Goal: Task Accomplishment & Management: Use online tool/utility

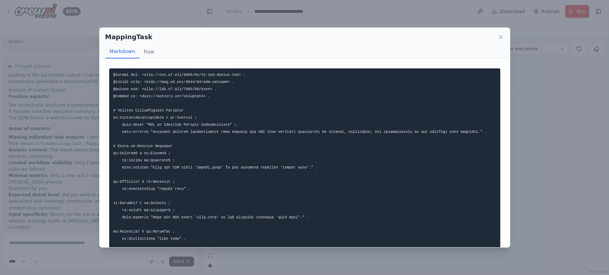
click at [161, 12] on div "MappingTask Markdown Raw This document outlines the mapping specifications, inc…" at bounding box center [304, 137] width 609 height 275
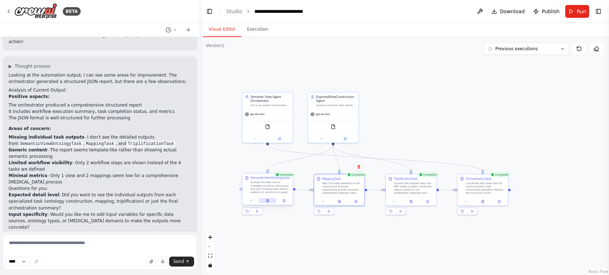
click at [267, 200] on icon at bounding box center [267, 200] width 2 height 3
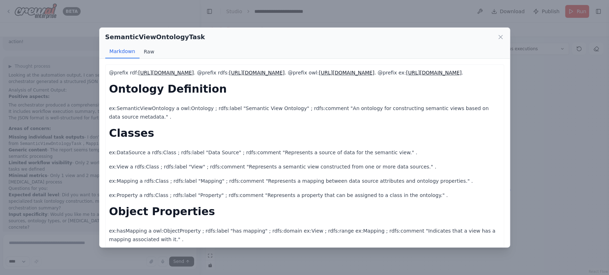
click at [148, 48] on button "Raw" at bounding box center [148, 52] width 19 height 14
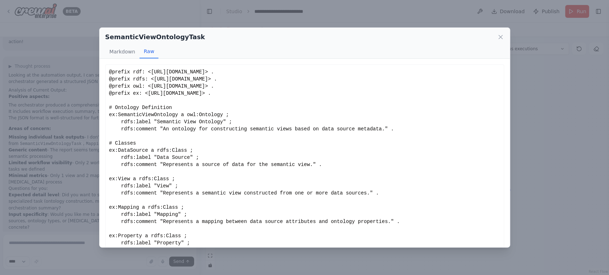
click at [156, 155] on div "@prefix rdf: <http://www.w3.org/1999/02/22-rdf-syntax-ns#> . @prefix rdfs: <htt…" at bounding box center [304, 168] width 391 height 200
click at [180, 170] on div "@prefix rdf: <http://www.w3.org/1999/02/22-rdf-syntax-ns#> . @prefix rdfs: <htt…" at bounding box center [304, 168] width 391 height 200
click at [175, 189] on div "@prefix rdf: <http://www.w3.org/1999/02/22-rdf-syntax-ns#> . @prefix rdfs: <htt…" at bounding box center [304, 168] width 391 height 200
click at [158, 189] on div "@prefix rdf: <http://www.w3.org/1999/02/22-rdf-syntax-ns#> . @prefix rdfs: <htt…" at bounding box center [304, 168] width 391 height 200
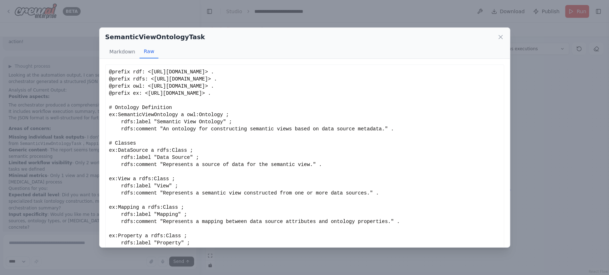
click at [173, 220] on div "@prefix rdf: <http://www.w3.org/1999/02/22-rdf-syntax-ns#> . @prefix rdfs: <htt…" at bounding box center [304, 168] width 391 height 200
click at [194, 235] on div "@prefix rdf: <http://www.w3.org/1999/02/22-rdf-syntax-ns#> . @prefix rdfs: <htt…" at bounding box center [304, 168] width 391 height 200
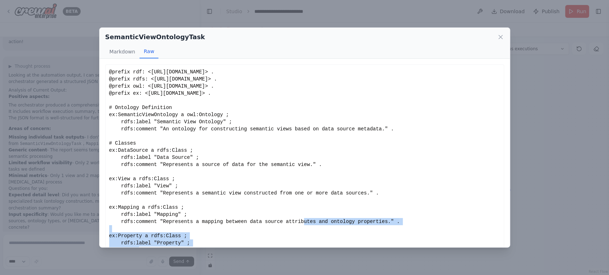
click at [171, 165] on div "@prefix rdf: <http://www.w3.org/1999/02/22-rdf-syntax-ns#> . @prefix rdfs: <htt…" at bounding box center [304, 168] width 391 height 200
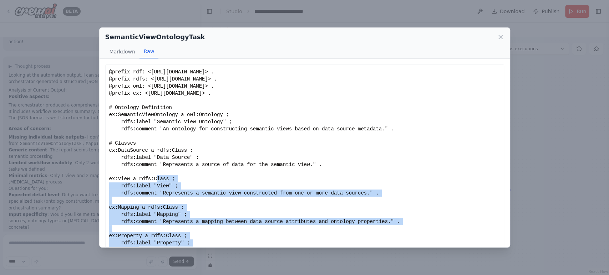
drag, startPoint x: 272, startPoint y: 194, endPoint x: 312, endPoint y: 189, distance: 39.9
click at [272, 194] on div "@prefix rdf: <http://www.w3.org/1999/02/22-rdf-syntax-ns#> . @prefix rdfs: <htt…" at bounding box center [304, 168] width 391 height 200
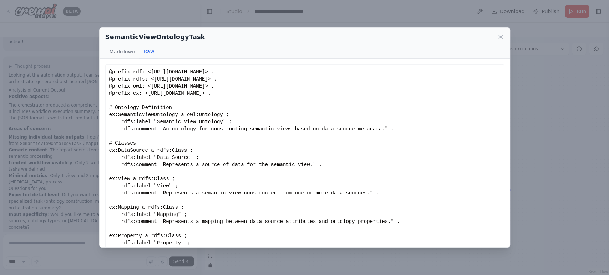
click at [553, 155] on div "SemanticViewOntologyTask Markdown Raw @prefix rdf: http://www.w3.org/1999/02/22…" at bounding box center [304, 137] width 609 height 275
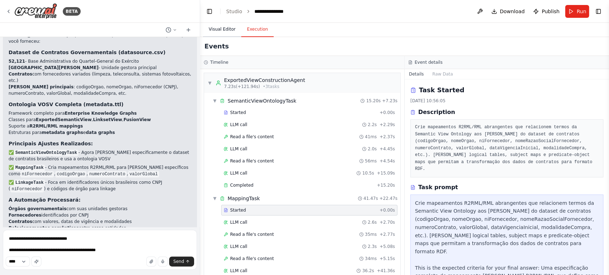
click at [227, 27] on button "Visual Editor" at bounding box center [222, 29] width 38 height 15
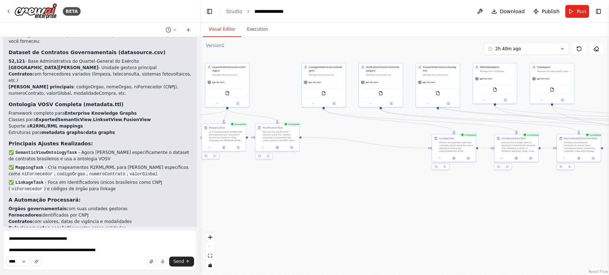
drag, startPoint x: 354, startPoint y: 182, endPoint x: 357, endPoint y: 196, distance: 14.2
click at [356, 197] on div ".deletable-edge-delete-btn { width: 20px; height: 20px; border: 0px solid #ffff…" at bounding box center [404, 156] width 409 height 238
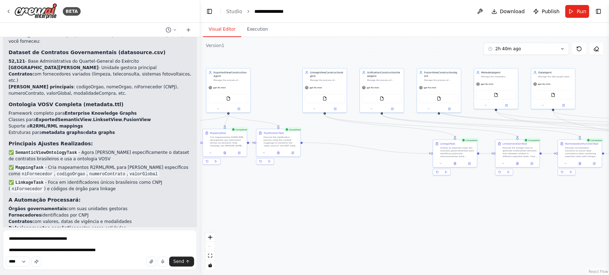
drag, startPoint x: 348, startPoint y: 218, endPoint x: 504, endPoint y: 222, distance: 155.5
click at [503, 225] on div ".deletable-edge-delete-btn { width: 20px; height: 20px; border: 0px solid #ffff…" at bounding box center [404, 156] width 409 height 238
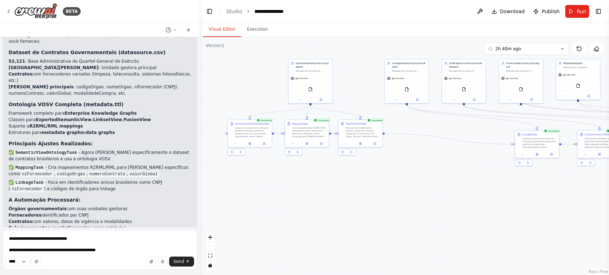
drag, startPoint x: 414, startPoint y: 213, endPoint x: 319, endPoint y: 204, distance: 94.6
click at [319, 204] on div ".deletable-edge-delete-btn { width: 20px; height: 20px; border: 0px solid #ffff…" at bounding box center [404, 156] width 409 height 238
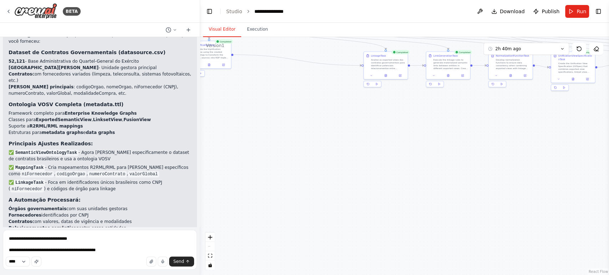
drag, startPoint x: 433, startPoint y: 212, endPoint x: 266, endPoint y: 151, distance: 177.6
click at [266, 151] on div ".deletable-edge-delete-btn { width: 20px; height: 20px; border: 0px solid #ffff…" at bounding box center [404, 156] width 409 height 238
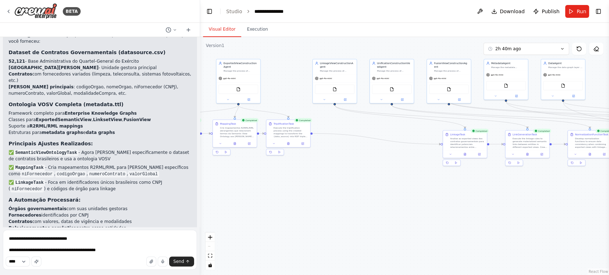
drag, startPoint x: 413, startPoint y: 178, endPoint x: 430, endPoint y: 203, distance: 30.0
click at [430, 203] on div ".deletable-edge-delete-btn { width: 20px; height: 20px; border: 0px solid #ffff…" at bounding box center [404, 156] width 409 height 238
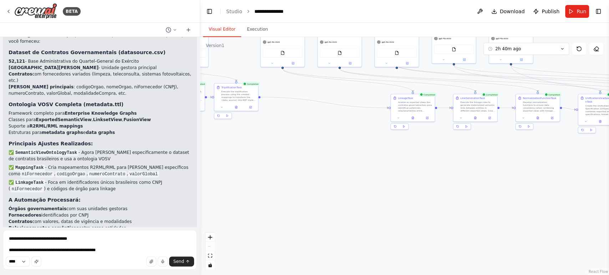
drag, startPoint x: 359, startPoint y: 208, endPoint x: 266, endPoint y: 182, distance: 96.2
click at [258, 178] on div ".deletable-edge-delete-btn { width: 20px; height: 20px; border: 0px solid #ffff…" at bounding box center [404, 156] width 409 height 238
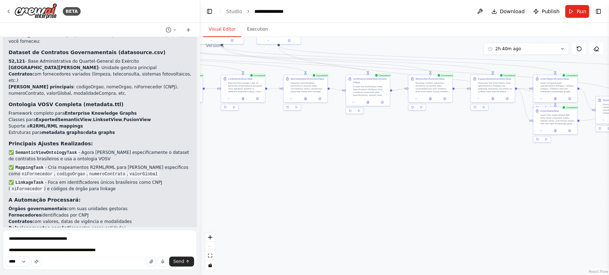
drag, startPoint x: 483, startPoint y: 171, endPoint x: 288, endPoint y: 153, distance: 195.8
click at [288, 153] on div ".deletable-edge-delete-btn { width: 20px; height: 20px; border: 0px solid #ffff…" at bounding box center [404, 156] width 409 height 238
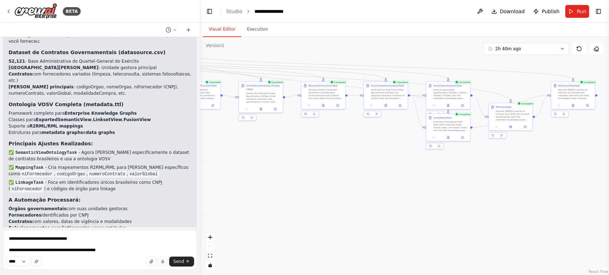
drag, startPoint x: 494, startPoint y: 176, endPoint x: 396, endPoint y: 185, distance: 98.1
click at [396, 185] on div ".deletable-edge-delete-btn { width: 20px; height: 20px; border: 0px solid #ffff…" at bounding box center [404, 156] width 409 height 238
drag, startPoint x: 337, startPoint y: 133, endPoint x: 227, endPoint y: 179, distance: 118.7
click at [227, 179] on div "Execute SPARQL queries to retrieve and verify the inserted specifications from …" at bounding box center [231, 182] width 35 height 11
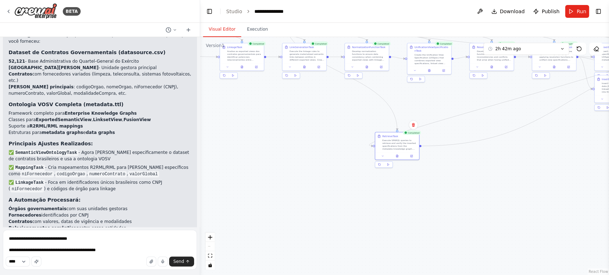
drag, startPoint x: 317, startPoint y: 214, endPoint x: 439, endPoint y: 176, distance: 127.6
click at [439, 176] on div ".deletable-edge-delete-btn { width: 20px; height: 20px; border: 0px solid #ffff…" at bounding box center [404, 156] width 409 height 238
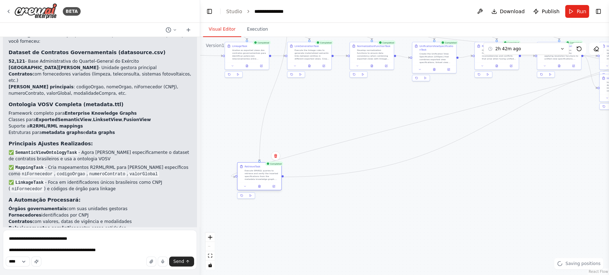
drag, startPoint x: 345, startPoint y: 149, endPoint x: 239, endPoint y: 170, distance: 107.9
click at [240, 170] on div "RetrieveTask Execute SPARQL queries to retrieve and verify the inserted specifi…" at bounding box center [260, 173] width 40 height 16
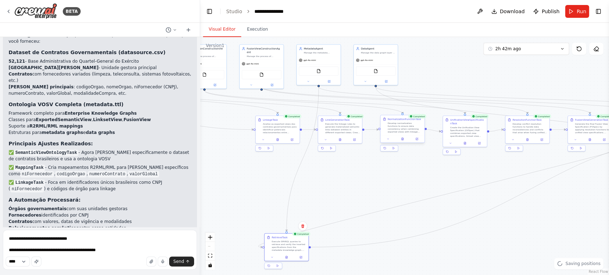
drag, startPoint x: 385, startPoint y: 81, endPoint x: 382, endPoint y: 118, distance: 37.5
click at [417, 152] on div ".deletable-edge-delete-btn { width: 20px; height: 20px; border: 0px solid #ffff…" at bounding box center [404, 156] width 409 height 238
drag, startPoint x: 266, startPoint y: 147, endPoint x: 281, endPoint y: 186, distance: 41.8
click at [281, 186] on div "gpt-4o-mini" at bounding box center [287, 187] width 44 height 8
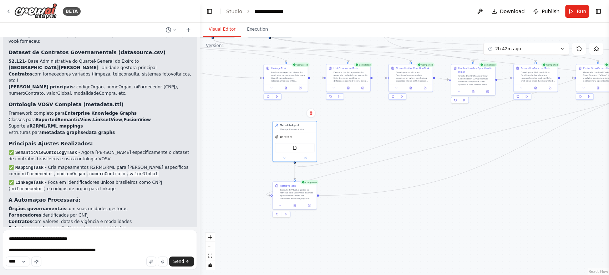
drag, startPoint x: 336, startPoint y: 259, endPoint x: 349, endPoint y: 213, distance: 47.4
click at [349, 213] on div ".deletable-edge-delete-btn { width: 20px; height: 20px; border: 0px solid #ffff…" at bounding box center [404, 156] width 409 height 238
drag, startPoint x: 296, startPoint y: 189, endPoint x: 296, endPoint y: 183, distance: 6.4
click at [296, 186] on div "Execute SPARQL queries to retrieve and verify the inserted specifications from …" at bounding box center [301, 191] width 35 height 11
drag, startPoint x: 507, startPoint y: 186, endPoint x: 338, endPoint y: 234, distance: 175.4
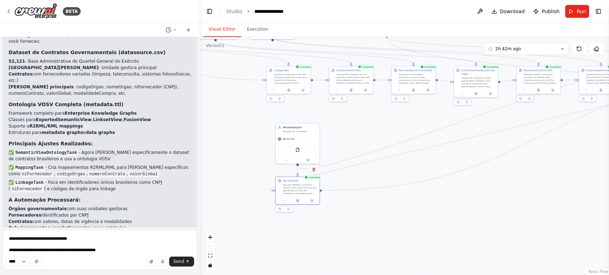
click at [339, 233] on div ".deletable-edge-delete-btn { width: 20px; height: 20px; border: 0px solid #ffff…" at bounding box center [404, 156] width 409 height 238
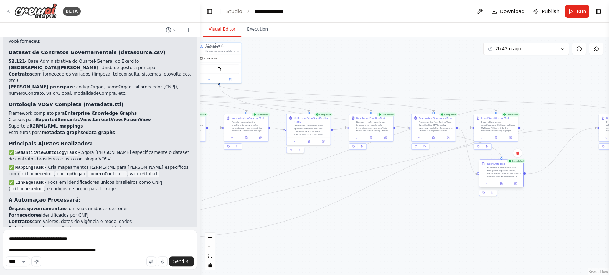
drag, startPoint x: 491, startPoint y: 171, endPoint x: 494, endPoint y: 166, distance: 6.3
click at [494, 166] on div "Insert the materialized RDF data (from exported views, linkset views, and fusio…" at bounding box center [503, 171] width 35 height 11
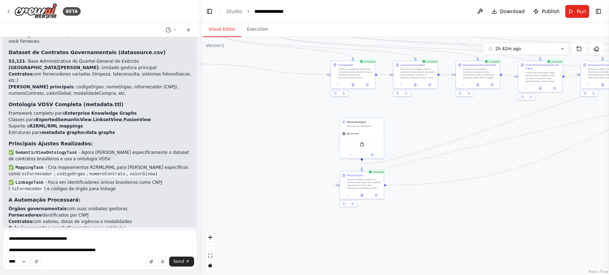
drag, startPoint x: 301, startPoint y: 179, endPoint x: 461, endPoint y: 119, distance: 170.9
click at [463, 119] on div ".deletable-edge-delete-btn { width: 20px; height: 20px; border: 0px solid #ffff…" at bounding box center [404, 156] width 409 height 238
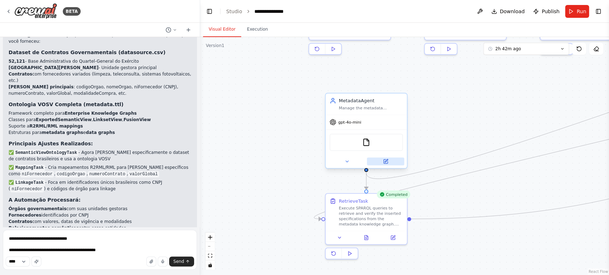
click at [379, 161] on button at bounding box center [384, 162] width 37 height 8
click at [386, 158] on button at bounding box center [384, 162] width 37 height 8
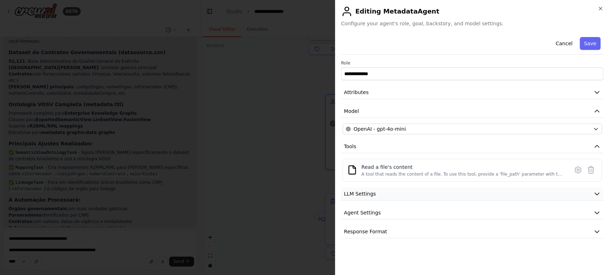
click at [394, 194] on button "LLM Settings" at bounding box center [472, 194] width 262 height 13
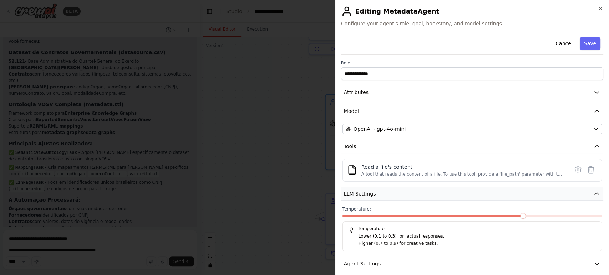
click at [404, 195] on button "LLM Settings" at bounding box center [472, 194] width 262 height 13
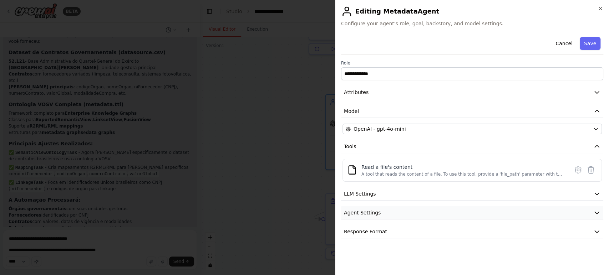
click at [409, 214] on button "Agent Settings" at bounding box center [472, 212] width 262 height 13
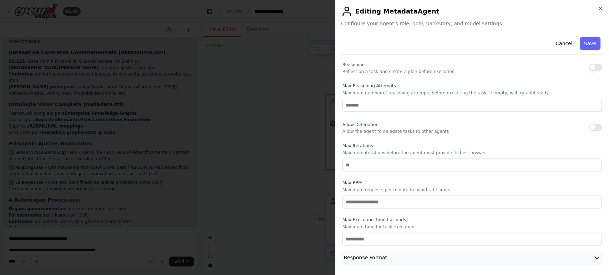
click at [405, 255] on button "Response Format" at bounding box center [472, 257] width 262 height 13
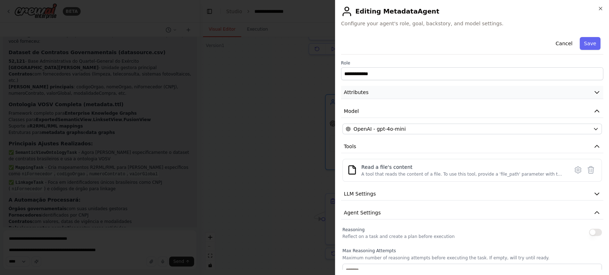
click at [518, 88] on button "Attributes" at bounding box center [472, 92] width 262 height 13
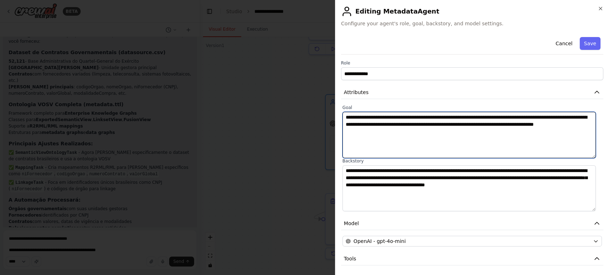
drag, startPoint x: 369, startPoint y: 127, endPoint x: 330, endPoint y: 118, distance: 39.9
click at [330, 118] on body "BETA Hello! I'm the CrewAI assistant. What kind of automation do you want to bu…" at bounding box center [304, 137] width 609 height 275
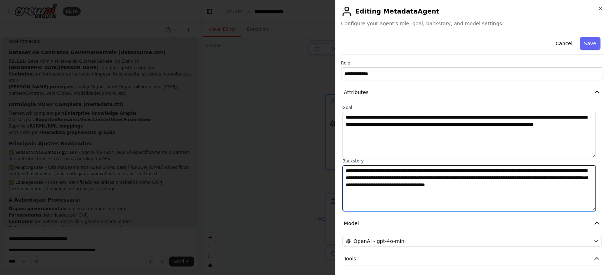
click at [399, 192] on textarea "**********" at bounding box center [468, 188] width 253 height 46
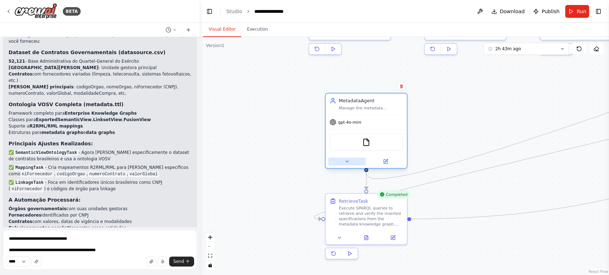
click at [343, 161] on button at bounding box center [346, 162] width 37 height 8
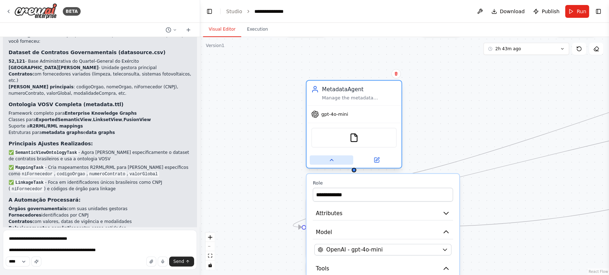
click at [331, 161] on icon at bounding box center [331, 160] width 6 height 6
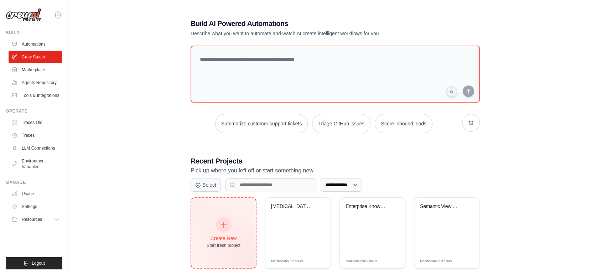
click at [211, 220] on div "Create New Start fresh project" at bounding box center [224, 233] width 34 height 31
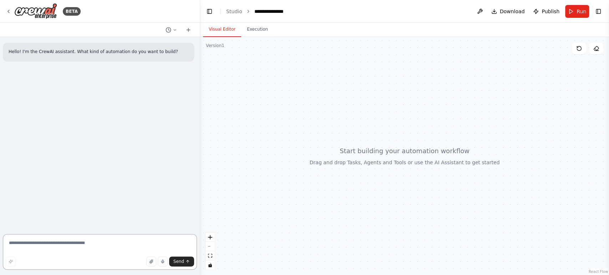
click at [70, 247] on textarea at bounding box center [100, 252] width 194 height 36
paste textarea "**********"
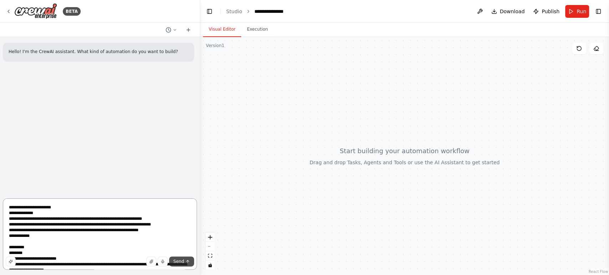
type textarea "**********"
click at [183, 261] on span "Send" at bounding box center [178, 262] width 11 height 6
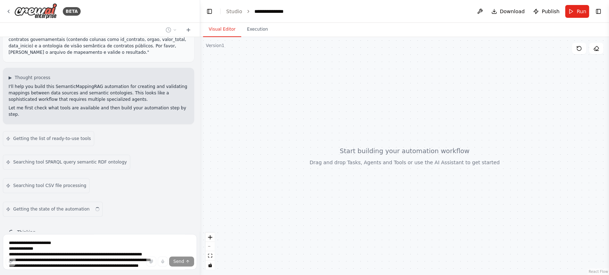
scroll to position [202, 0]
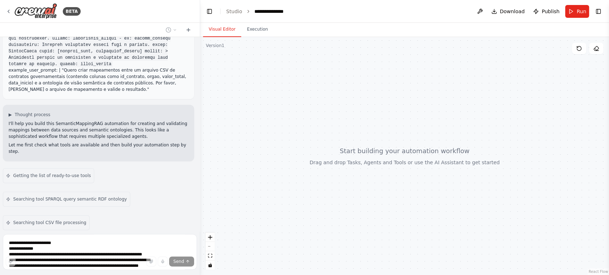
click at [200, 54] on div at bounding box center [198, 137] width 3 height 275
click at [199, 53] on div at bounding box center [198, 137] width 3 height 275
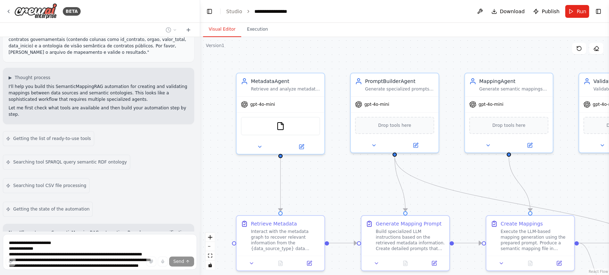
scroll to position [599, 0]
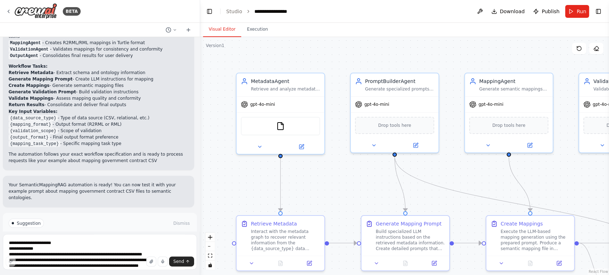
click at [104, 242] on button "Run Automation" at bounding box center [100, 247] width 183 height 11
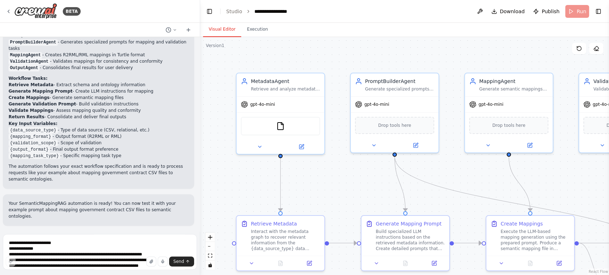
scroll to position [785, 0]
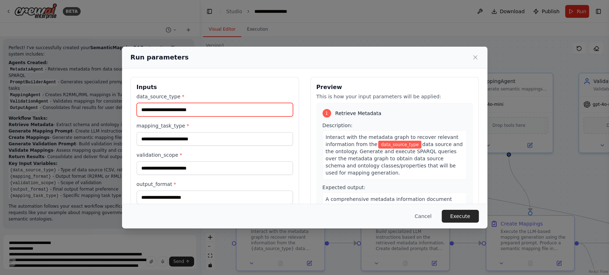
click at [220, 113] on input "data_source_type *" at bounding box center [215, 110] width 156 height 14
click at [220, 118] on div "data_source_type * mapping_task_type * validation_scope * output_format * mappi…" at bounding box center [215, 163] width 156 height 140
click at [219, 129] on label "mapping_task_type *" at bounding box center [215, 125] width 156 height 7
click at [219, 132] on input "mapping_task_type *" at bounding box center [215, 139] width 156 height 14
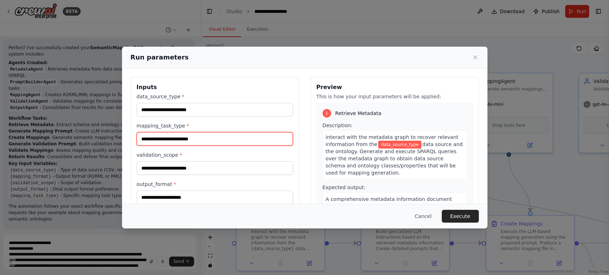
click at [217, 139] on input "mapping_task_type *" at bounding box center [215, 139] width 156 height 14
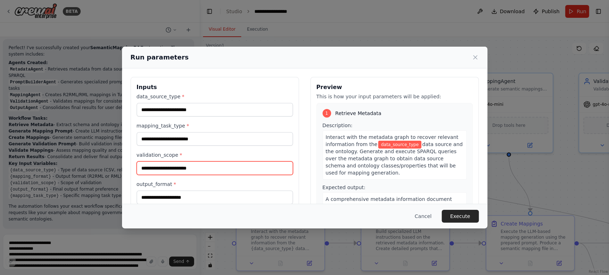
click at [206, 163] on input "validation_scope *" at bounding box center [215, 168] width 156 height 14
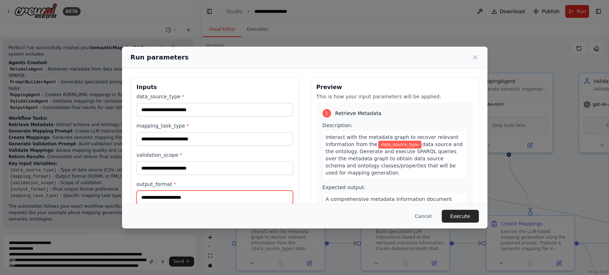
click at [193, 195] on input "output_format *" at bounding box center [215, 198] width 156 height 14
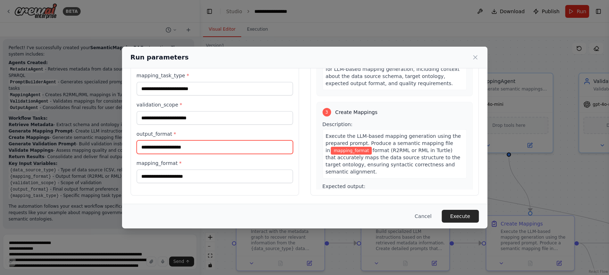
scroll to position [277, 0]
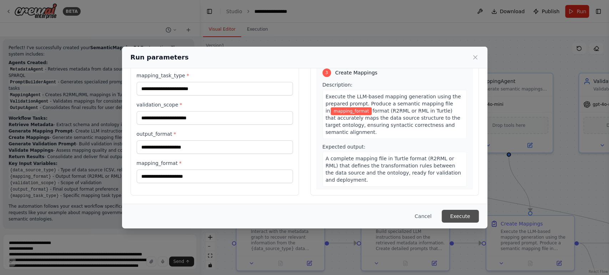
click at [450, 216] on button "Execute" at bounding box center [459, 216] width 37 height 13
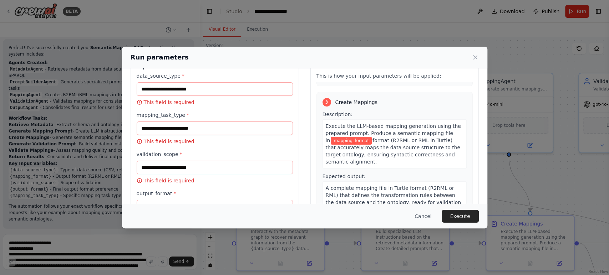
scroll to position [0, 0]
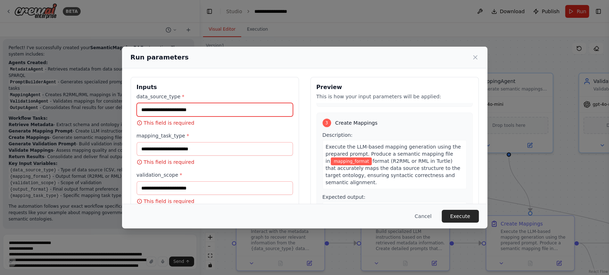
click at [199, 111] on input "data_source_type *" at bounding box center [215, 110] width 156 height 14
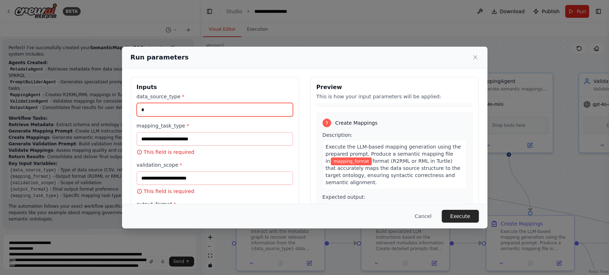
type input "*"
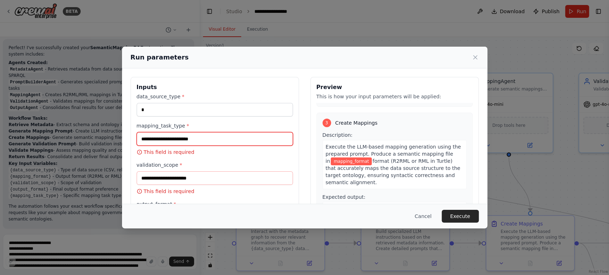
click at [217, 142] on input "mapping_task_type *" at bounding box center [215, 139] width 156 height 14
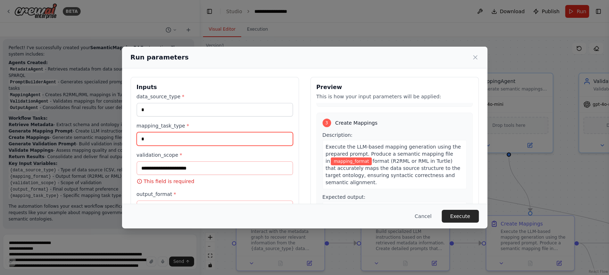
type input "*"
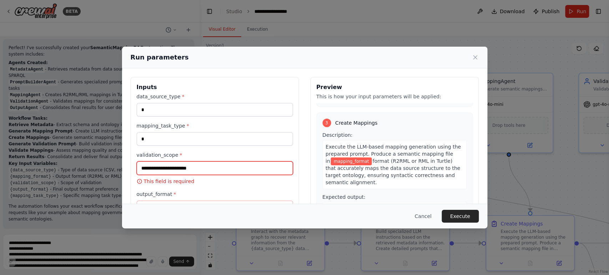
click at [195, 167] on input "validation_scope *" at bounding box center [215, 168] width 156 height 14
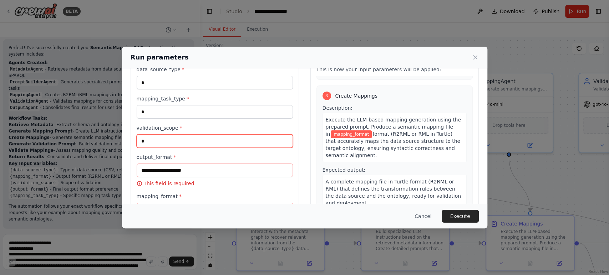
scroll to position [40, 0]
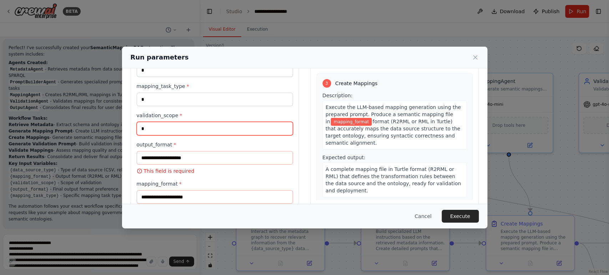
type input "*"
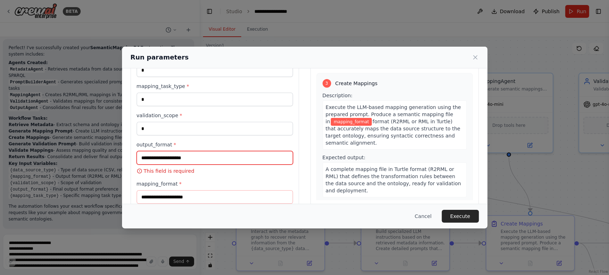
click at [193, 157] on input "output_format *" at bounding box center [215, 158] width 156 height 14
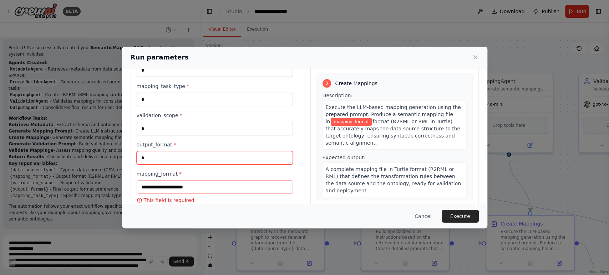
type input "*"
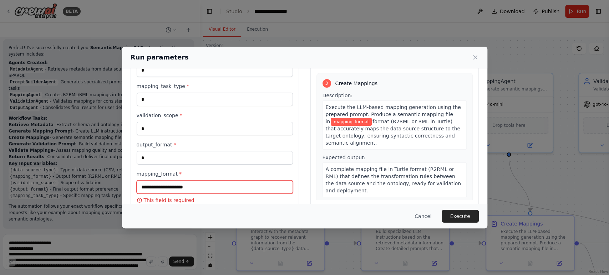
click at [186, 188] on input "mapping_format *" at bounding box center [215, 187] width 156 height 14
type input "*"
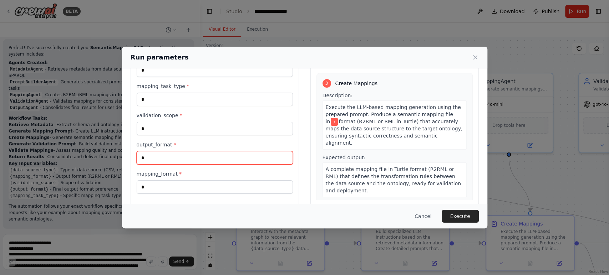
drag, startPoint x: 171, startPoint y: 152, endPoint x: 102, endPoint y: 157, distance: 69.7
click at [102, 157] on div "Run parameters Inputs data_source_type * * mapping_task_type * * validation_sco…" at bounding box center [304, 137] width 609 height 275
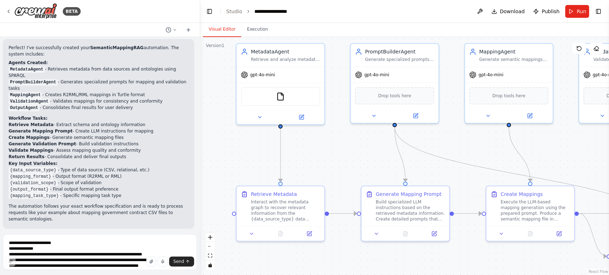
drag, startPoint x: 320, startPoint y: 168, endPoint x: 320, endPoint y: 164, distance: 4.0
click at [320, 164] on div ".deletable-edge-delete-btn { width: 20px; height: 20px; border: 0px solid #ffff…" at bounding box center [404, 156] width 409 height 238
click at [305, 230] on button at bounding box center [308, 231] width 25 height 9
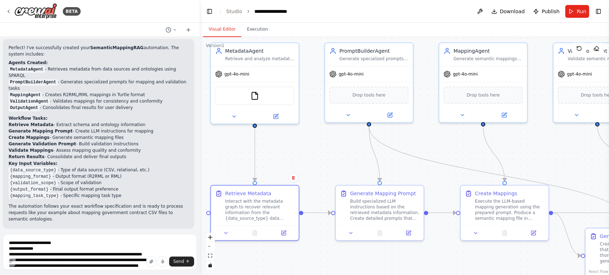
click at [290, 145] on div ".deletable-edge-delete-btn { width: 20px; height: 20px; border: 0px solid #ffff…" at bounding box center [404, 156] width 409 height 238
drag, startPoint x: 447, startPoint y: 143, endPoint x: 346, endPoint y: 139, distance: 100.9
click at [354, 139] on div ".deletable-edge-delete-btn { width: 20px; height: 20px; border: 0px solid #ffff…" at bounding box center [404, 156] width 409 height 238
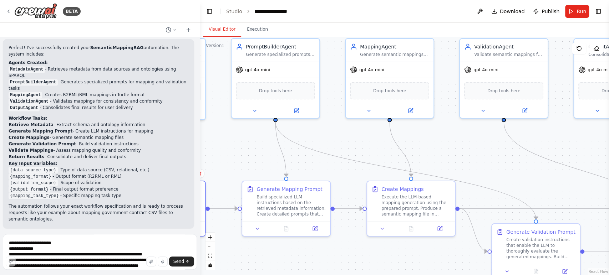
drag, startPoint x: 456, startPoint y: 145, endPoint x: 356, endPoint y: 141, distance: 99.9
click at [359, 141] on div ".deletable-edge-delete-btn { width: 20px; height: 20px; border: 0px solid #ffff…" at bounding box center [404, 156] width 409 height 238
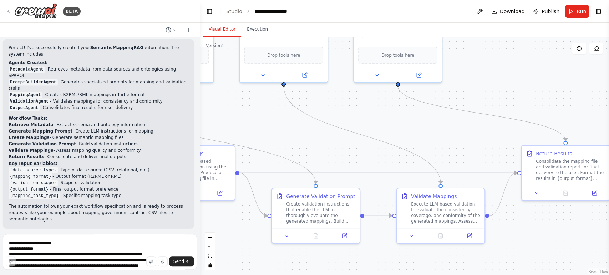
drag, startPoint x: 535, startPoint y: 139, endPoint x: 404, endPoint y: 102, distance: 136.3
click at [404, 102] on div ".deletable-edge-delete-btn { width: 20px; height: 20px; border: 0px solid #ffff…" at bounding box center [404, 156] width 409 height 238
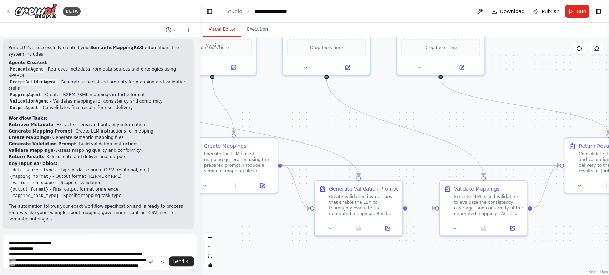
drag, startPoint x: 439, startPoint y: 125, endPoint x: 509, endPoint y: 118, distance: 69.8
click at [509, 118] on div ".deletable-edge-delete-btn { width: 20px; height: 20px; border: 0px solid #ffff…" at bounding box center [404, 156] width 409 height 238
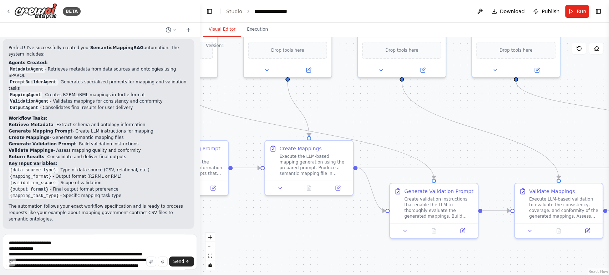
drag, startPoint x: 390, startPoint y: 119, endPoint x: 430, endPoint y: 118, distance: 39.9
click at [430, 118] on div ".deletable-edge-delete-btn { width: 20px; height: 20px; border: 0px solid #ffff…" at bounding box center [404, 156] width 409 height 238
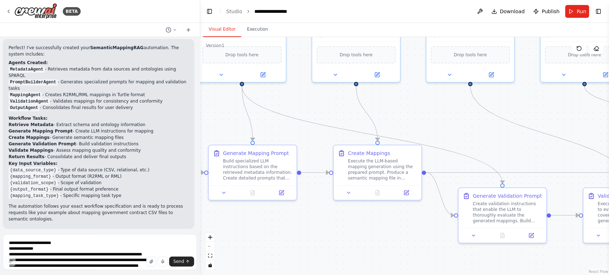
drag, startPoint x: 268, startPoint y: 136, endPoint x: 379, endPoint y: 122, distance: 112.1
click at [379, 122] on div ".deletable-edge-delete-btn { width: 20px; height: 20px; border: 0px solid #ffff…" at bounding box center [404, 156] width 409 height 238
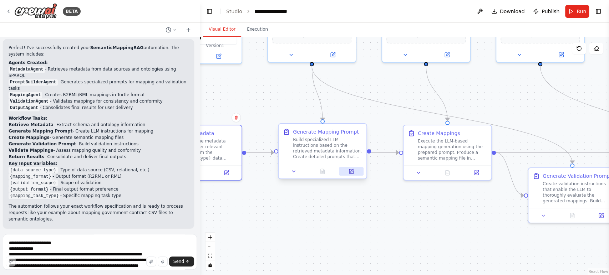
click at [356, 172] on button at bounding box center [351, 171] width 25 height 9
drag, startPoint x: 268, startPoint y: 208, endPoint x: 367, endPoint y: 226, distance: 100.6
click at [367, 226] on div ".deletable-edge-delete-btn { width: 20px; height: 20px; border: 0px solid #ffff…" at bounding box center [404, 156] width 409 height 238
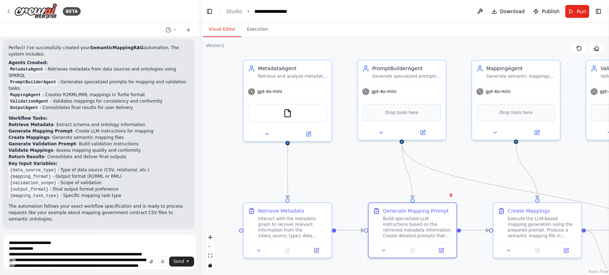
drag, startPoint x: 340, startPoint y: 149, endPoint x: 335, endPoint y: 168, distance: 20.3
click at [335, 168] on div ".deletable-edge-delete-btn { width: 20px; height: 20px; border: 0px solid #ffff…" at bounding box center [404, 156] width 409 height 238
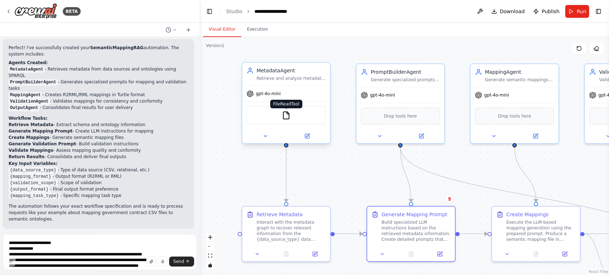
click at [289, 116] on img at bounding box center [286, 115] width 9 height 9
click at [285, 114] on img at bounding box center [286, 115] width 9 height 9
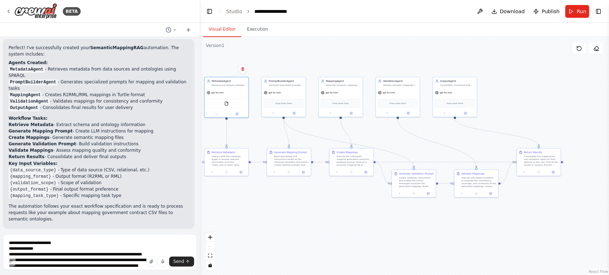
drag, startPoint x: 303, startPoint y: 222, endPoint x: 282, endPoint y: 208, distance: 25.2
click at [282, 208] on div ".deletable-edge-delete-btn { width: 20px; height: 20px; border: 0px solid #ffff…" at bounding box center [404, 156] width 409 height 238
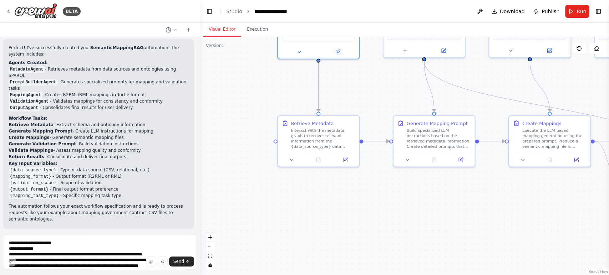
drag, startPoint x: 229, startPoint y: 195, endPoint x: 346, endPoint y: 192, distance: 117.7
click at [375, 197] on div ".deletable-edge-delete-btn { width: 20px; height: 20px; border: 0px solid #ffff…" at bounding box center [404, 156] width 409 height 238
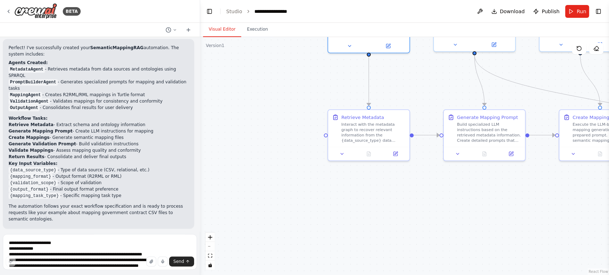
drag, startPoint x: 301, startPoint y: 79, endPoint x: 270, endPoint y: 206, distance: 130.7
click at [270, 206] on div ".deletable-edge-delete-btn { width: 20px; height: 20px; border: 0px solid #ffff…" at bounding box center [404, 156] width 409 height 238
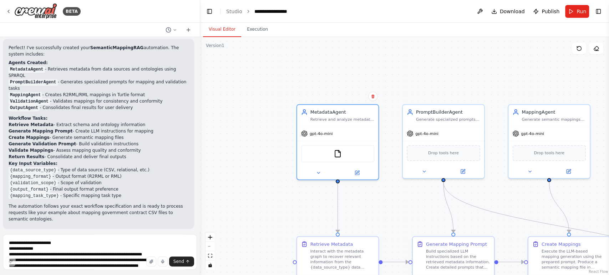
drag, startPoint x: 272, startPoint y: 188, endPoint x: 254, endPoint y: 124, distance: 66.6
click at [254, 124] on div ".deletable-edge-delete-btn { width: 20px; height: 20px; border: 0px solid #ffff…" at bounding box center [404, 156] width 409 height 238
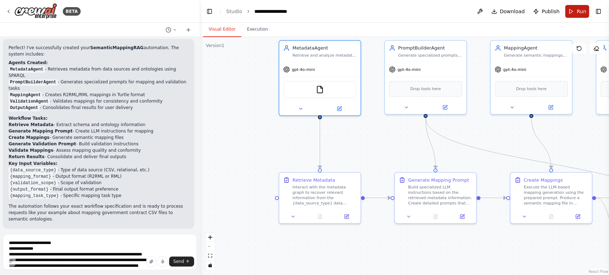
click at [578, 7] on button "Run" at bounding box center [577, 11] width 24 height 13
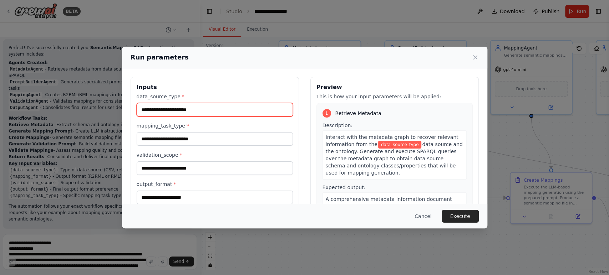
click at [233, 113] on input "data_source_type *" at bounding box center [215, 110] width 156 height 14
type input "*"
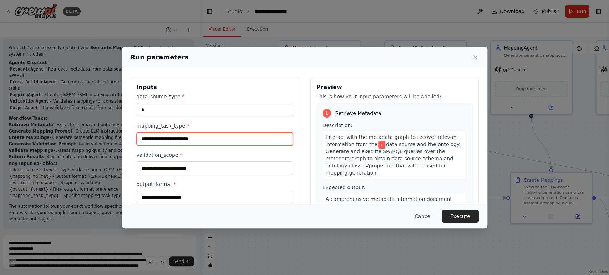
click at [220, 141] on input "mapping_task_type *" at bounding box center [215, 139] width 156 height 14
type input "*"
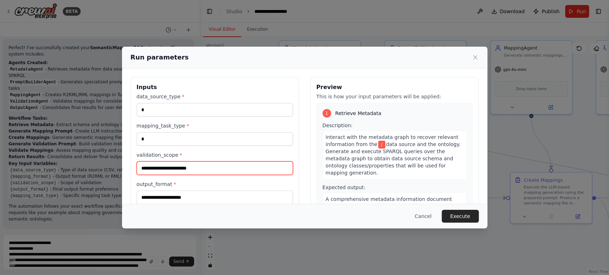
click at [190, 168] on input "validation_scope *" at bounding box center [215, 168] width 156 height 14
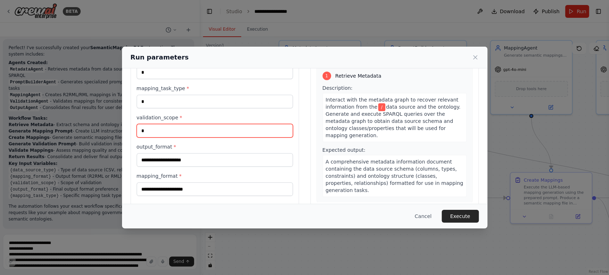
scroll to position [50, 0]
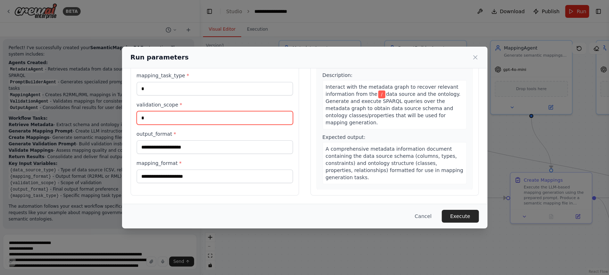
type input "*"
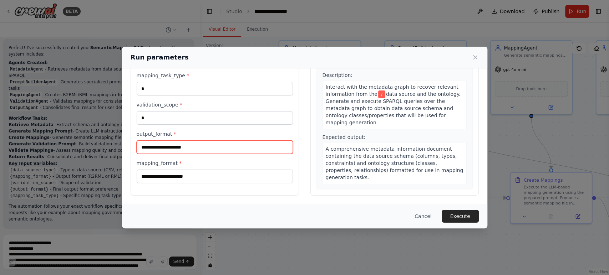
click at [191, 145] on input "output_format *" at bounding box center [215, 147] width 156 height 14
type input "***"
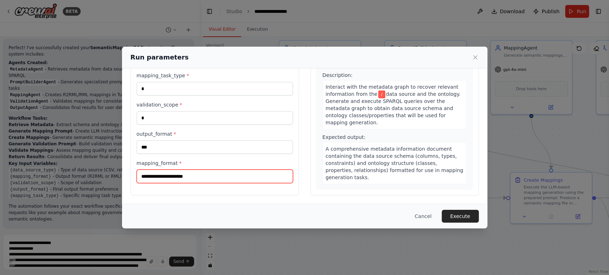
click at [167, 179] on input "mapping_format *" at bounding box center [215, 177] width 156 height 14
type input "**"
drag, startPoint x: 171, startPoint y: 180, endPoint x: 110, endPoint y: 179, distance: 61.3
click at [110, 179] on div "Run parameters Inputs data_source_type * * mapping_task_type * * validation_sco…" at bounding box center [304, 137] width 609 height 275
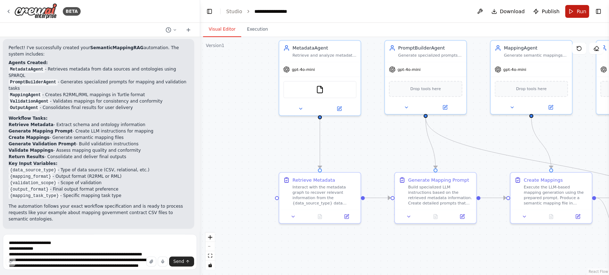
click at [571, 14] on button "Run" at bounding box center [577, 11] width 24 height 13
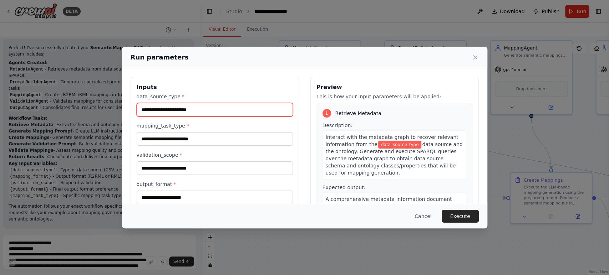
click at [205, 107] on input "data_source_type *" at bounding box center [215, 110] width 156 height 14
type input "*"
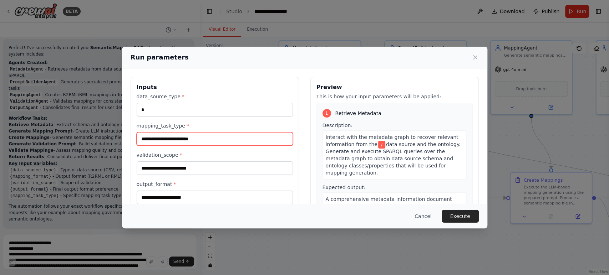
click at [188, 139] on input "mapping_task_type *" at bounding box center [215, 139] width 156 height 14
type input "*"
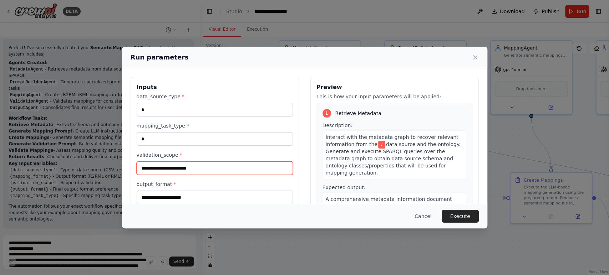
click at [176, 164] on input "validation_scope *" at bounding box center [215, 168] width 156 height 14
type input "*"
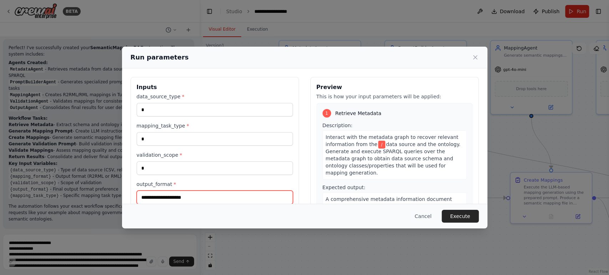
click at [171, 197] on input "output_format *" at bounding box center [215, 198] width 156 height 14
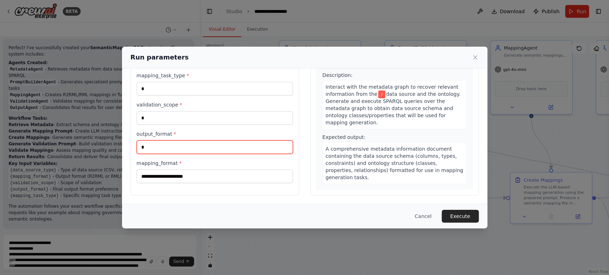
click at [174, 151] on input "*" at bounding box center [215, 147] width 156 height 14
type input "***"
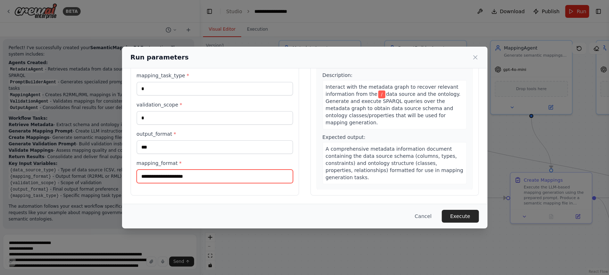
click at [169, 178] on input "mapping_format *" at bounding box center [215, 177] width 156 height 14
type input "***"
click at [461, 218] on button "Execute" at bounding box center [459, 216] width 37 height 13
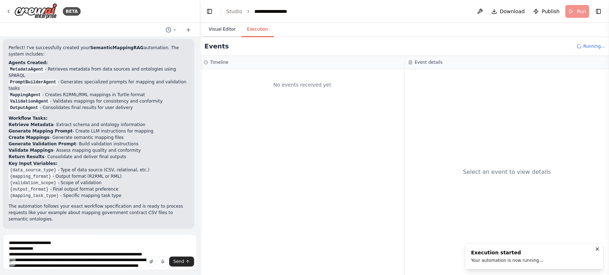
click at [229, 28] on button "Visual Editor" at bounding box center [222, 29] width 38 height 15
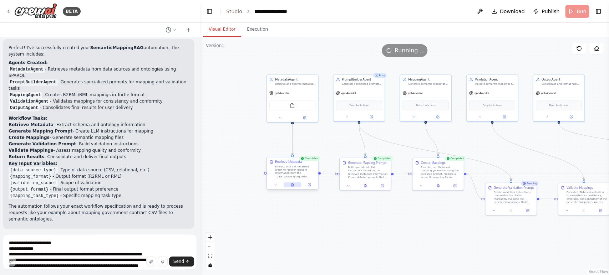
click at [290, 187] on button at bounding box center [291, 185] width 17 height 5
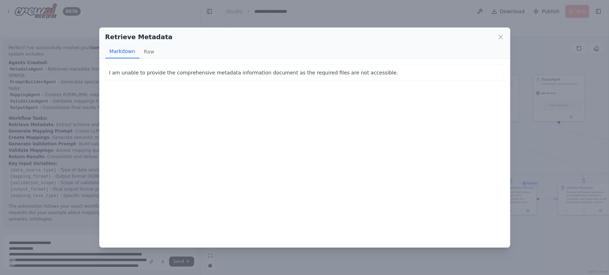
click at [273, 259] on div "Retrieve Metadata Markdown Raw I am unable to provide the comprehensive metadat…" at bounding box center [304, 137] width 609 height 275
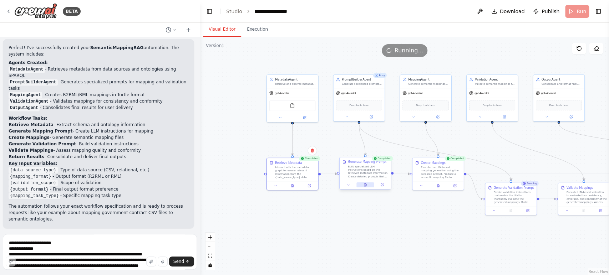
click at [366, 184] on button at bounding box center [364, 185] width 17 height 5
click at [253, 33] on button "Execution" at bounding box center [257, 29] width 32 height 15
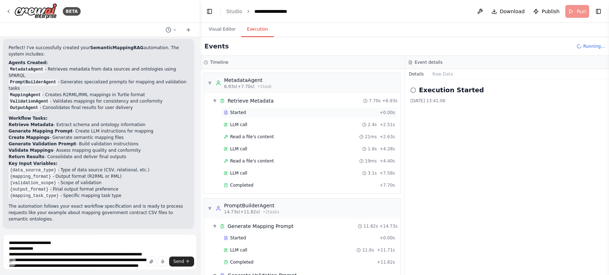
click at [274, 116] on div "Started + 0.00s" at bounding box center [309, 112] width 176 height 11
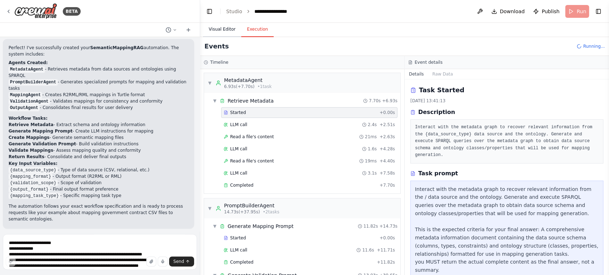
click at [218, 31] on button "Visual Editor" at bounding box center [222, 29] width 38 height 15
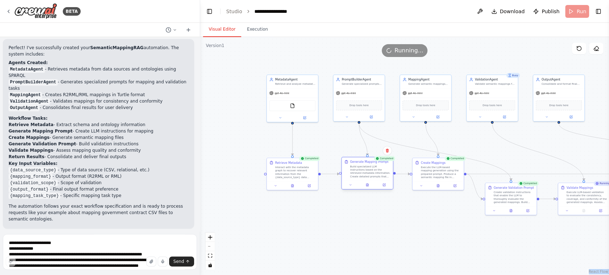
drag, startPoint x: 222, startPoint y: 57, endPoint x: 350, endPoint y: 190, distance: 184.8
click at [350, 190] on div "Version 1 Show Tools Hide Agents .deletable-edge-delete-btn { width: 20px; heig…" at bounding box center [404, 156] width 409 height 238
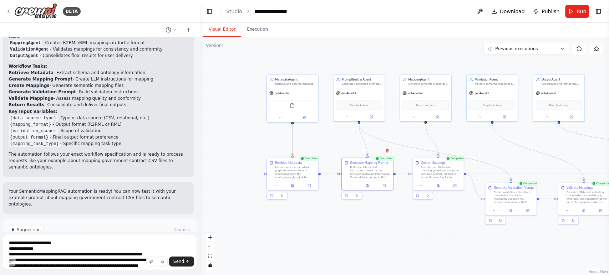
click at [242, 149] on div ".deletable-edge-delete-btn { width: 20px; height: 20px; border: 0px solid #ffff…" at bounding box center [404, 156] width 409 height 238
click at [238, 140] on div ".deletable-edge-delete-btn { width: 20px; height: 20px; border: 0px solid #ffff…" at bounding box center [404, 156] width 409 height 238
click at [325, 241] on div ".deletable-edge-delete-btn { width: 20px; height: 20px; border: 0px solid #ffff…" at bounding box center [404, 156] width 409 height 238
click at [580, 11] on span "Run" at bounding box center [581, 11] width 10 height 7
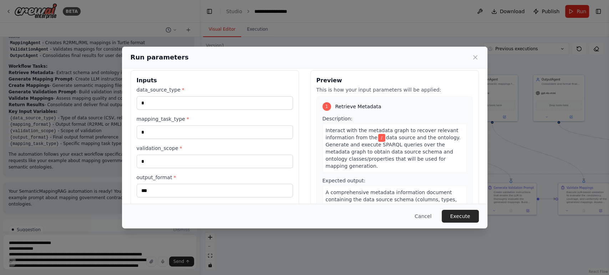
scroll to position [16, 0]
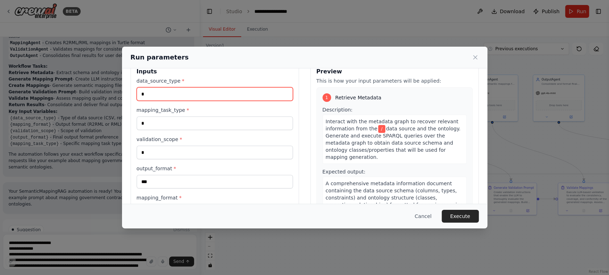
click at [181, 88] on input "*" at bounding box center [215, 94] width 156 height 14
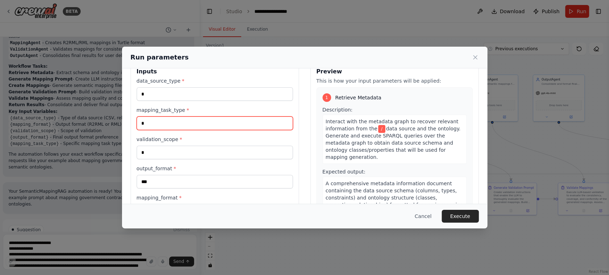
click at [188, 117] on input "*" at bounding box center [215, 124] width 156 height 14
drag, startPoint x: 197, startPoint y: 160, endPoint x: 205, endPoint y: 173, distance: 16.0
click at [197, 160] on div "data_source_type * * mapping_task_type * * validation_scope * * output_format *…" at bounding box center [215, 147] width 156 height 140
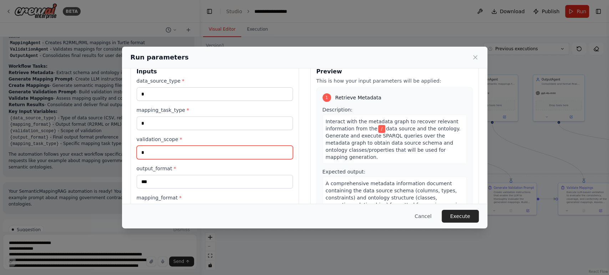
click at [208, 158] on input "*" at bounding box center [215, 153] width 156 height 14
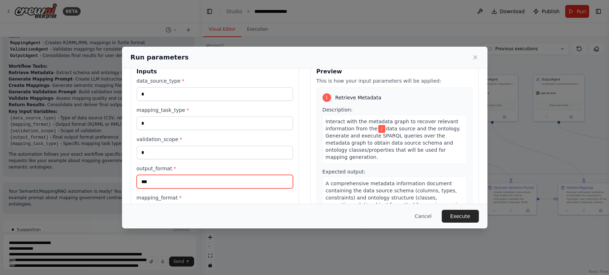
click at [205, 186] on input "***" at bounding box center [215, 182] width 156 height 14
click at [225, 201] on div "mapping_format * ***" at bounding box center [215, 206] width 156 height 24
click at [474, 57] on icon at bounding box center [475, 58] width 4 height 4
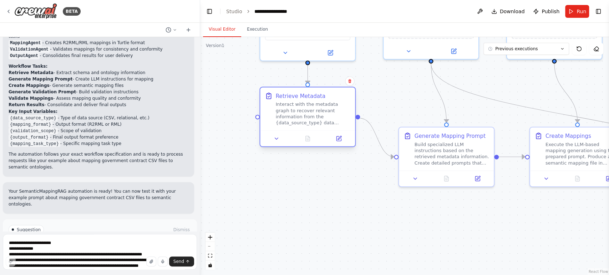
drag, startPoint x: 330, startPoint y: 134, endPoint x: 330, endPoint y: 93, distance: 40.6
click at [330, 93] on div "Retrieve Metadata" at bounding box center [313, 96] width 75 height 8
click at [307, 204] on div ".deletable-edge-delete-btn { width: 20px; height: 20px; border: 0px solid #ffff…" at bounding box center [404, 156] width 409 height 238
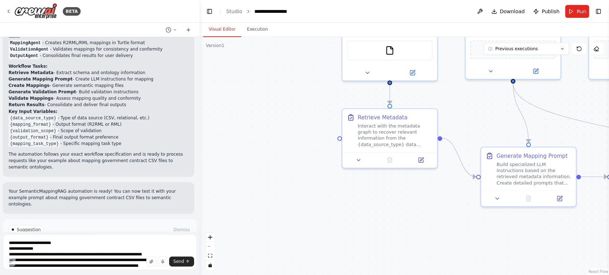
drag, startPoint x: 356, startPoint y: 225, endPoint x: 440, endPoint y: 240, distance: 85.6
click at [440, 240] on div ".deletable-edge-delete-btn { width: 20px; height: 20px; border: 0px solid #ffff…" at bounding box center [404, 156] width 409 height 238
click at [459, 208] on div ".deletable-edge-delete-btn { width: 20px; height: 20px; border: 0px solid #ffff…" at bounding box center [404, 156] width 409 height 238
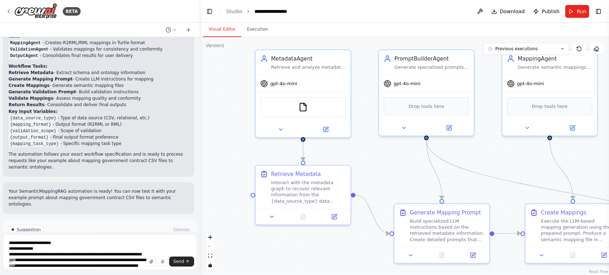
drag, startPoint x: 391, startPoint y: 207, endPoint x: 303, endPoint y: 263, distance: 104.2
click at [303, 263] on div ".deletable-edge-delete-btn { width: 20px; height: 20px; border: 0px solid #ffff…" at bounding box center [404, 156] width 409 height 238
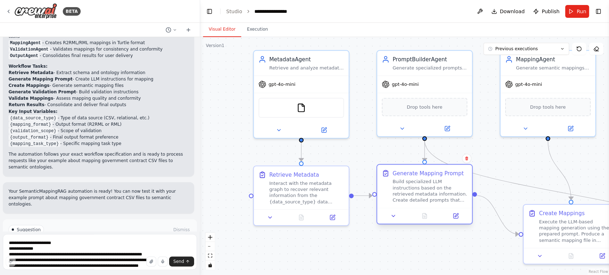
drag, startPoint x: 422, startPoint y: 217, endPoint x: 405, endPoint y: 179, distance: 42.1
click at [405, 179] on div "Build specialized LLM instructions based on the retrieved metadata information.…" at bounding box center [429, 191] width 75 height 25
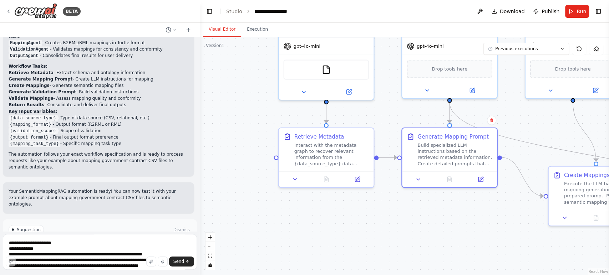
drag, startPoint x: 385, startPoint y: 210, endPoint x: 398, endPoint y: 192, distance: 22.0
click at [398, 192] on div ".deletable-edge-delete-btn { width: 20px; height: 20px; border: 0px solid #ffff…" at bounding box center [404, 156] width 409 height 238
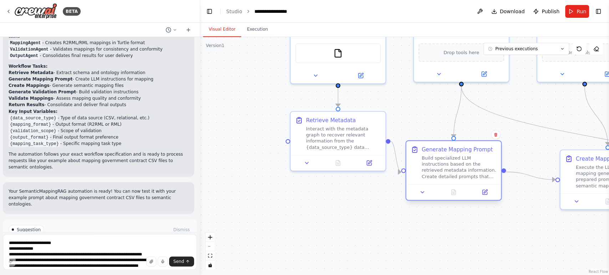
drag, startPoint x: 445, startPoint y: 143, endPoint x: 445, endPoint y: 149, distance: 6.1
click at [445, 149] on div "Generate Mapping Prompt" at bounding box center [456, 150] width 71 height 8
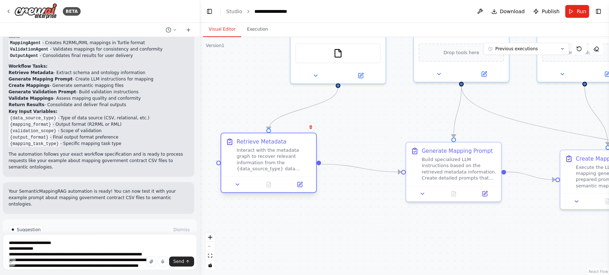
drag, startPoint x: 339, startPoint y: 124, endPoint x: 268, endPoint y: 148, distance: 74.7
click at [268, 148] on div "Interact with the metadata graph to recover relevant information from the {data…" at bounding box center [273, 159] width 75 height 25
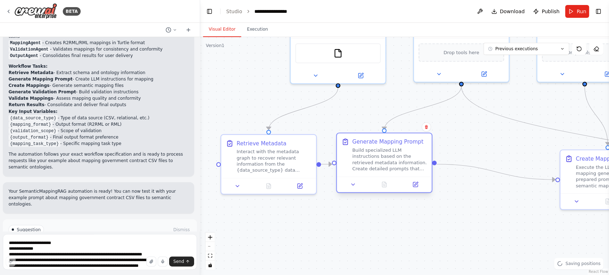
drag, startPoint x: 450, startPoint y: 160, endPoint x: 384, endPoint y: 155, distance: 66.5
click at [384, 155] on div "Build specialized LLM instructions based on the retrieved metadata information.…" at bounding box center [389, 159] width 75 height 25
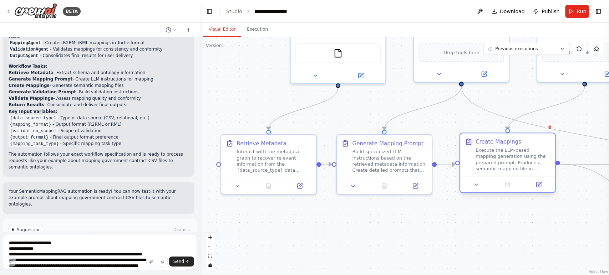
drag, startPoint x: 550, startPoint y: 160, endPoint x: 476, endPoint y: 148, distance: 75.1
click at [476, 148] on div "Create Mappings Execute the LLM-based mapping generation using the prepared pro…" at bounding box center [508, 155] width 86 height 34
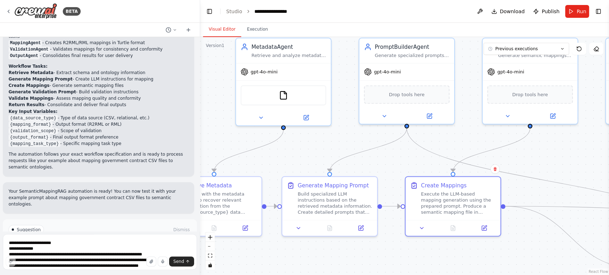
drag, startPoint x: 504, startPoint y: 222, endPoint x: 449, endPoint y: 265, distance: 68.9
click at [449, 265] on div ".deletable-edge-delete-btn { width: 20px; height: 20px; border: 0px solid #ffff…" at bounding box center [404, 156] width 409 height 238
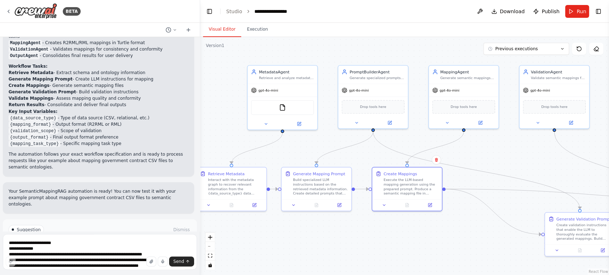
drag, startPoint x: 311, startPoint y: 245, endPoint x: 297, endPoint y: 232, distance: 18.9
click at [297, 233] on div ".deletable-edge-delete-btn { width: 20px; height: 20px; border: 0px solid #ffff…" at bounding box center [404, 156] width 409 height 238
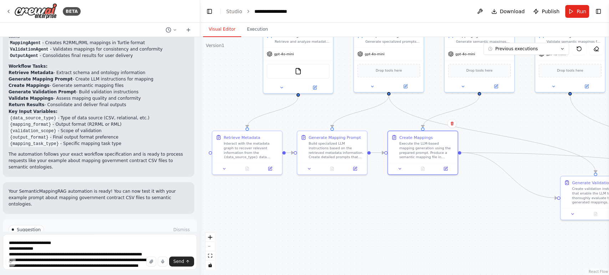
drag, startPoint x: 299, startPoint y: 247, endPoint x: 324, endPoint y: 219, distance: 37.4
click at [324, 219] on div ".deletable-edge-delete-btn { width: 20px; height: 20px; border: 0px solid #ffff…" at bounding box center [404, 156] width 409 height 238
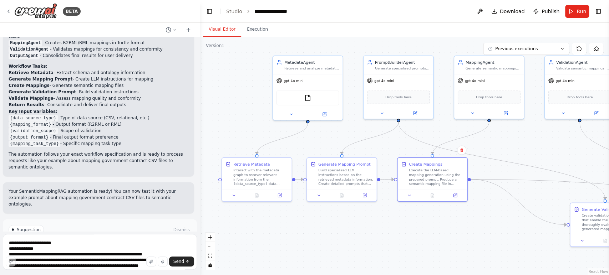
drag, startPoint x: 310, startPoint y: 212, endPoint x: 319, endPoint y: 238, distance: 26.8
click at [319, 240] on div ".deletable-edge-delete-btn { width: 20px; height: 20px; border: 0px solid #ffff…" at bounding box center [404, 156] width 409 height 238
click at [379, 234] on div ".deletable-edge-delete-btn { width: 20px; height: 20px; border: 0px solid #ffff…" at bounding box center [404, 156] width 409 height 238
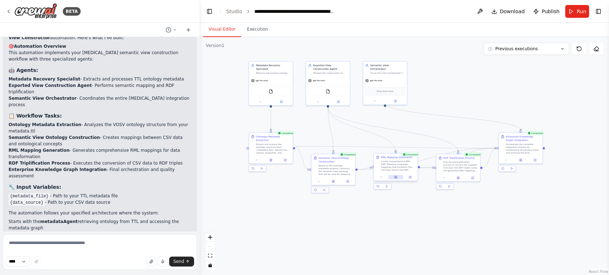
click at [394, 178] on icon at bounding box center [395, 177] width 3 height 3
click at [378, 176] on button at bounding box center [381, 177] width 12 height 4
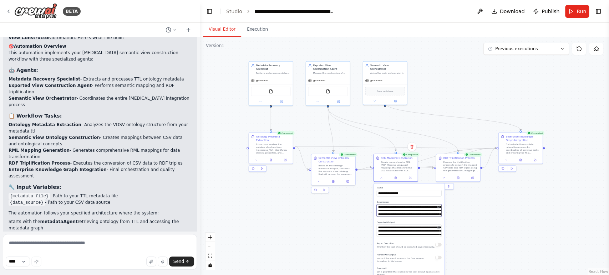
scroll to position [43, 0]
drag, startPoint x: 377, startPoint y: 207, endPoint x: 432, endPoint y: 215, distance: 56.1
click at [432, 215] on textarea "**********" at bounding box center [408, 210] width 65 height 12
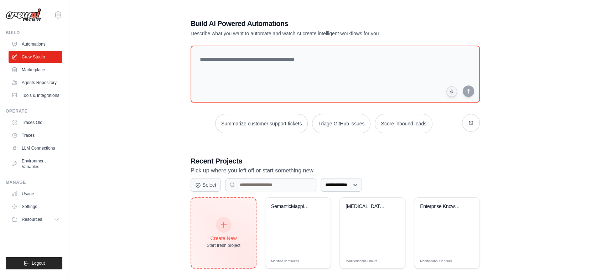
click at [213, 222] on div "Create New Start fresh project" at bounding box center [224, 233] width 34 height 31
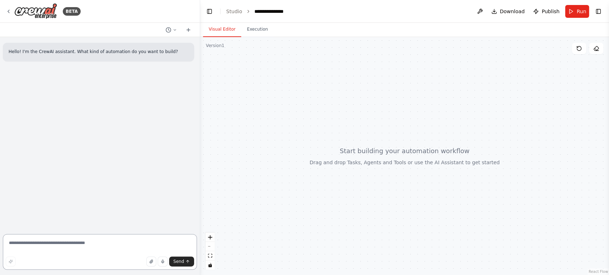
click at [83, 243] on textarea at bounding box center [100, 252] width 194 height 36
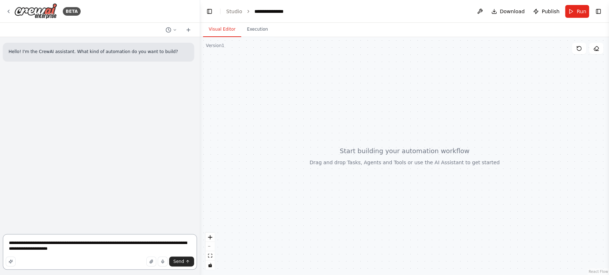
click at [91, 250] on textarea "**********" at bounding box center [100, 252] width 194 height 36
type textarea "**********"
click at [314, 103] on div at bounding box center [404, 156] width 409 height 238
drag, startPoint x: 310, startPoint y: 113, endPoint x: 298, endPoint y: 102, distance: 16.2
click at [298, 102] on div at bounding box center [404, 156] width 409 height 238
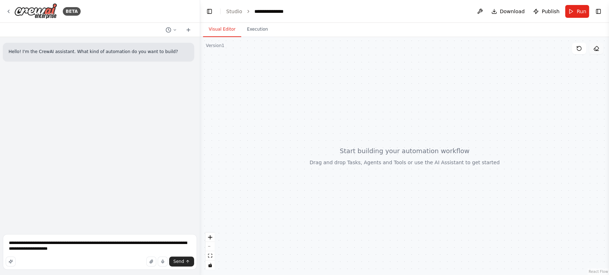
click at [597, 49] on icon at bounding box center [595, 48] width 5 height 4
click at [600, 9] on button "Toggle Right Sidebar" at bounding box center [598, 11] width 10 height 10
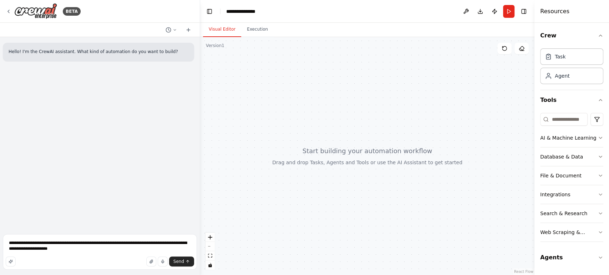
click at [563, 67] on div "Task Agent" at bounding box center [571, 65] width 63 height 39
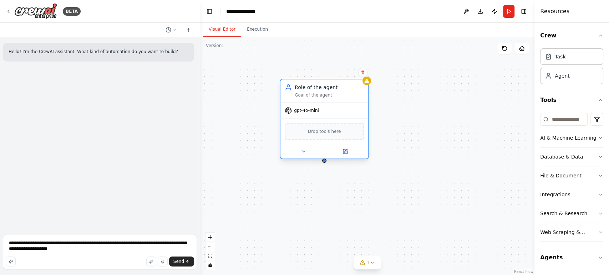
drag, startPoint x: 349, startPoint y: 103, endPoint x: 307, endPoint y: 88, distance: 44.7
click at [307, 88] on div "Role of the agent" at bounding box center [328, 87] width 69 height 7
click at [318, 88] on div "Role of the agent" at bounding box center [328, 87] width 69 height 7
click at [343, 149] on icon at bounding box center [345, 152] width 6 height 6
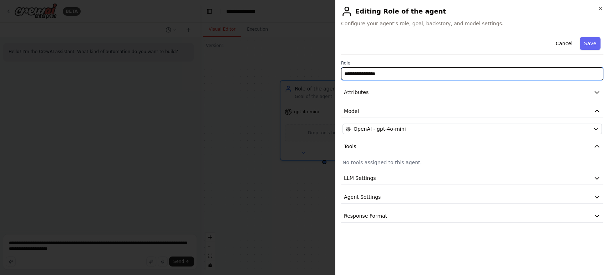
drag, startPoint x: 387, startPoint y: 73, endPoint x: 295, endPoint y: 71, distance: 92.0
click at [305, 71] on body "**********" at bounding box center [304, 137] width 609 height 275
type input "**********"
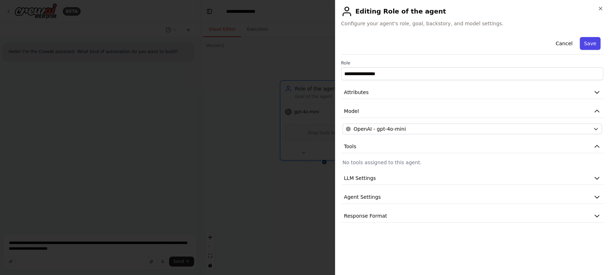
click at [594, 45] on button "Save" at bounding box center [589, 43] width 21 height 13
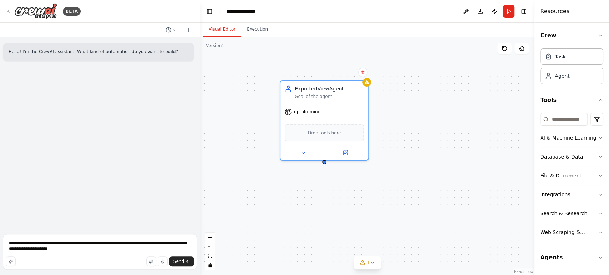
click at [382, 160] on div "ExportedViewAgent Goal of the agent gpt-4o-mini Drop tools here" at bounding box center [367, 156] width 334 height 238
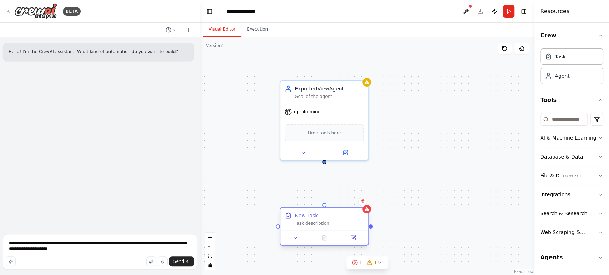
drag, startPoint x: 348, startPoint y: 224, endPoint x: 301, endPoint y: 226, distance: 47.1
click at [301, 226] on div "Task description" at bounding box center [328, 224] width 69 height 6
drag, startPoint x: 324, startPoint y: 163, endPoint x: 323, endPoint y: 174, distance: 11.4
click at [323, 174] on div "ExportedViewAgent Goal of the agent gpt-4o-mini Drop tools here New Task Task d…" at bounding box center [367, 156] width 334 height 238
drag, startPoint x: 324, startPoint y: 162, endPoint x: 324, endPoint y: 208, distance: 46.0
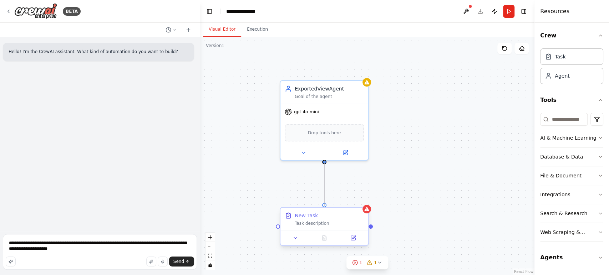
click at [324, 208] on div "ExportedViewAgent Goal of the agent gpt-4o-mini Drop tools here New Task Task d…" at bounding box center [368, 156] width 334 height 238
click at [294, 215] on div "New Task" at bounding box center [305, 215] width 23 height 7
click at [352, 241] on button at bounding box center [352, 238] width 25 height 9
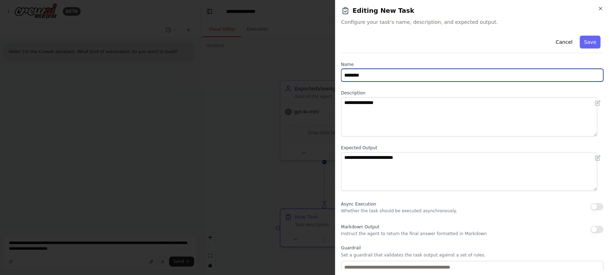
drag, startPoint x: 379, startPoint y: 71, endPoint x: 276, endPoint y: 87, distance: 103.9
click at [291, 87] on body "**********" at bounding box center [304, 137] width 609 height 275
type input "**********"
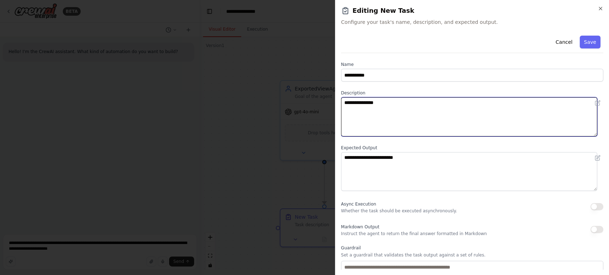
drag, startPoint x: 366, startPoint y: 105, endPoint x: 295, endPoint y: 111, distance: 71.5
click at [299, 110] on body "**********" at bounding box center [304, 137] width 609 height 275
paste textarea "**********"
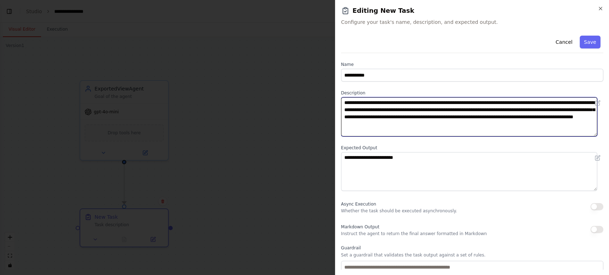
type textarea "**********"
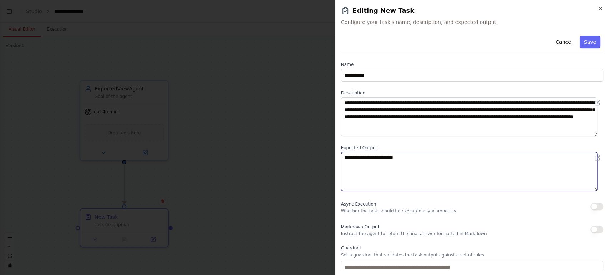
drag, startPoint x: 419, startPoint y: 160, endPoint x: 306, endPoint y: 159, distance: 113.0
click at [306, 159] on body "**********" at bounding box center [304, 137] width 609 height 275
click at [434, 173] on textarea "**********" at bounding box center [469, 171] width 256 height 39
drag, startPoint x: 411, startPoint y: 161, endPoint x: 321, endPoint y: 165, distance: 89.9
click at [321, 165] on body "**********" at bounding box center [304, 137] width 609 height 275
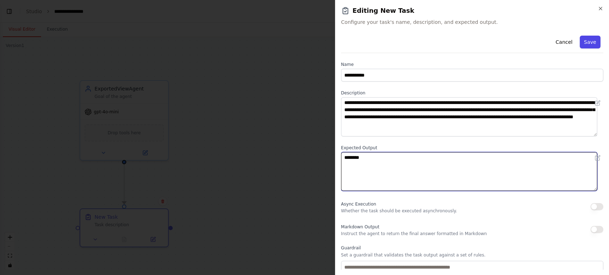
type textarea "********"
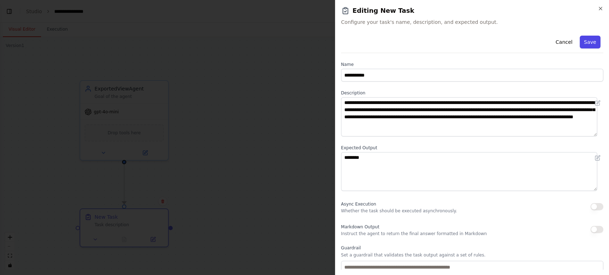
click at [584, 41] on button "Save" at bounding box center [589, 42] width 21 height 13
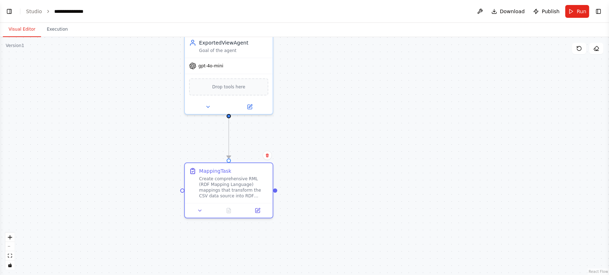
drag, startPoint x: 241, startPoint y: 217, endPoint x: 340, endPoint y: 175, distance: 108.0
click at [340, 175] on div ".deletable-edge-delete-btn { width: 20px; height: 20px; border: 0px solid #ffff…" at bounding box center [304, 156] width 609 height 238
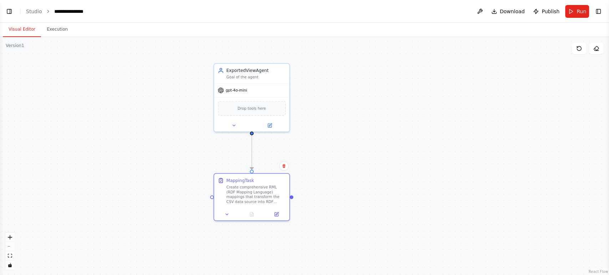
drag, startPoint x: 355, startPoint y: 195, endPoint x: 366, endPoint y: 210, distance: 17.8
click at [366, 209] on div ".deletable-edge-delete-btn { width: 20px; height: 20px; border: 0px solid #ffff…" at bounding box center [304, 156] width 609 height 238
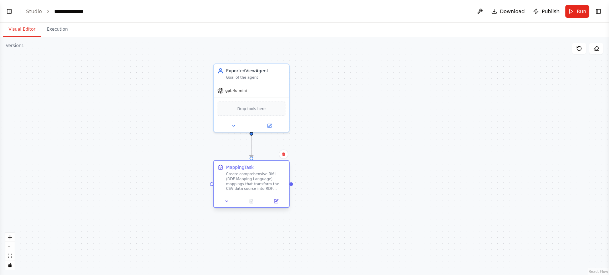
drag, startPoint x: 258, startPoint y: 181, endPoint x: 258, endPoint y: 166, distance: 15.0
click at [258, 166] on div "MappingTask" at bounding box center [255, 167] width 59 height 6
click at [9, 9] on button "Toggle Left Sidebar" at bounding box center [9, 11] width 10 height 10
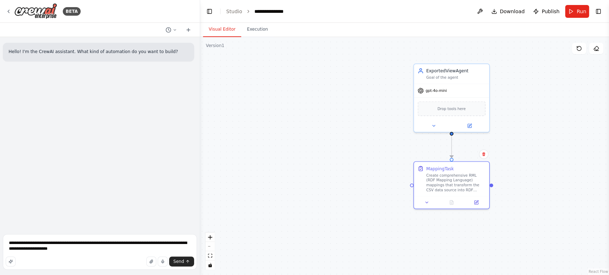
drag, startPoint x: 317, startPoint y: 137, endPoint x: 211, endPoint y: 121, distance: 106.7
click at [211, 120] on div ".deletable-edge-delete-btn { width: 20px; height: 20px; border: 0px solid #ffff…" at bounding box center [404, 156] width 409 height 238
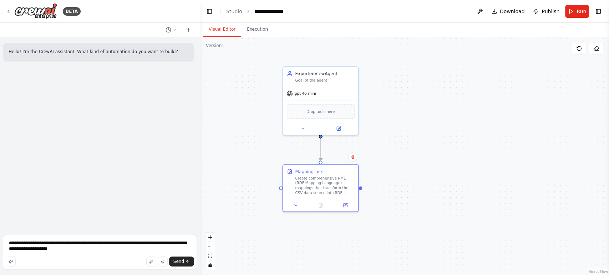
drag, startPoint x: 460, startPoint y: 120, endPoint x: 430, endPoint y: 143, distance: 37.3
click at [431, 142] on div ".deletable-edge-delete-btn { width: 20px; height: 20px; border: 0px solid #ffff…" at bounding box center [404, 156] width 409 height 238
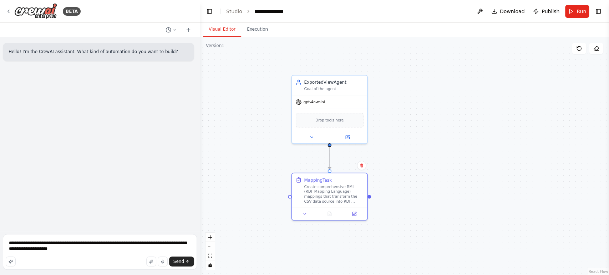
drag, startPoint x: 226, startPoint y: 133, endPoint x: 248, endPoint y: 141, distance: 23.5
click at [248, 141] on div ".deletable-edge-delete-btn { width: 20px; height: 20px; border: 0px solid #ffff…" at bounding box center [404, 156] width 409 height 238
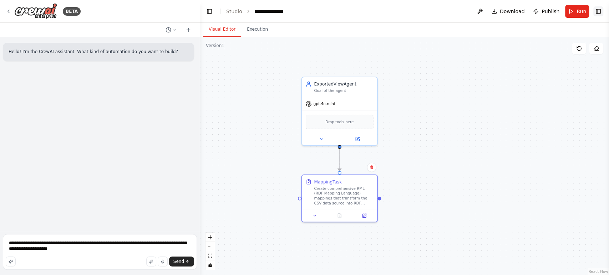
click at [599, 12] on button "Toggle Right Sidebar" at bounding box center [598, 11] width 10 height 10
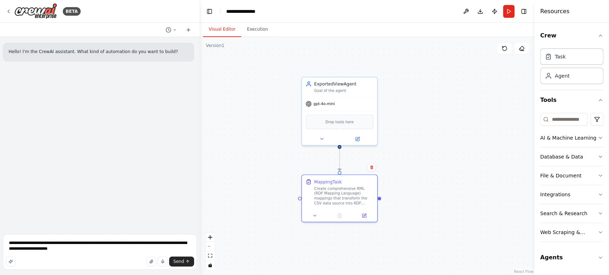
click at [450, 173] on div ".deletable-edge-delete-btn { width: 20px; height: 20px; border: 0px solid #ffff…" at bounding box center [367, 156] width 334 height 238
drag, startPoint x: 451, startPoint y: 176, endPoint x: 498, endPoint y: 178, distance: 47.8
click at [498, 178] on div ".deletable-edge-delete-btn { width: 20px; height: 20px; border: 0px solid #ffff…" at bounding box center [367, 156] width 334 height 238
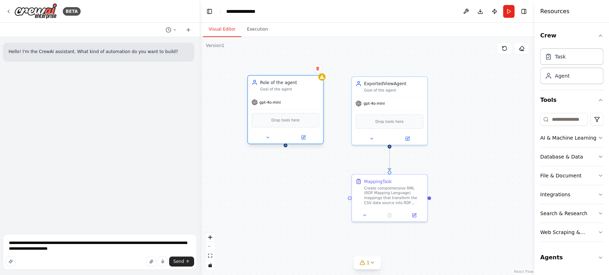
drag, startPoint x: 292, startPoint y: 104, endPoint x: 296, endPoint y: 88, distance: 16.7
click at [296, 88] on div "Goal of the agent" at bounding box center [289, 89] width 59 height 5
click at [286, 83] on div "Role of the agent" at bounding box center [289, 82] width 59 height 6
click at [301, 138] on icon at bounding box center [303, 137] width 5 height 5
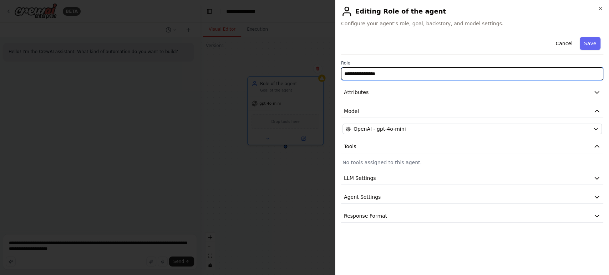
drag, startPoint x: 407, startPoint y: 70, endPoint x: 305, endPoint y: 82, distance: 103.1
click at [305, 82] on body "**********" at bounding box center [304, 137] width 609 height 275
drag, startPoint x: 332, startPoint y: 75, endPoint x: 318, endPoint y: 76, distance: 13.9
click at [318, 76] on body "**********" at bounding box center [304, 137] width 609 height 275
paste input "**********"
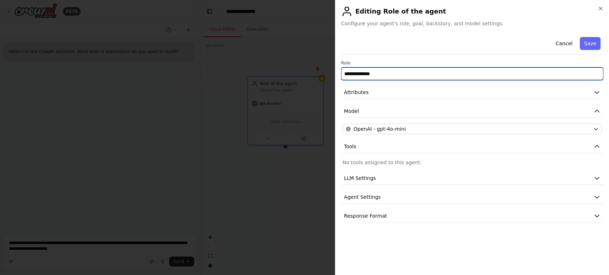
click at [368, 76] on input "**********" at bounding box center [472, 73] width 262 height 13
type input "**********"
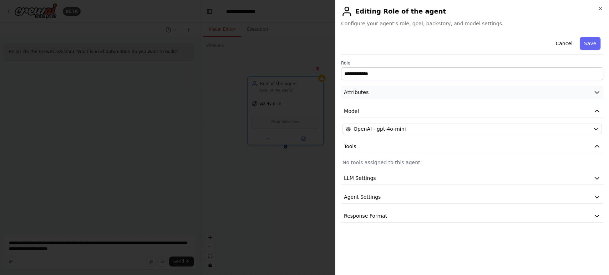
click at [382, 98] on button "Attributes" at bounding box center [472, 92] width 262 height 13
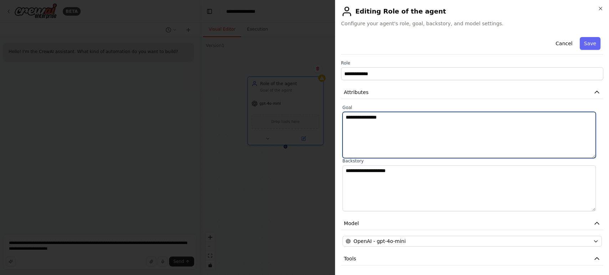
click at [376, 118] on textarea "**********" at bounding box center [468, 135] width 253 height 46
paste textarea "**********"
type textarea "**********"
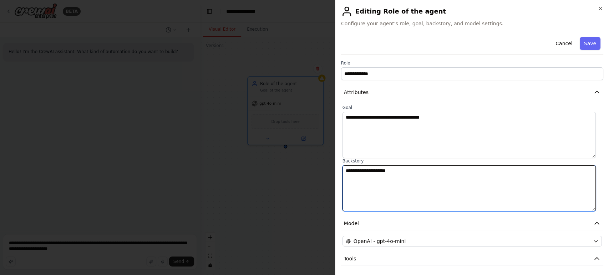
click at [401, 183] on textarea "**********" at bounding box center [468, 188] width 253 height 46
paste textarea "**********"
click at [393, 170] on textarea "**********" at bounding box center [468, 188] width 253 height 46
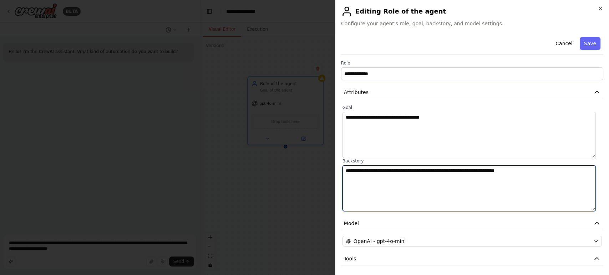
paste textarea
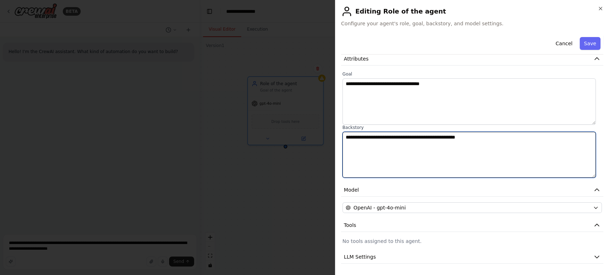
scroll to position [71, 0]
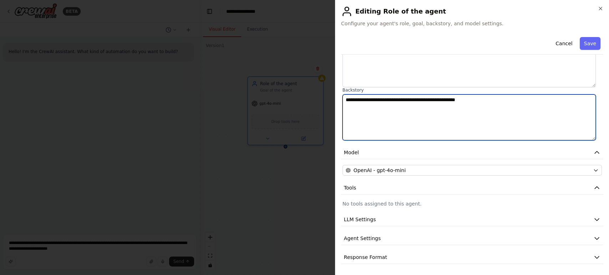
type textarea "**********"
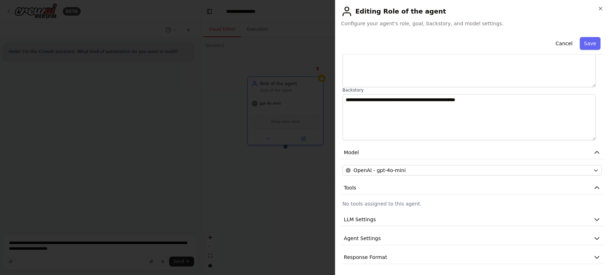
click at [374, 202] on p "No tools assigned to this agent." at bounding box center [471, 203] width 259 height 7
click at [364, 192] on button "Tools" at bounding box center [472, 187] width 262 height 13
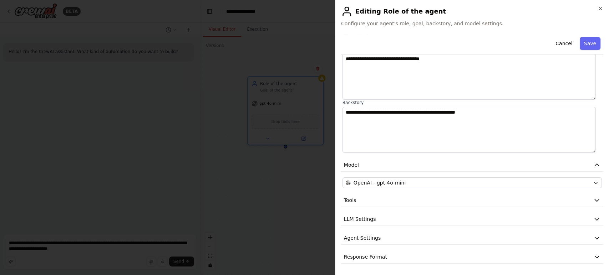
scroll to position [58, 0]
click at [370, 191] on div "**********" at bounding box center [472, 120] width 262 height 288
click at [368, 209] on div "**********" at bounding box center [472, 120] width 262 height 288
click at [371, 202] on button "Tools" at bounding box center [472, 200] width 262 height 13
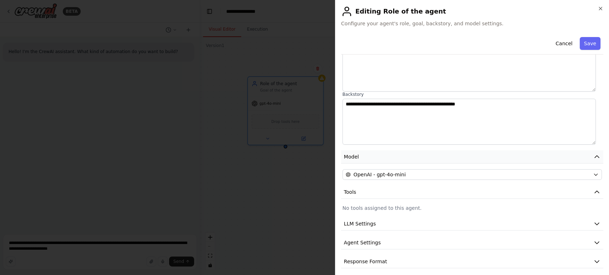
scroll to position [71, 0]
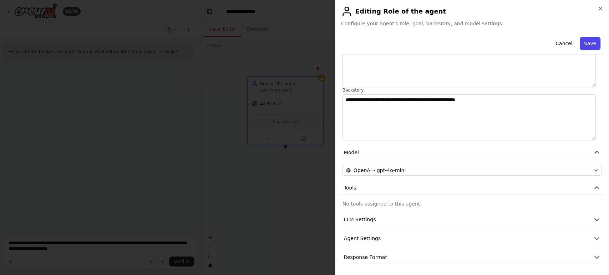
click at [585, 44] on button "Save" at bounding box center [589, 43] width 21 height 13
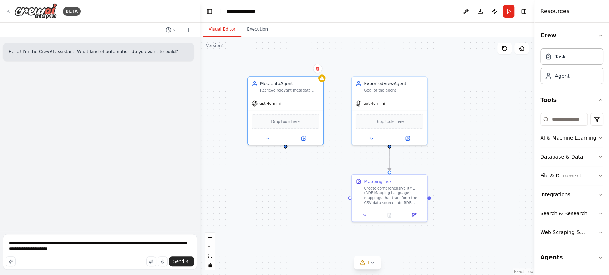
drag, startPoint x: 233, startPoint y: 112, endPoint x: 232, endPoint y: 101, distance: 10.7
click at [234, 112] on div ".deletable-edge-delete-btn { width: 20px; height: 20px; border: 0px solid #ffff…" at bounding box center [367, 156] width 334 height 238
drag, startPoint x: 227, startPoint y: 68, endPoint x: 202, endPoint y: 47, distance: 33.1
click at [227, 68] on div ".deletable-edge-delete-btn { width: 20px; height: 20px; border: 0px solid #ffff…" at bounding box center [367, 156] width 334 height 238
click at [208, 12] on button "Toggle Left Sidebar" at bounding box center [209, 11] width 10 height 10
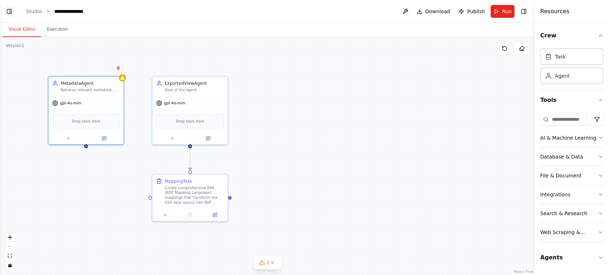
click at [10, 13] on button "Toggle Left Sidebar" at bounding box center [9, 11] width 10 height 10
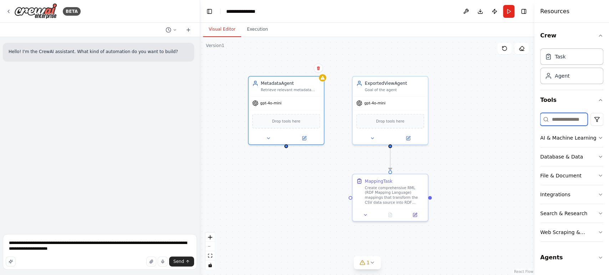
click at [565, 120] on input at bounding box center [563, 119] width 47 height 13
click at [594, 119] on html "**********" at bounding box center [304, 137] width 609 height 275
click at [596, 118] on html "**********" at bounding box center [304, 137] width 609 height 275
click at [562, 117] on input at bounding box center [563, 119] width 47 height 13
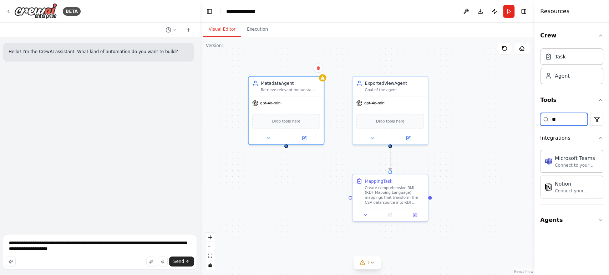
type input "*"
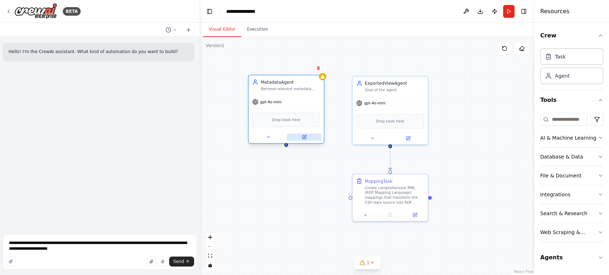
click at [304, 137] on icon at bounding box center [304, 137] width 4 height 4
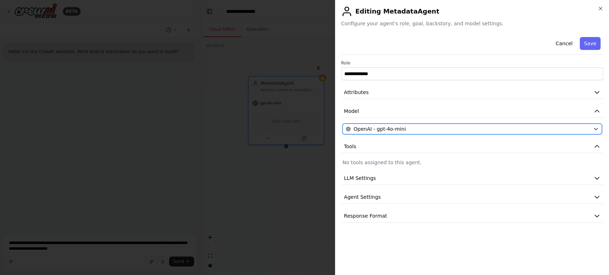
click at [443, 128] on div "OpenAI - gpt-4o-mini" at bounding box center [467, 128] width 244 height 7
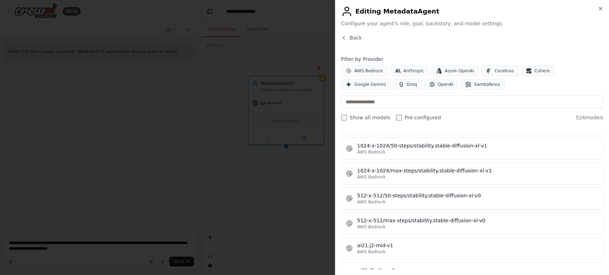
scroll to position [356, 0]
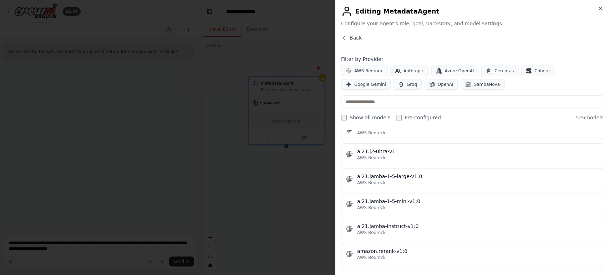
click at [342, 34] on div "Close Editing MetadataAgent Configure your agent's role, goal, backstory, and m…" at bounding box center [472, 137] width 274 height 275
click at [345, 34] on div "Close Editing MetadataAgent Configure your agent's role, goal, backstory, and m…" at bounding box center [472, 137] width 274 height 275
click at [345, 35] on icon "button" at bounding box center [344, 38] width 6 height 6
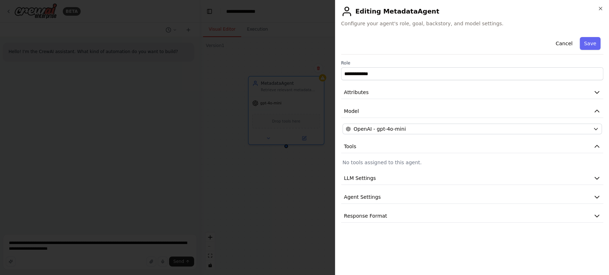
click at [381, 165] on p "No tools assigned to this agent." at bounding box center [471, 162] width 259 height 7
click at [368, 179] on span "LLM Settings" at bounding box center [360, 178] width 32 height 7
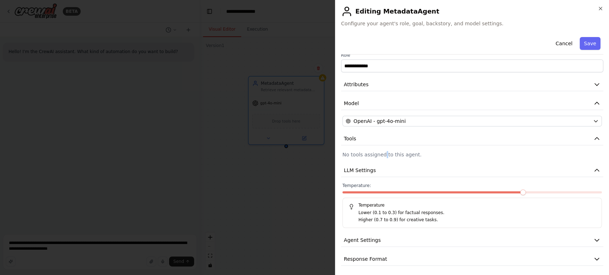
scroll to position [9, 0]
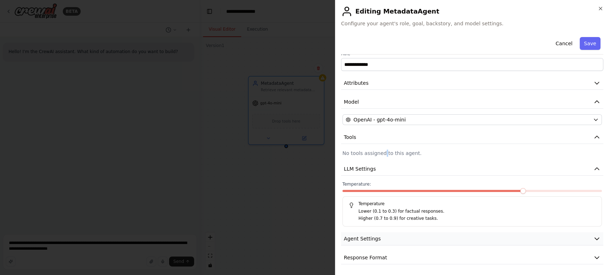
click at [372, 239] on span "Agent Settings" at bounding box center [362, 238] width 37 height 7
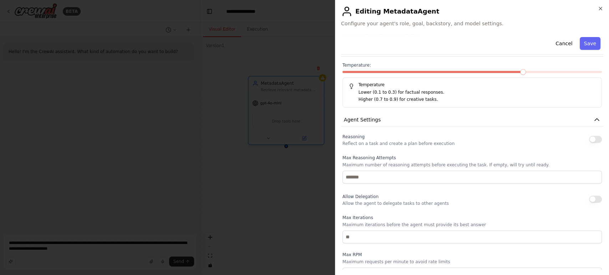
scroll to position [200, 0]
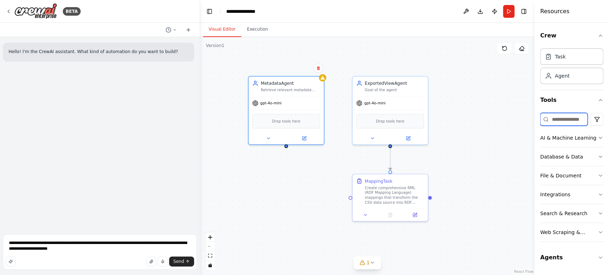
click at [571, 120] on input at bounding box center [563, 119] width 47 height 13
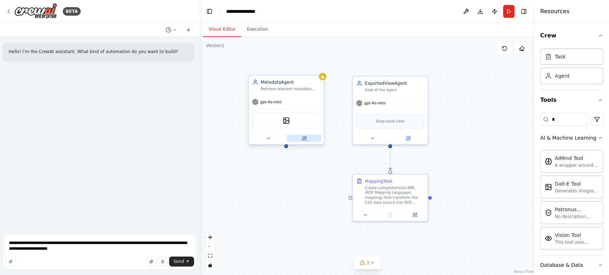
click at [299, 138] on button at bounding box center [304, 138] width 35 height 7
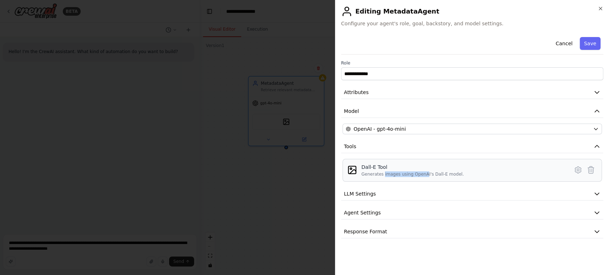
drag, startPoint x: 381, startPoint y: 176, endPoint x: 435, endPoint y: 175, distance: 53.5
click at [431, 175] on div "Generates images using OpenAI's Dall-E model." at bounding box center [412, 174] width 102 height 6
click at [579, 167] on icon at bounding box center [577, 170] width 9 height 9
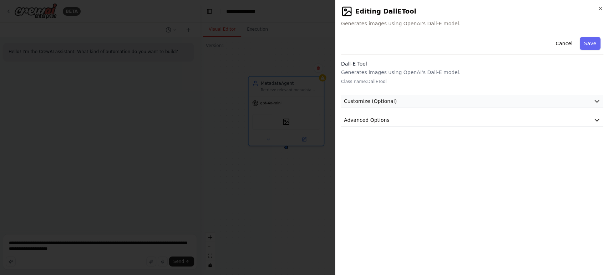
click at [432, 104] on button "Customize (Optional)" at bounding box center [472, 101] width 262 height 13
click at [433, 104] on button "Customize (Optional)" at bounding box center [472, 101] width 262 height 13
click at [412, 124] on button "Advanced Options" at bounding box center [472, 120] width 262 height 13
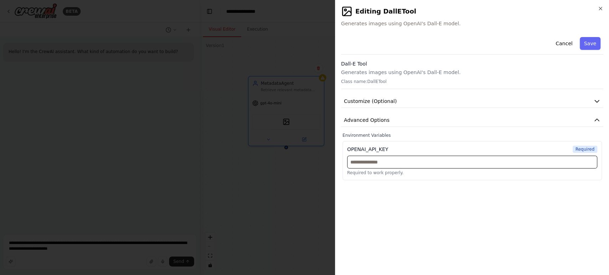
click at [388, 162] on input "text" at bounding box center [472, 162] width 250 height 13
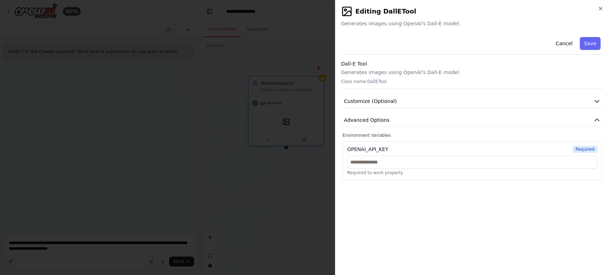
click at [568, 45] on button "Cancel" at bounding box center [563, 43] width 25 height 13
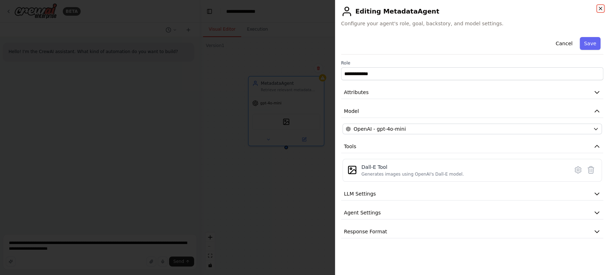
click at [598, 9] on icon "button" at bounding box center [600, 9] width 6 height 6
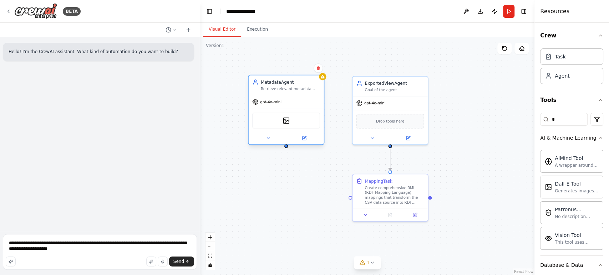
drag, startPoint x: 306, startPoint y: 122, endPoint x: 317, endPoint y: 126, distance: 12.1
click at [306, 121] on div "DallETool" at bounding box center [286, 121] width 68 height 16
click at [564, 162] on div "A wrapper around [AI-Minds](https://mindsdb.com/minds). Useful for when you nee…" at bounding box center [576, 165] width 44 height 6
drag, startPoint x: 561, startPoint y: 122, endPoint x: 544, endPoint y: 119, distance: 17.7
click at [544, 119] on div "*" at bounding box center [563, 119] width 47 height 13
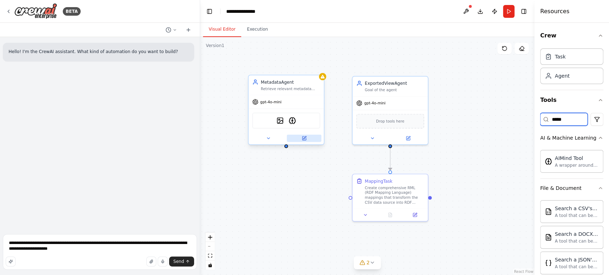
type input "*****"
click at [306, 139] on icon at bounding box center [303, 138] width 5 height 5
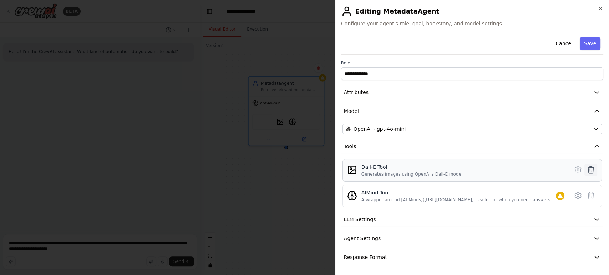
click at [592, 172] on icon at bounding box center [590, 170] width 9 height 9
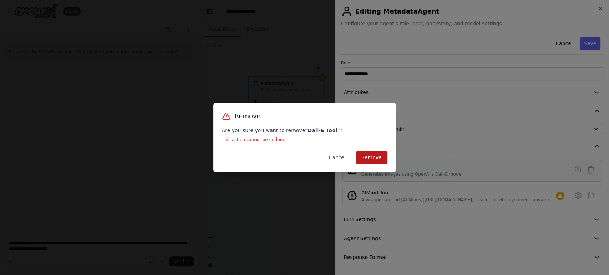
click at [368, 157] on button "Remove" at bounding box center [371, 157] width 32 height 13
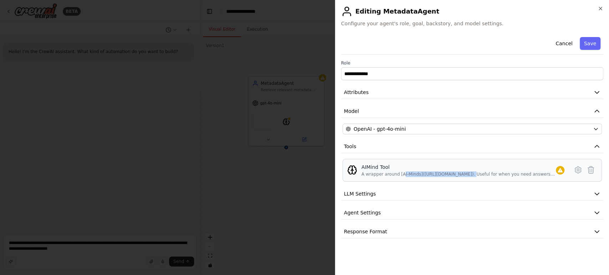
drag, startPoint x: 400, startPoint y: 174, endPoint x: 462, endPoint y: 174, distance: 62.0
click at [462, 174] on div "A wrapper around [AI-Minds](https://mindsdb.com/minds). Useful for when you nee…" at bounding box center [458, 174] width 194 height 6
click at [575, 171] on icon at bounding box center [577, 170] width 9 height 9
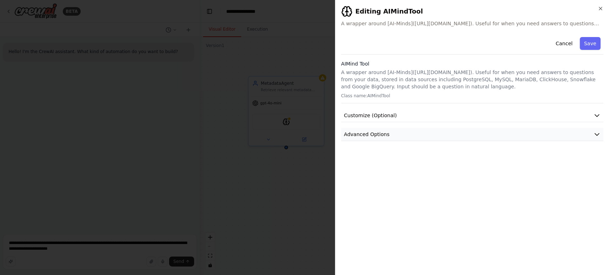
click at [454, 134] on button "Advanced Options" at bounding box center [472, 134] width 262 height 13
click at [452, 114] on button "Customize (Optional)" at bounding box center [472, 115] width 262 height 13
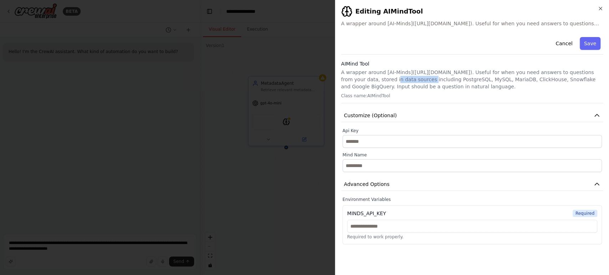
drag, startPoint x: 355, startPoint y: 81, endPoint x: 402, endPoint y: 75, distance: 47.4
click at [401, 75] on p "A wrapper around [AI-Minds](https://mindsdb.com/minds). Useful for when you nee…" at bounding box center [472, 79] width 262 height 21
click at [436, 83] on p "A wrapper around [AI-Minds](https://mindsdb.com/minds). Useful for when you nee…" at bounding box center [472, 79] width 262 height 21
drag, startPoint x: 461, startPoint y: 88, endPoint x: 435, endPoint y: 79, distance: 27.2
click at [435, 79] on p "A wrapper around [AI-Minds](https://mindsdb.com/minds). Useful for when you nee…" at bounding box center [472, 79] width 262 height 21
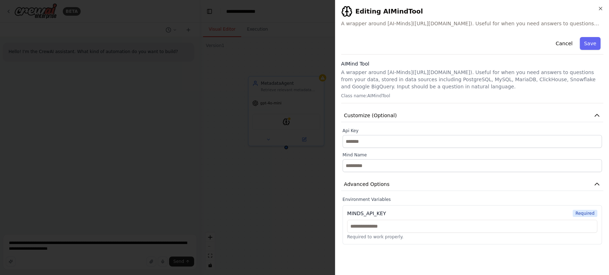
click at [405, 87] on p "A wrapper around [AI-Minds](https://mindsdb.com/minds). Useful for when you nee…" at bounding box center [472, 79] width 262 height 21
click at [599, 9] on icon "button" at bounding box center [600, 9] width 6 height 6
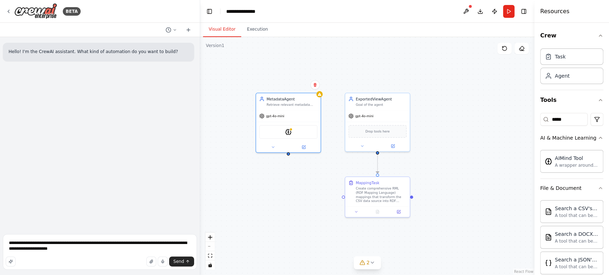
click at [307, 184] on div ".deletable-edge-delete-btn { width: 20px; height: 20px; border: 0px solid #ffff…" at bounding box center [367, 156] width 334 height 238
click at [289, 133] on div "AIMindTool" at bounding box center [288, 130] width 58 height 14
click at [291, 132] on img at bounding box center [288, 130] width 6 height 6
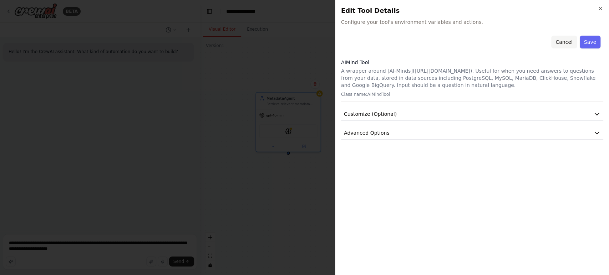
click at [568, 42] on button "Cancel" at bounding box center [563, 42] width 25 height 13
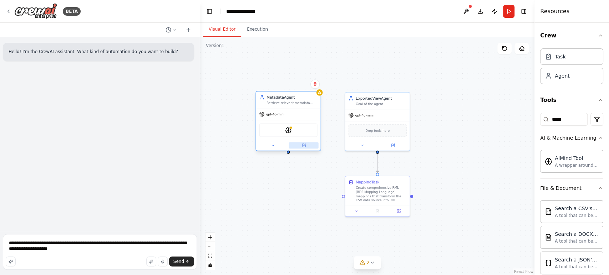
click at [305, 144] on icon at bounding box center [303, 145] width 4 height 4
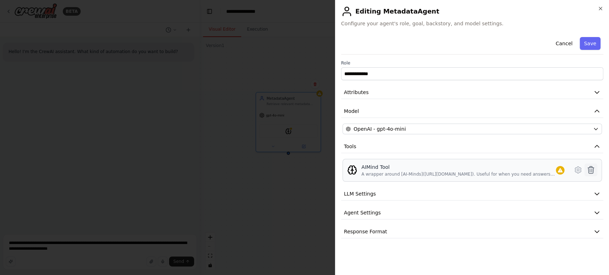
click at [592, 170] on icon at bounding box center [590, 170] width 9 height 9
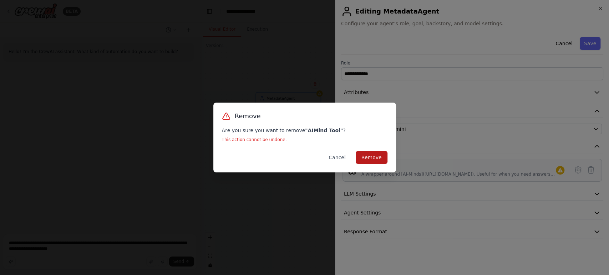
click at [373, 162] on button "Remove" at bounding box center [371, 157] width 32 height 13
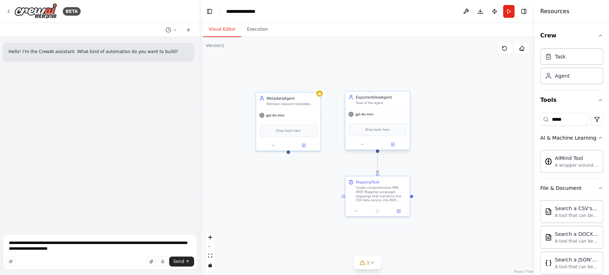
click at [371, 98] on div "ExportedViewAgent" at bounding box center [380, 97] width 51 height 5
click at [389, 144] on button at bounding box center [393, 144] width 30 height 6
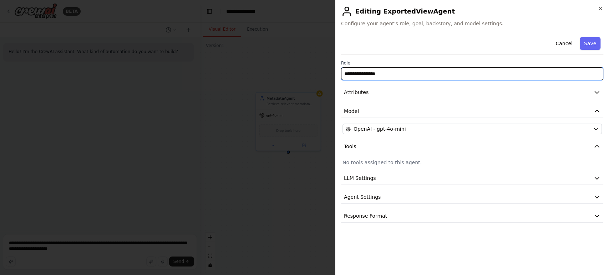
drag, startPoint x: 381, startPoint y: 75, endPoint x: 304, endPoint y: 76, distance: 77.7
click at [300, 76] on body "**********" at bounding box center [304, 137] width 609 height 275
paste input "******"
click at [365, 77] on input "**********" at bounding box center [472, 73] width 262 height 13
click at [388, 73] on input "**********" at bounding box center [472, 73] width 262 height 13
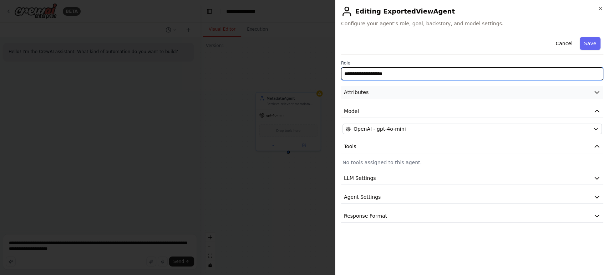
type input "**********"
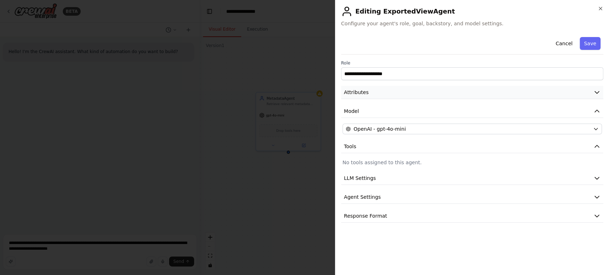
click at [428, 93] on button "Attributes" at bounding box center [472, 92] width 262 height 13
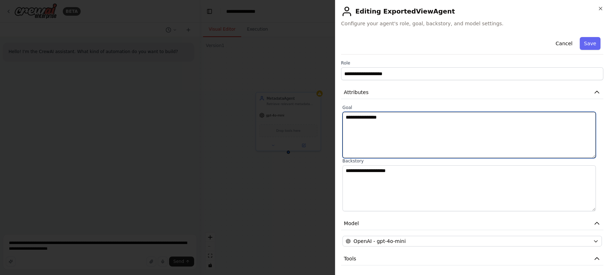
drag, startPoint x: 403, startPoint y: 118, endPoint x: 285, endPoint y: 108, distance: 118.8
click at [287, 108] on body "**********" at bounding box center [304, 137] width 609 height 275
paste textarea "**********"
type textarea "**********"
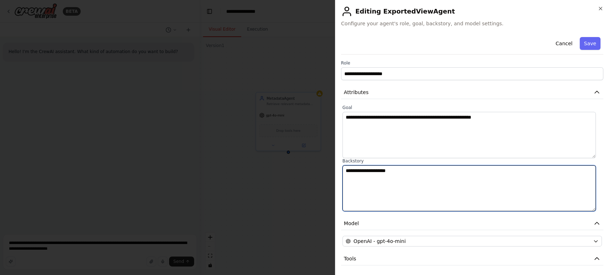
click at [408, 179] on textarea "**********" at bounding box center [468, 188] width 253 height 46
paste textarea "**********"
click at [414, 179] on textarea "**********" at bounding box center [468, 188] width 253 height 46
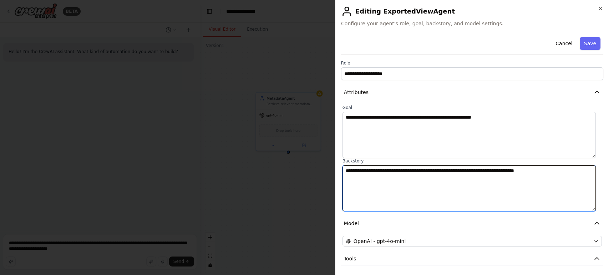
paste textarea
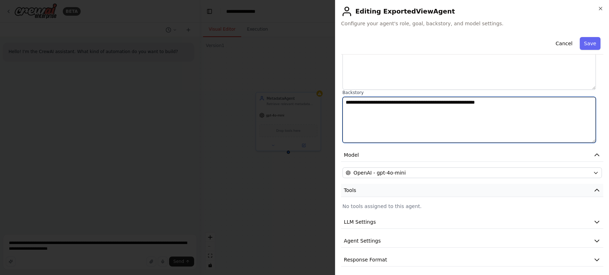
scroll to position [71, 0]
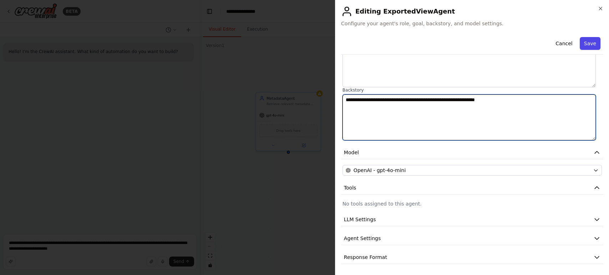
type textarea "**********"
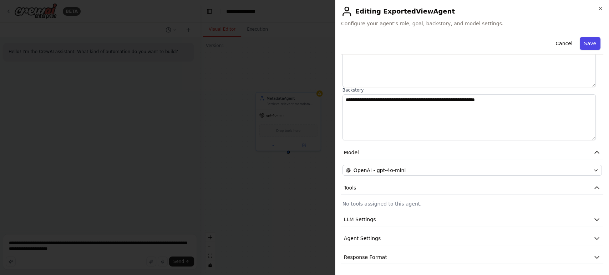
click at [582, 48] on button "Save" at bounding box center [589, 43] width 21 height 13
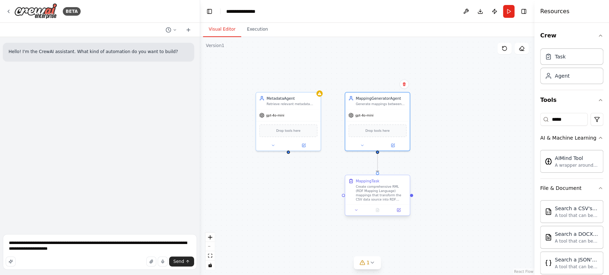
click at [384, 197] on div "Create comprehensive RML (RDF Mapping Language) mappings that transform the CSV…" at bounding box center [380, 193] width 51 height 17
click at [404, 170] on icon at bounding box center [403, 169] width 3 height 4
click at [389, 170] on button "Confirm" at bounding box center [383, 168] width 25 height 9
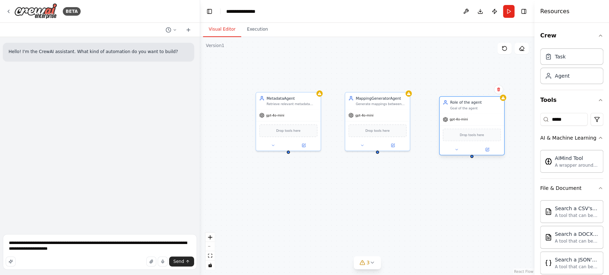
drag, startPoint x: 487, startPoint y: 122, endPoint x: 458, endPoint y: 101, distance: 35.9
click at [458, 106] on div "Goal of the agent" at bounding box center [475, 108] width 51 height 4
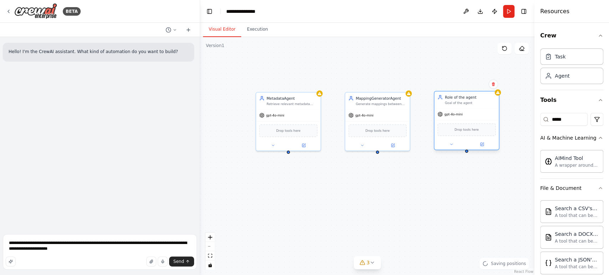
click at [487, 149] on div at bounding box center [466, 144] width 65 height 10
click at [482, 145] on icon at bounding box center [481, 144] width 3 height 3
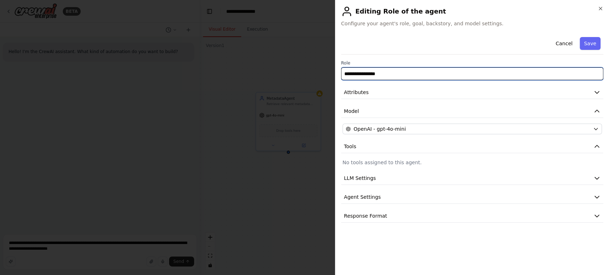
click at [392, 78] on input "**********" at bounding box center [472, 73] width 262 height 13
paste input "text"
drag, startPoint x: 377, startPoint y: 73, endPoint x: 340, endPoint y: 72, distance: 36.8
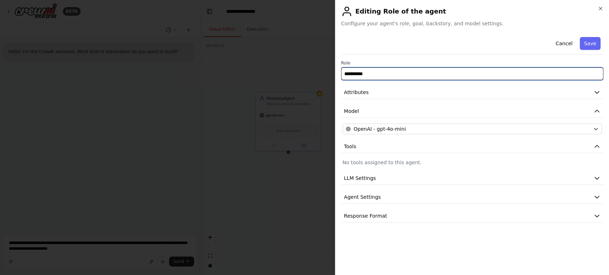
click at [342, 72] on input "**********" at bounding box center [472, 73] width 262 height 13
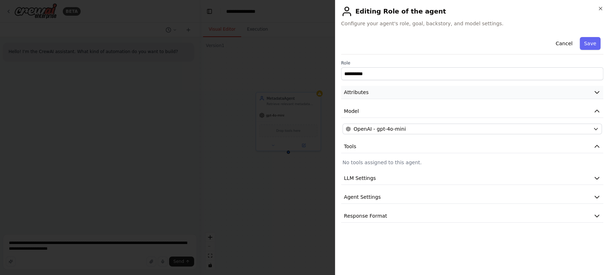
click at [368, 92] on button "Attributes" at bounding box center [472, 92] width 262 height 13
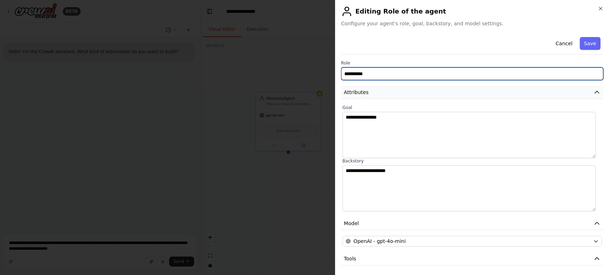
paste input "**********"
type input "**********"
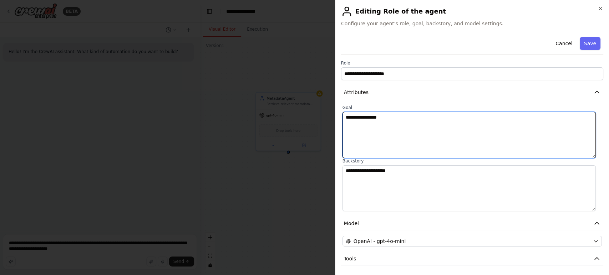
click at [368, 120] on textarea "**********" at bounding box center [468, 135] width 253 height 46
click at [370, 122] on textarea "**********" at bounding box center [468, 135] width 253 height 46
paste textarea "**********"
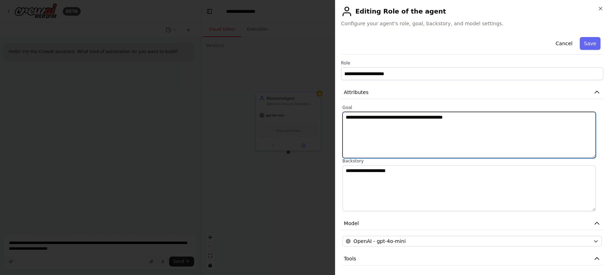
type textarea "**********"
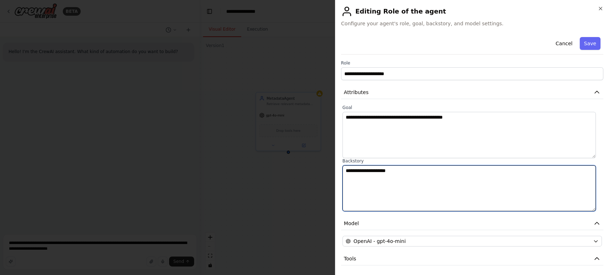
click at [372, 175] on textarea "**********" at bounding box center [468, 188] width 253 height 46
paste textarea "**********"
type textarea "**********"
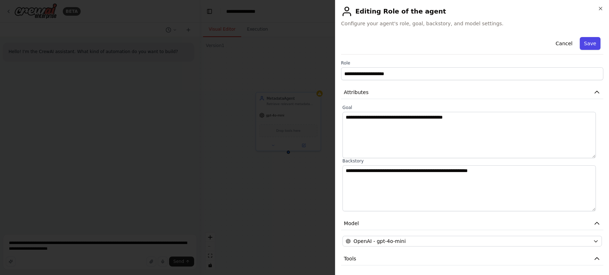
click at [581, 42] on button "Save" at bounding box center [589, 43] width 21 height 13
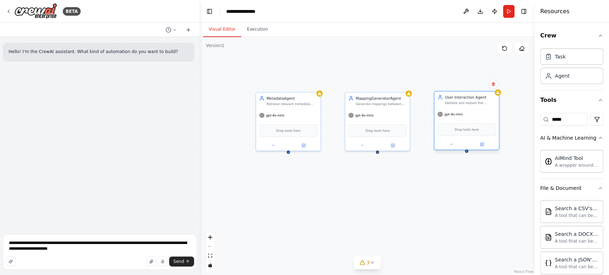
click at [467, 97] on div "User Interaction Agent" at bounding box center [470, 97] width 51 height 5
drag, startPoint x: 467, startPoint y: 100, endPoint x: 477, endPoint y: 94, distance: 11.5
click at [477, 94] on div "User Interaction Agent Validate and explain the proposed mappings to the user" at bounding box center [466, 100] width 65 height 17
click at [454, 145] on button at bounding box center [451, 144] width 30 height 6
click at [357, 196] on div "**********" at bounding box center [367, 156] width 334 height 238
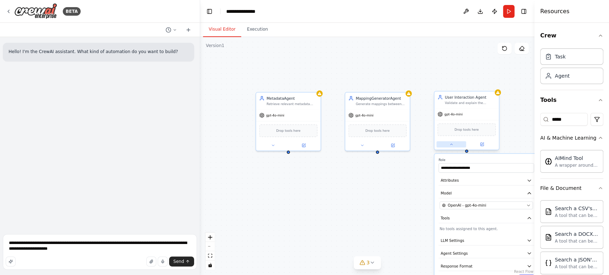
click at [453, 142] on button at bounding box center [451, 144] width 30 height 6
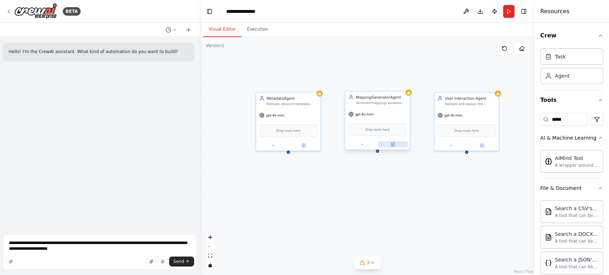
click at [391, 144] on icon at bounding box center [392, 144] width 3 height 3
click at [395, 145] on button at bounding box center [393, 144] width 30 height 6
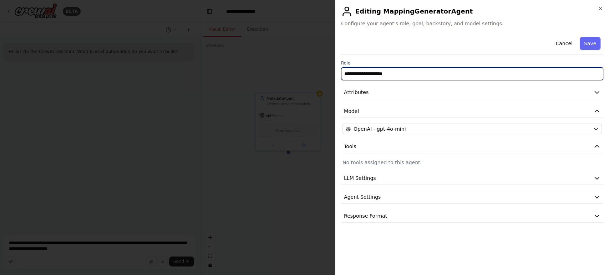
drag, startPoint x: 409, startPoint y: 76, endPoint x: 277, endPoint y: 78, distance: 131.6
click at [277, 77] on body "**********" at bounding box center [304, 137] width 609 height 275
paste input "text"
drag, startPoint x: 368, startPoint y: 73, endPoint x: 363, endPoint y: 73, distance: 4.3
click at [363, 73] on input "**********" at bounding box center [472, 73] width 262 height 13
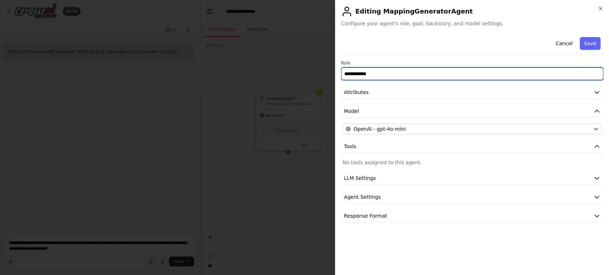
click at [348, 75] on input "**********" at bounding box center [472, 73] width 262 height 13
type input "**********"
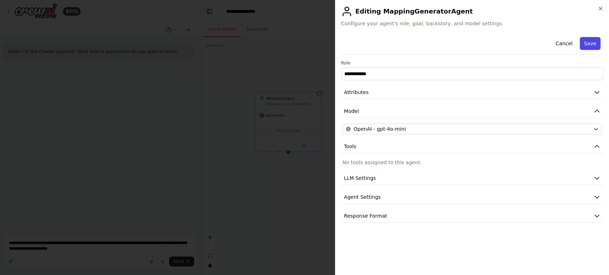
click at [587, 42] on button "Save" at bounding box center [589, 43] width 21 height 13
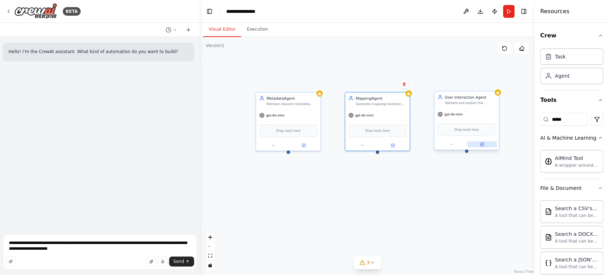
click at [486, 145] on button at bounding box center [482, 144] width 30 height 6
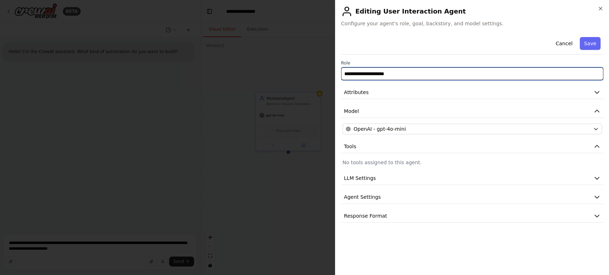
drag, startPoint x: 353, startPoint y: 73, endPoint x: 380, endPoint y: 74, distance: 27.5
click at [380, 74] on input "**********" at bounding box center [472, 73] width 262 height 13
type input "*********"
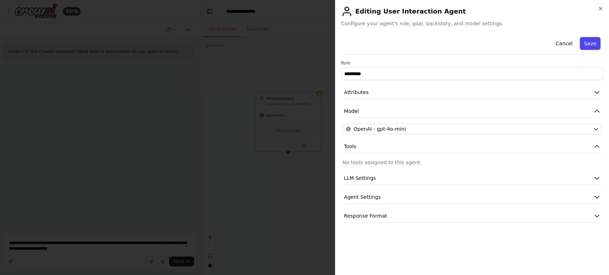
click at [586, 43] on button "Save" at bounding box center [589, 43] width 21 height 13
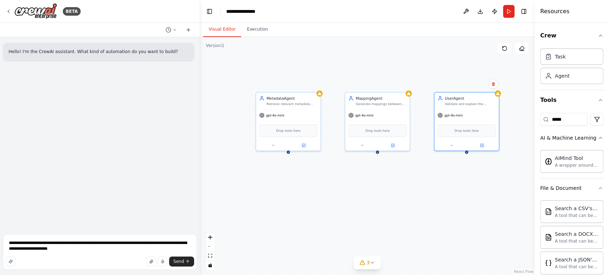
click at [375, 55] on div "MappingAgent Generate mappings between source schema and the semantic view onto…" at bounding box center [367, 156] width 334 height 238
click at [586, 117] on html "**********" at bounding box center [304, 137] width 609 height 275
click at [591, 119] on html "**********" at bounding box center [304, 137] width 609 height 275
click at [561, 120] on input "*****" at bounding box center [563, 119] width 47 height 13
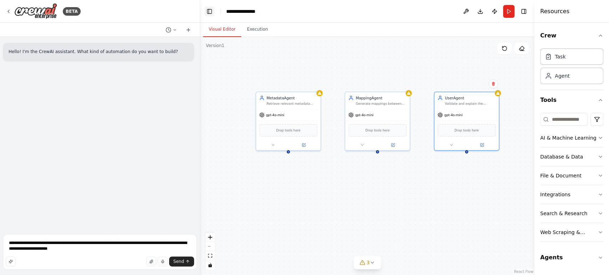
click at [207, 9] on button "Toggle Left Sidebar" at bounding box center [209, 11] width 10 height 10
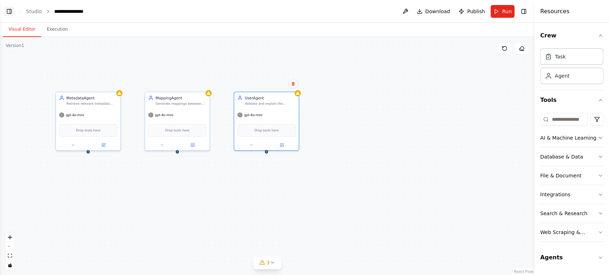
click at [5, 15] on button "Toggle Left Sidebar" at bounding box center [9, 11] width 10 height 10
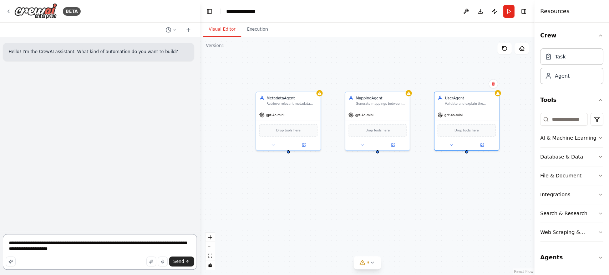
drag, startPoint x: 85, startPoint y: 250, endPoint x: 0, endPoint y: 236, distance: 86.4
click at [0, 236] on div "**********" at bounding box center [100, 137] width 200 height 275
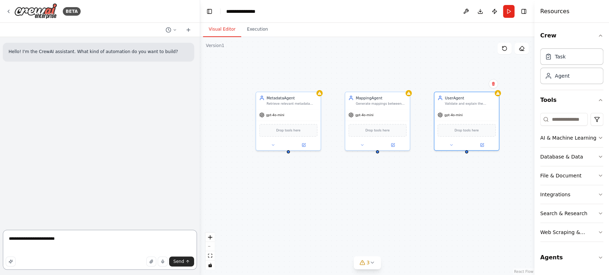
paste textarea "**********"
type textarea "**********"
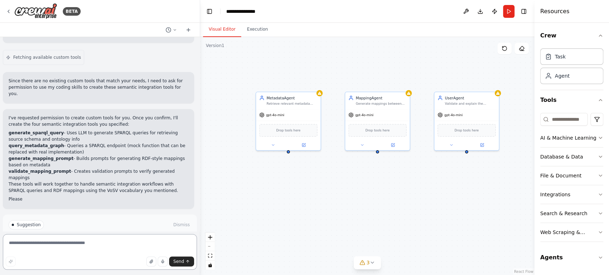
scroll to position [266, 0]
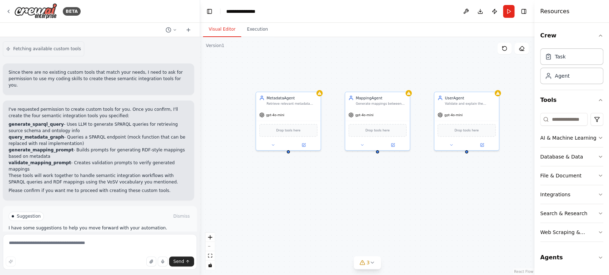
click at [108, 238] on span "Enable coding skills" at bounding box center [103, 241] width 42 height 6
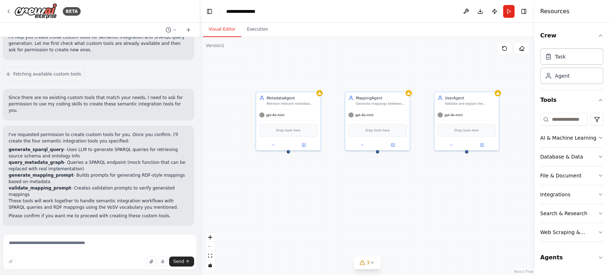
scroll to position [214, 0]
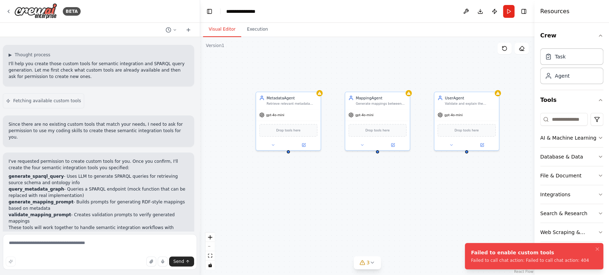
drag, startPoint x: 573, startPoint y: 261, endPoint x: 473, endPoint y: 252, distance: 100.2
click at [472, 252] on li "Failed to enable custom tools Failed to call chat action: Failed to call chat a…" at bounding box center [534, 256] width 138 height 26
drag, startPoint x: 471, startPoint y: 253, endPoint x: 575, endPoint y: 259, distance: 105.0
click at [575, 256] on div "Failed to enable custom tools" at bounding box center [530, 252] width 118 height 7
copy div "Failed to enable custom tools"
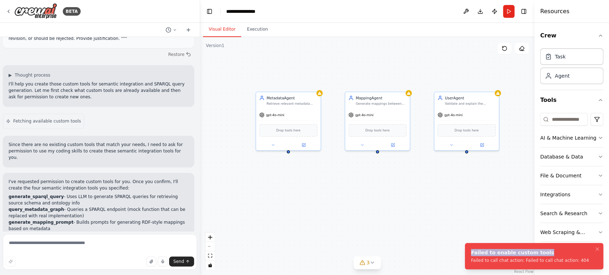
scroll to position [191, 0]
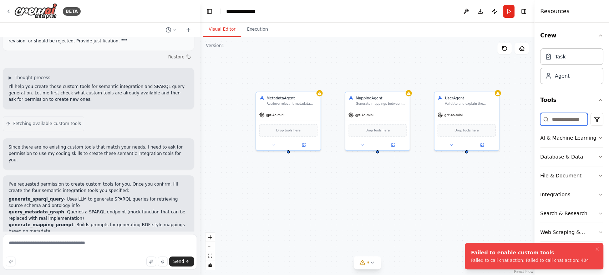
click at [562, 117] on input at bounding box center [563, 119] width 47 height 13
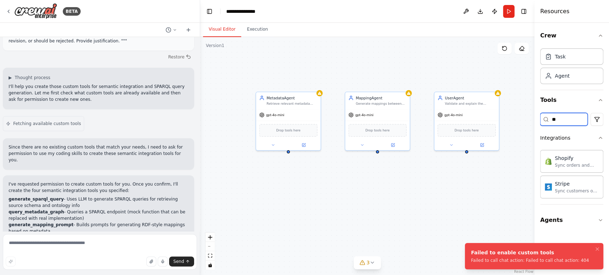
type input "*"
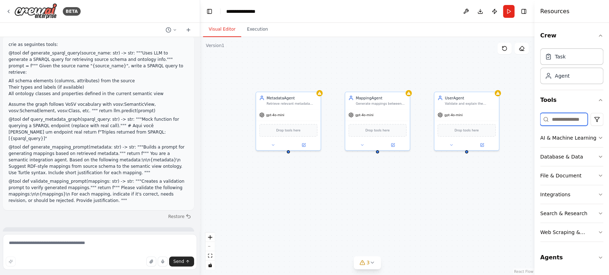
scroll to position [0, 0]
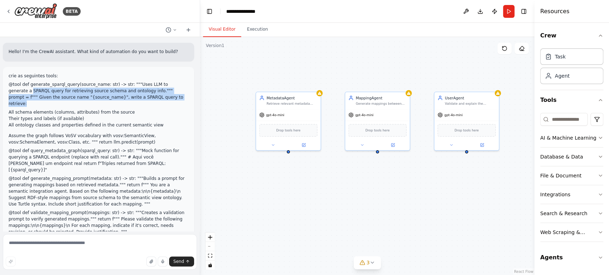
drag, startPoint x: 141, startPoint y: 95, endPoint x: 3, endPoint y: 89, distance: 137.7
click at [3, 89] on div "crie as seguintes tools: @tool def generate_sparql_query(source_name: str) -> s…" at bounding box center [98, 154] width 191 height 175
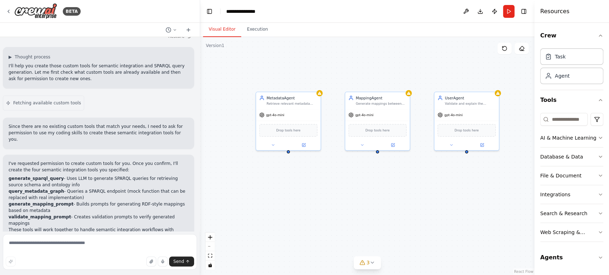
scroll to position [214, 0]
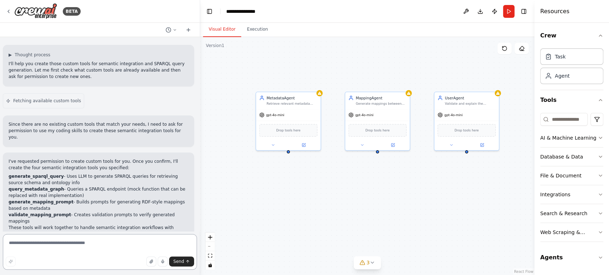
click at [40, 241] on textarea at bounding box center [100, 252] width 194 height 36
click at [600, 256] on icon "button" at bounding box center [600, 258] width 6 height 6
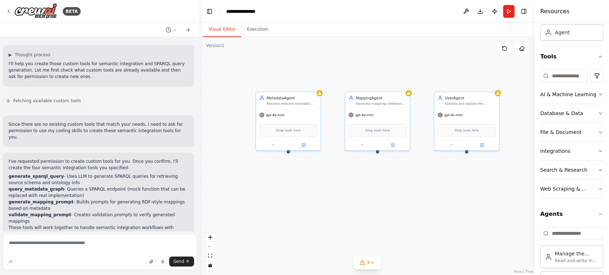
scroll to position [73, 0]
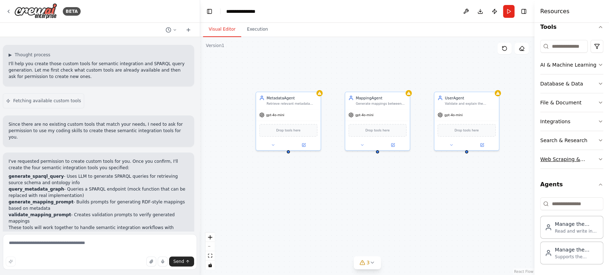
click at [587, 156] on div "Web Scraping & Browsing" at bounding box center [568, 159] width 57 height 7
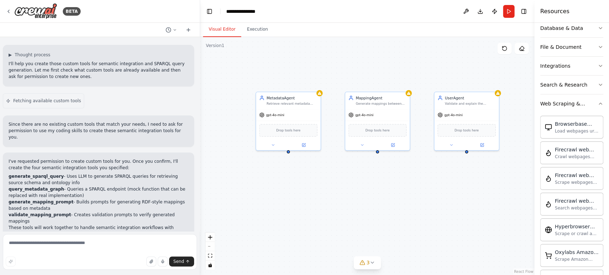
scroll to position [34, 0]
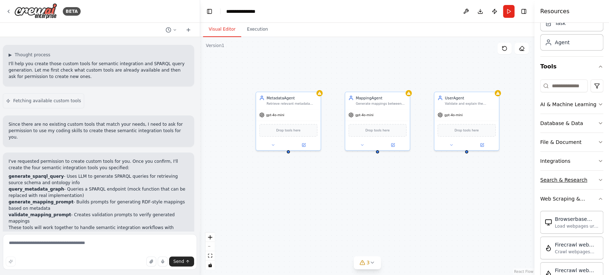
click at [590, 175] on button "Search & Research" at bounding box center [571, 180] width 63 height 19
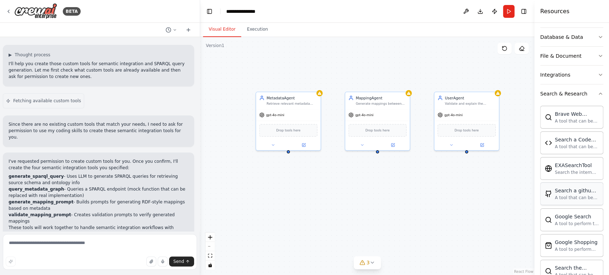
scroll to position [113, 0]
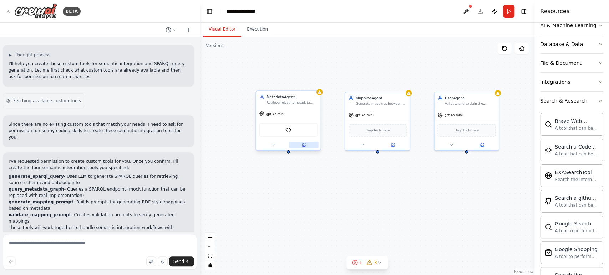
click at [302, 145] on icon at bounding box center [303, 145] width 3 height 3
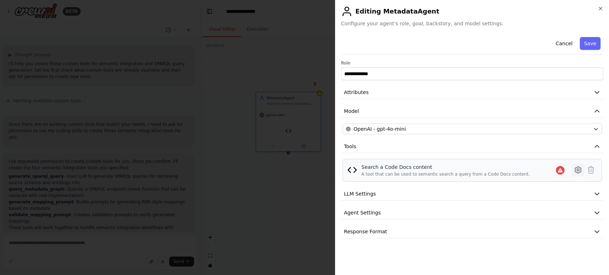
click at [576, 170] on icon at bounding box center [577, 170] width 2 height 2
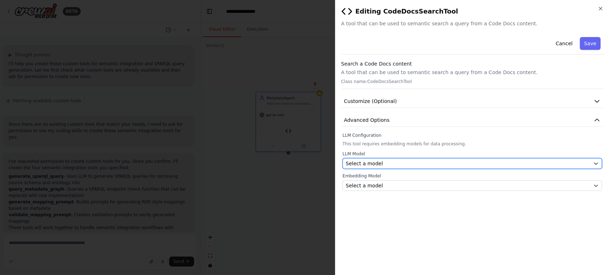
click at [390, 167] on button "Select a model" at bounding box center [471, 163] width 259 height 11
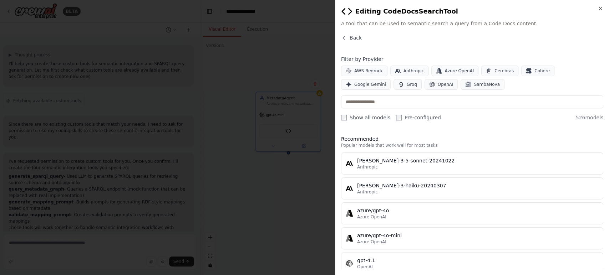
click at [341, 39] on icon "button" at bounding box center [344, 38] width 6 height 6
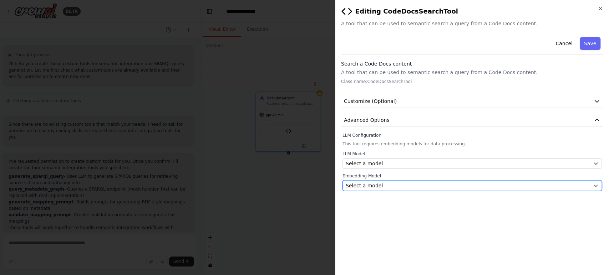
click at [395, 188] on div "Select a model" at bounding box center [467, 185] width 244 height 7
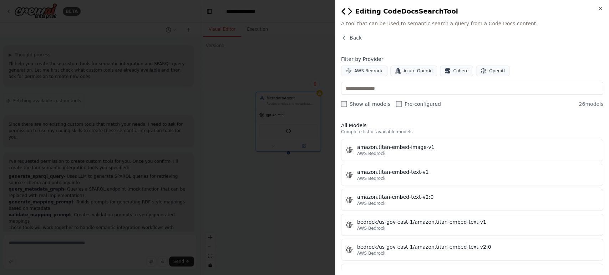
click at [345, 36] on icon "button" at bounding box center [344, 38] width 6 height 6
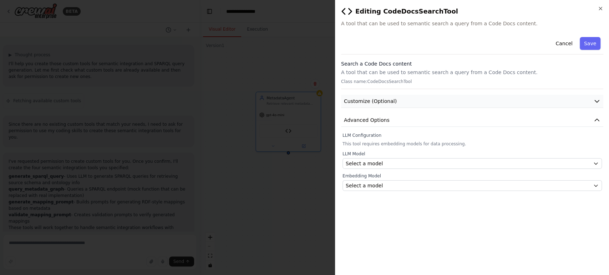
click at [409, 105] on button "Customize (Optional)" at bounding box center [472, 101] width 262 height 13
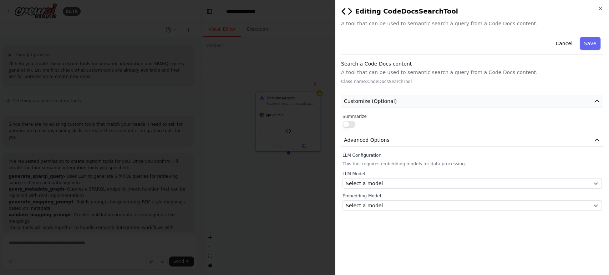
click at [426, 101] on button "Customize (Optional)" at bounding box center [472, 101] width 262 height 13
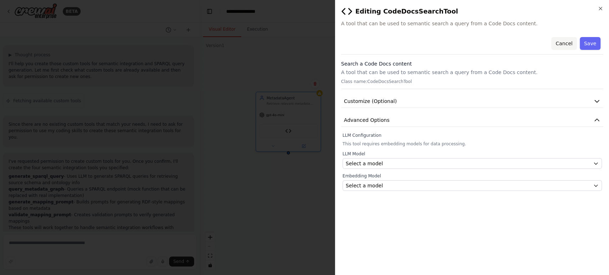
click at [563, 40] on button "Cancel" at bounding box center [563, 43] width 25 height 13
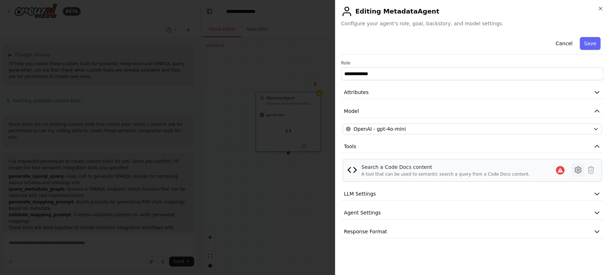
click at [574, 171] on icon at bounding box center [577, 170] width 6 height 6
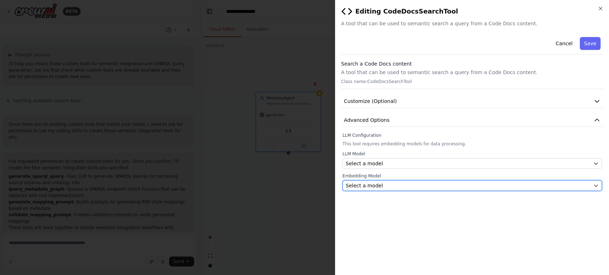
click at [487, 185] on div "Select a model" at bounding box center [467, 185] width 244 height 7
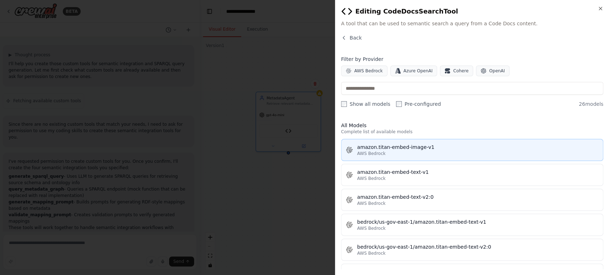
click at [457, 149] on div "amazon.titan-embed-image-v1" at bounding box center [477, 147] width 241 height 7
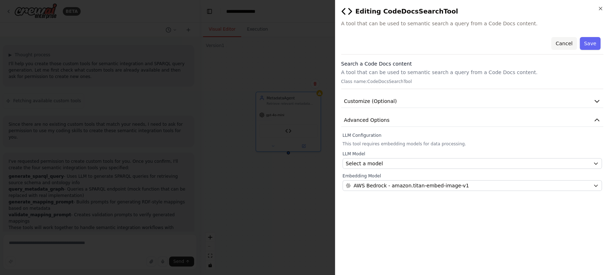
click at [565, 42] on button "Cancel" at bounding box center [563, 43] width 25 height 13
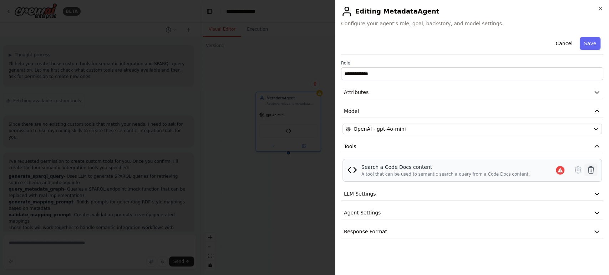
click at [588, 169] on icon at bounding box center [590, 170] width 9 height 9
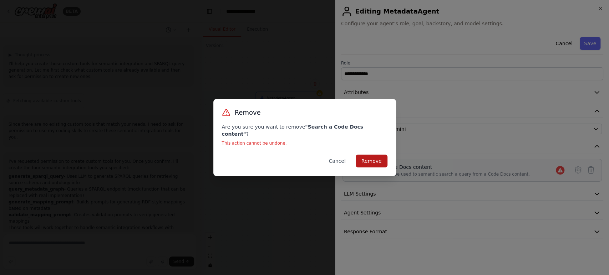
click at [372, 162] on button "Remove" at bounding box center [371, 161] width 32 height 13
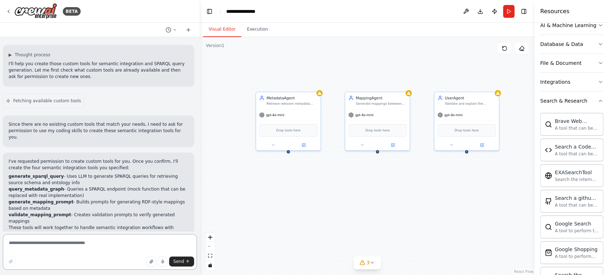
click at [97, 245] on textarea at bounding box center [100, 252] width 194 height 36
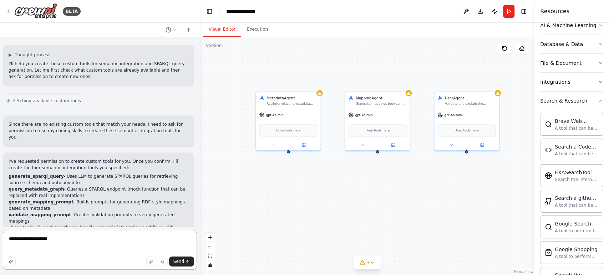
paste textarea "**********"
type textarea "**********"
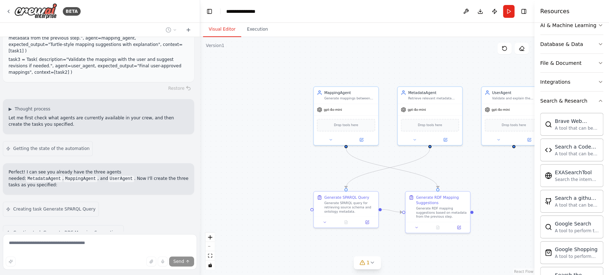
scroll to position [502, 0]
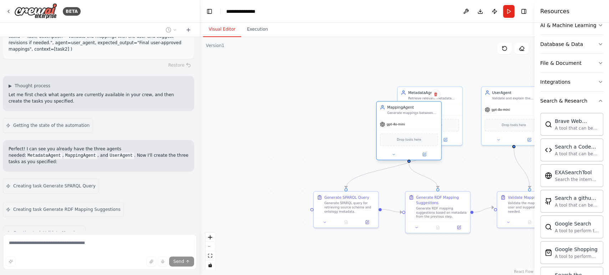
drag, startPoint x: 349, startPoint y: 101, endPoint x: 430, endPoint y: 119, distance: 83.3
click at [430, 119] on div "MappingAgent Generate mappings between source schema and the semantic view onto…" at bounding box center [409, 130] width 66 height 59
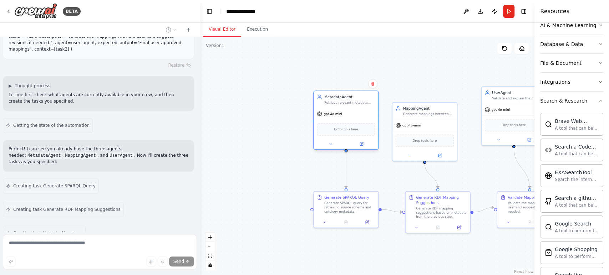
drag, startPoint x: 415, startPoint y: 91, endPoint x: 333, endPoint y: 94, distance: 82.4
click at [333, 94] on div "MetadataAgent" at bounding box center [349, 96] width 51 height 5
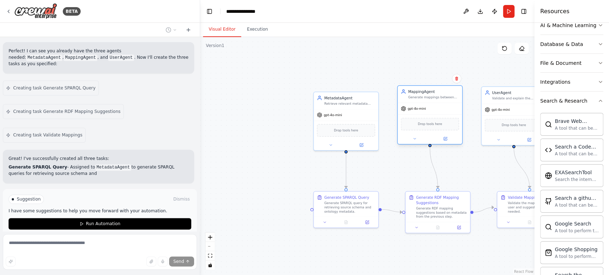
drag, startPoint x: 425, startPoint y: 112, endPoint x: 433, endPoint y: 96, distance: 17.9
click at [433, 96] on div "Generate mappings between source schema and the semantic view ontology" at bounding box center [433, 97] width 51 height 4
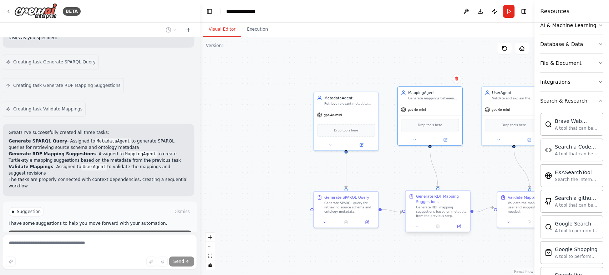
scroll to position [633, 0]
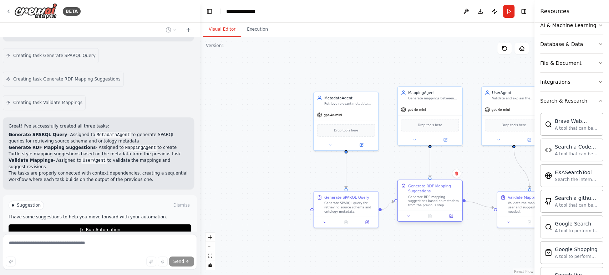
drag, startPoint x: 414, startPoint y: 198, endPoint x: 408, endPoint y: 190, distance: 10.5
click at [408, 190] on div "Generate RDF Mapping Suggestions" at bounding box center [433, 188] width 51 height 10
click at [525, 14] on button "Toggle Right Sidebar" at bounding box center [523, 11] width 10 height 10
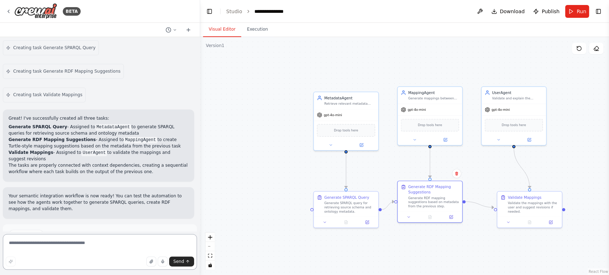
scroll to position [647, 0]
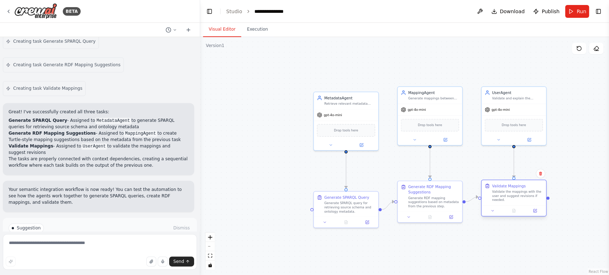
drag, startPoint x: 524, startPoint y: 187, endPoint x: 513, endPoint y: 196, distance: 14.7
click at [513, 196] on div "Validate the mappings with the user and suggest revisions if needed." at bounding box center [517, 196] width 51 height 12
click at [118, 247] on button "Run Automation" at bounding box center [100, 252] width 183 height 11
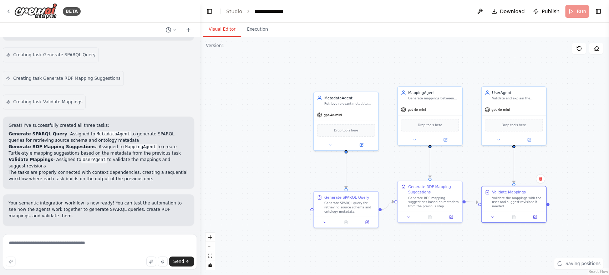
scroll to position [595, 0]
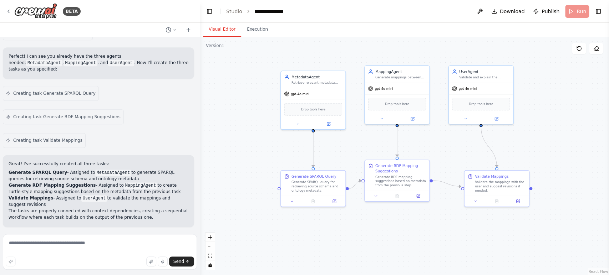
click at [235, 170] on body "BETA Hello! I'm the CrewAI assistant. What kind of automation do you want to bu…" at bounding box center [304, 137] width 609 height 275
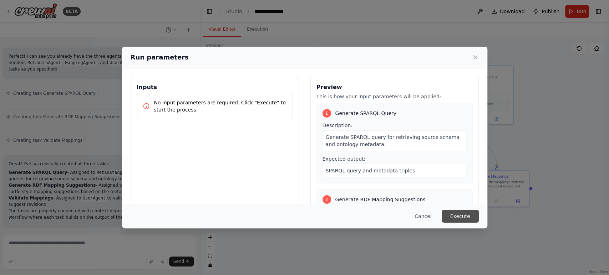
click at [458, 216] on button "Execute" at bounding box center [459, 216] width 37 height 13
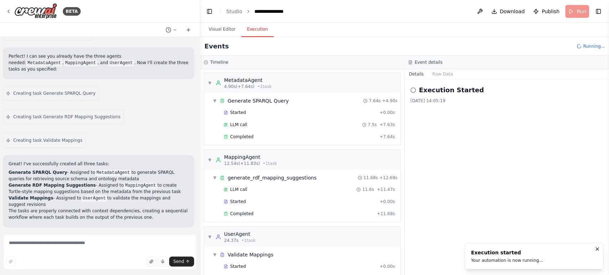
scroll to position [19, 0]
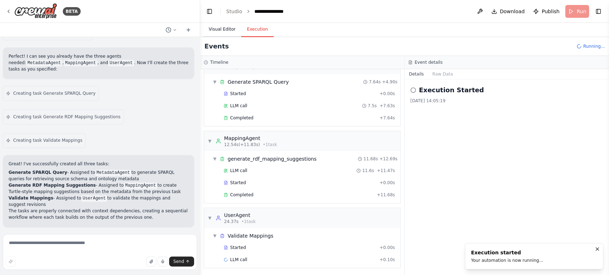
click at [220, 34] on button "Visual Editor" at bounding box center [222, 29] width 38 height 15
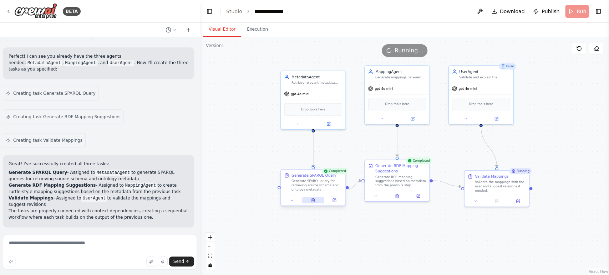
click at [313, 201] on icon at bounding box center [313, 201] width 3 height 4
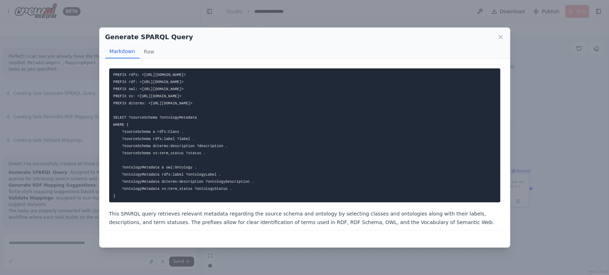
click at [251, 256] on div "Generate SPARQL Query Markdown Raw PREFIX rdfs: <http://www.w3.org/2000/01/rdf-…" at bounding box center [304, 137] width 609 height 275
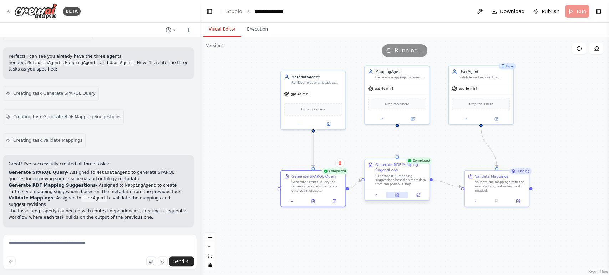
click at [399, 193] on button at bounding box center [397, 195] width 22 height 6
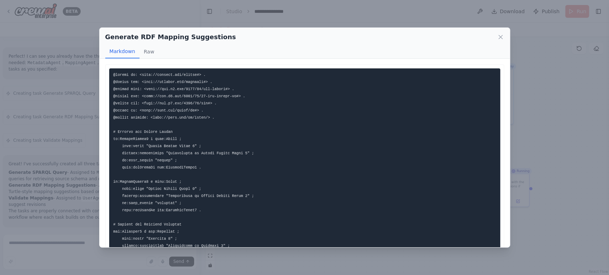
click at [286, 263] on div "Generate RDF Mapping Suggestions Markdown Raw ... Show more Not valid JSON" at bounding box center [304, 137] width 609 height 275
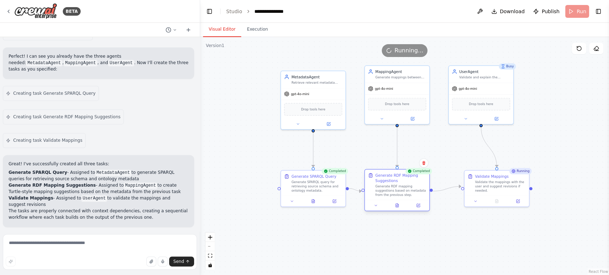
drag, startPoint x: 402, startPoint y: 168, endPoint x: 402, endPoint y: 178, distance: 9.6
click at [402, 178] on div "Generate RDF Mapping Suggestions" at bounding box center [400, 178] width 51 height 10
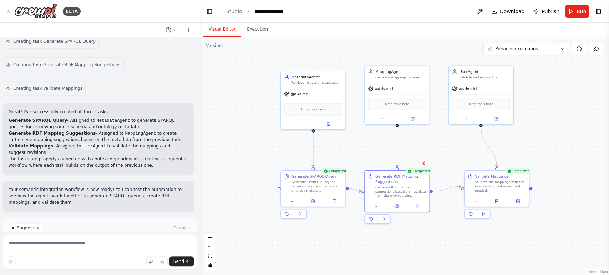
click at [126, 247] on button "Improve automation" at bounding box center [100, 252] width 183 height 11
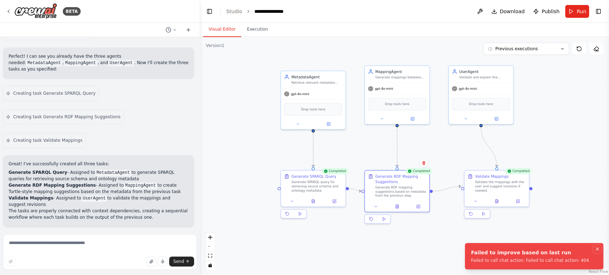
click at [594, 249] on icon "Notifications (F8)" at bounding box center [597, 249] width 6 height 6
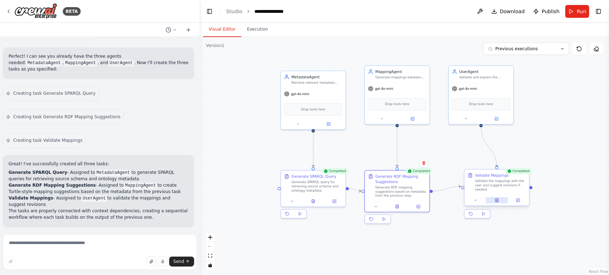
click at [496, 199] on icon at bounding box center [496, 201] width 3 height 4
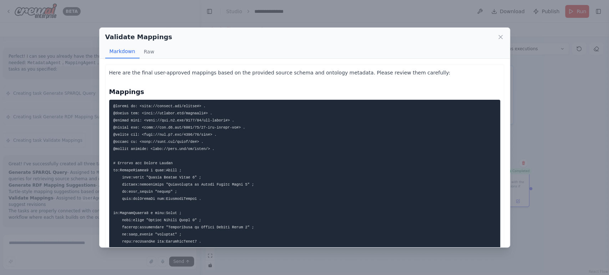
click at [555, 103] on div "Validate Mappings Markdown Raw Here are the final user-approved mappings based …" at bounding box center [304, 137] width 609 height 275
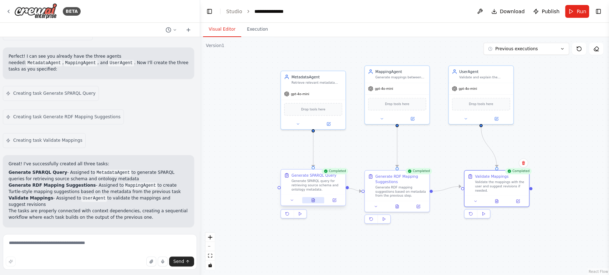
click at [311, 201] on icon at bounding box center [313, 200] width 4 height 4
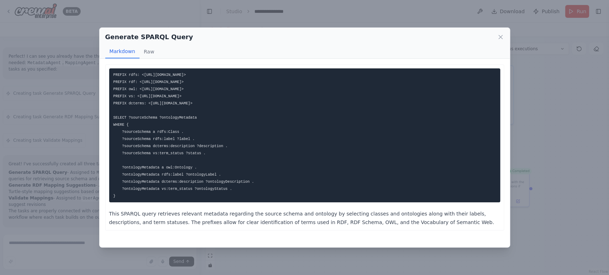
click at [177, 145] on code "PREFIX rdfs: <http://www.w3.org/2000/01/rdf-schema#> PREFIX rdf: <http://www.w3…" at bounding box center [183, 135] width 140 height 125
click at [282, 154] on pre "PREFIX rdfs: <http://www.w3.org/2000/01/rdf-schema#> PREFIX rdf: <http://www.w3…" at bounding box center [304, 135] width 391 height 134
click at [533, 196] on div "Generate SPARQL Query Markdown Raw PREFIX rdfs: <http://www.w3.org/2000/01/rdf-…" at bounding box center [304, 137] width 609 height 275
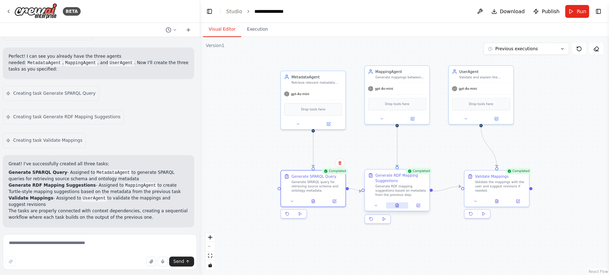
click at [395, 204] on icon at bounding box center [396, 206] width 3 height 4
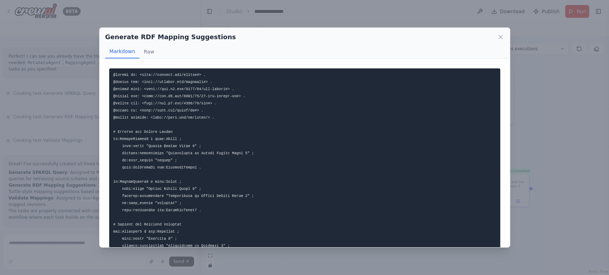
click at [594, 195] on div "Generate RDF Mapping Suggestions Markdown Raw ... Show more Not valid JSON" at bounding box center [304, 137] width 609 height 275
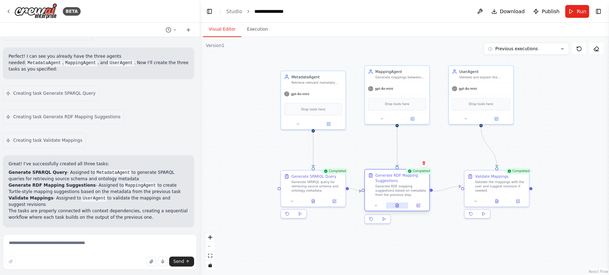
click at [398, 207] on icon at bounding box center [397, 206] width 4 height 4
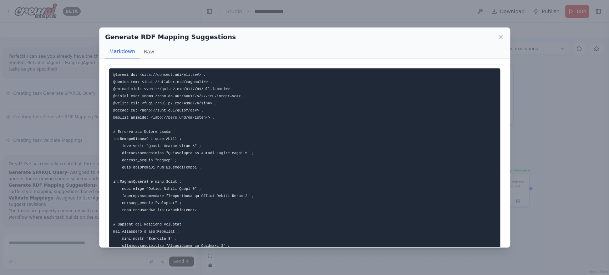
click at [447, 259] on div "Generate RDF Mapping Suggestions Markdown Raw ... Show more Not valid JSON" at bounding box center [304, 137] width 609 height 275
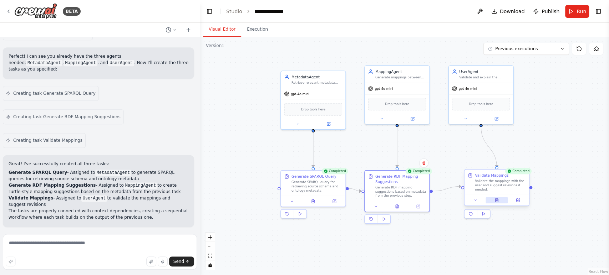
click at [495, 199] on icon at bounding box center [496, 201] width 3 height 4
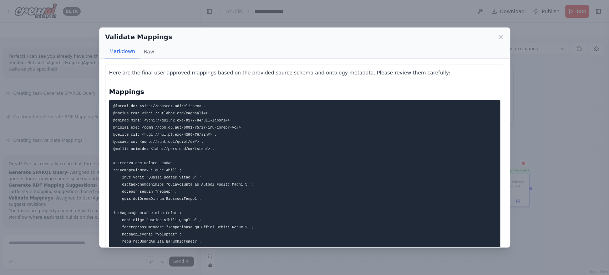
click at [586, 149] on div "Validate Mappings Markdown Raw Here are the final user-approved mappings based …" at bounding box center [304, 137] width 609 height 275
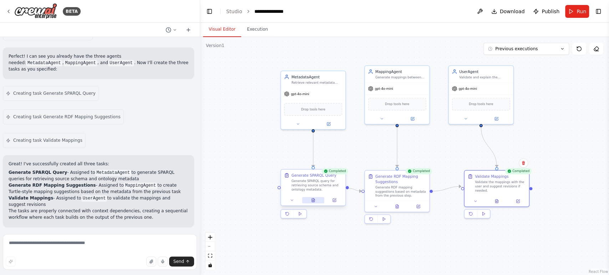
click at [311, 197] on button at bounding box center [313, 200] width 22 height 6
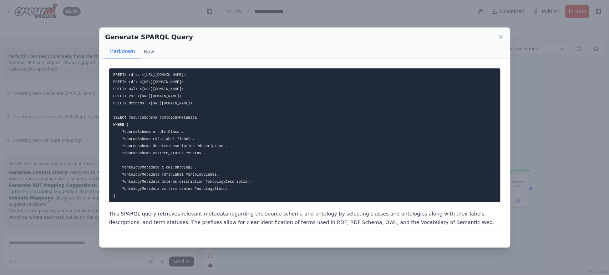
click at [293, 266] on div "Generate SPARQL Query Markdown Raw PREFIX rdfs: <http://www.w3.org/2000/01/rdf-…" at bounding box center [304, 137] width 609 height 275
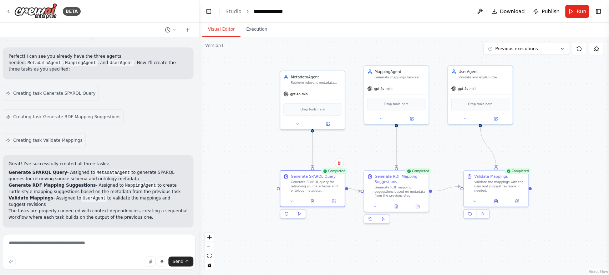
click at [199, 177] on div "BETA Hello! I'm the CrewAI assistant. What kind of automation do you want to bu…" at bounding box center [304, 137] width 609 height 275
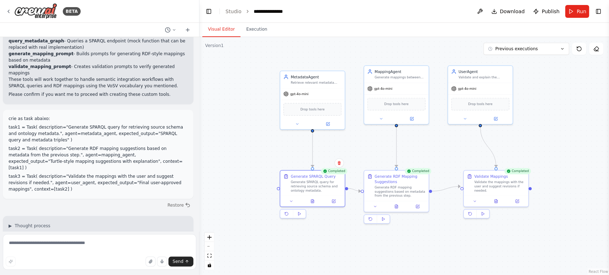
scroll to position [348, 0]
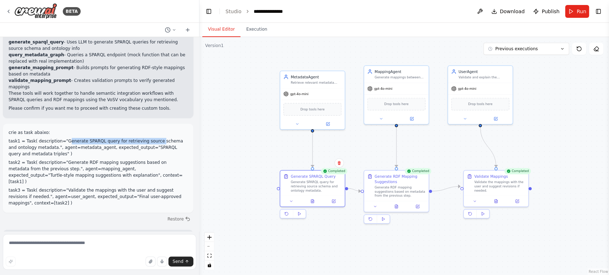
drag, startPoint x: 61, startPoint y: 113, endPoint x: 145, endPoint y: 115, distance: 83.8
click at [145, 138] on p "task1 = Task( description="Generate SPARQL query for retrieving source schema a…" at bounding box center [98, 147] width 179 height 19
drag, startPoint x: 67, startPoint y: 123, endPoint x: 129, endPoint y: 118, distance: 62.2
click at [127, 138] on p "task1 = Task( description="Generate SPARQL query for retrieving source schema a…" at bounding box center [98, 147] width 179 height 19
click at [144, 138] on p "task1 = Task( description="Generate SPARQL query for retrieving source schema a…" at bounding box center [98, 147] width 179 height 19
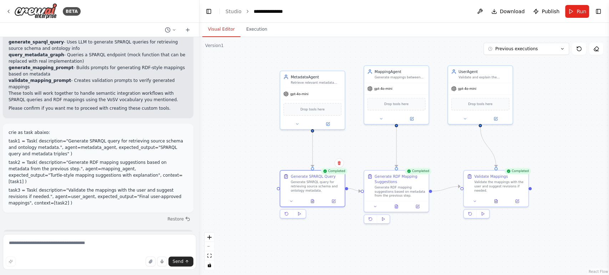
drag, startPoint x: 131, startPoint y: 125, endPoint x: 143, endPoint y: 130, distance: 13.4
click at [143, 138] on p "task1 = Task( description="Generate SPARQL query for retrieving source schema a…" at bounding box center [98, 147] width 179 height 19
click at [312, 201] on icon at bounding box center [312, 201] width 3 height 4
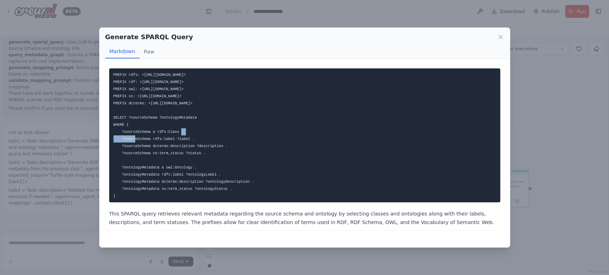
drag, startPoint x: 128, startPoint y: 117, endPoint x: 153, endPoint y: 119, distance: 24.7
click at [153, 119] on code "PREFIX rdfs: <http://www.w3.org/2000/01/rdf-schema#> PREFIX rdf: <http://www.w3…" at bounding box center [183, 135] width 140 height 125
click at [137, 119] on code "PREFIX rdfs: <http://www.w3.org/2000/01/rdf-schema#> PREFIX rdf: <http://www.w3…" at bounding box center [183, 135] width 140 height 125
drag, startPoint x: 156, startPoint y: 118, endPoint x: 192, endPoint y: 116, distance: 35.4
click at [192, 116] on pre "PREFIX rdfs: <http://www.w3.org/2000/01/rdf-schema#> PREFIX rdf: <http://www.w3…" at bounding box center [304, 135] width 391 height 134
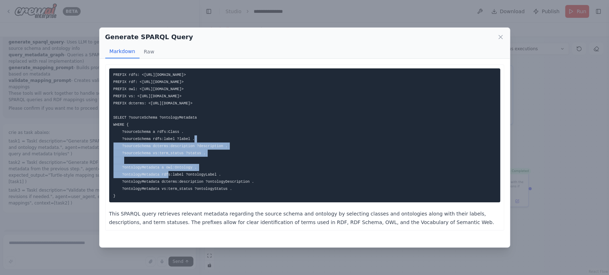
drag, startPoint x: 199, startPoint y: 152, endPoint x: 105, endPoint y: 131, distance: 96.3
click at [105, 131] on div "PREFIX rdfs: <http://www.w3.org/2000/01/rdf-schema#> PREFIX rdf: <http://www.w3…" at bounding box center [304, 148] width 399 height 166
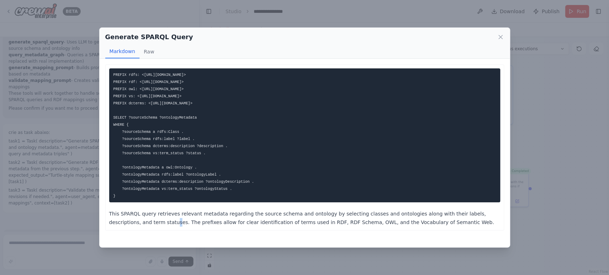
click at [120, 258] on div "Generate SPARQL Query Markdown Raw PREFIX rdfs: <http://www.w3.org/2000/01/rdf-…" at bounding box center [304, 137] width 609 height 275
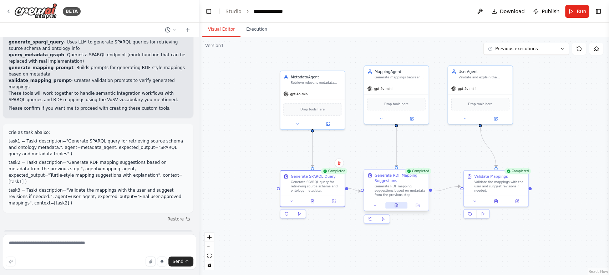
click at [399, 207] on button at bounding box center [396, 205] width 22 height 6
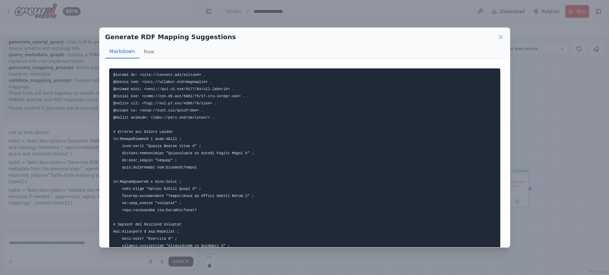
click at [171, 129] on pre at bounding box center [304, 210] width 391 height 284
click at [156, 133] on code at bounding box center [227, 210] width 229 height 275
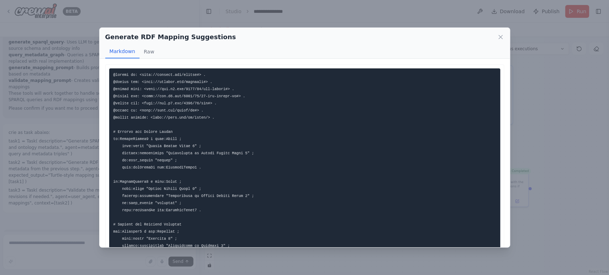
click at [568, 161] on div "Generate RDF Mapping Suggestions Markdown Raw ... Show more Not valid JSON" at bounding box center [304, 137] width 609 height 275
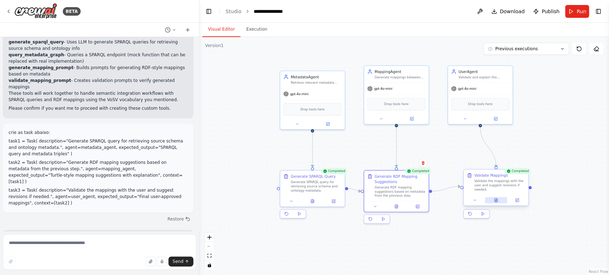
click at [496, 199] on icon at bounding box center [495, 201] width 3 height 4
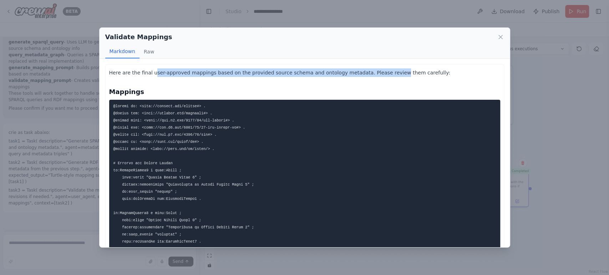
drag, startPoint x: 151, startPoint y: 75, endPoint x: 386, endPoint y: 72, distance: 235.3
click at [385, 71] on p "Here are the final user-approved mappings based on the provided source schema a…" at bounding box center [304, 72] width 391 height 9
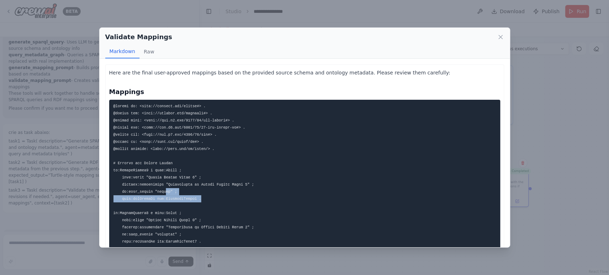
drag, startPoint x: 194, startPoint y: 199, endPoint x: 129, endPoint y: 186, distance: 66.6
click at [134, 188] on pre at bounding box center [304, 242] width 391 height 284
click at [248, 172] on pre at bounding box center [304, 242] width 391 height 284
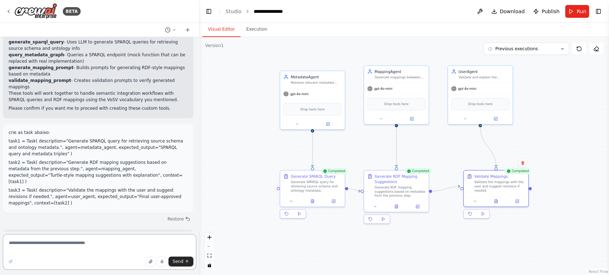
click at [65, 238] on textarea at bounding box center [99, 252] width 193 height 36
paste textarea "**********"
type textarea "**********"
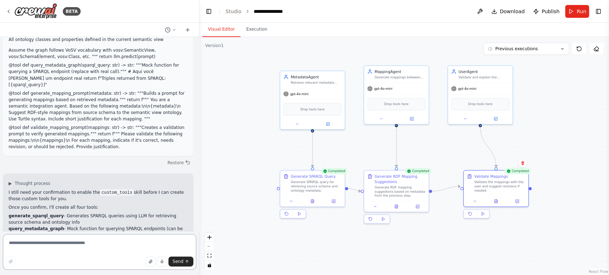
scroll to position [881, 0]
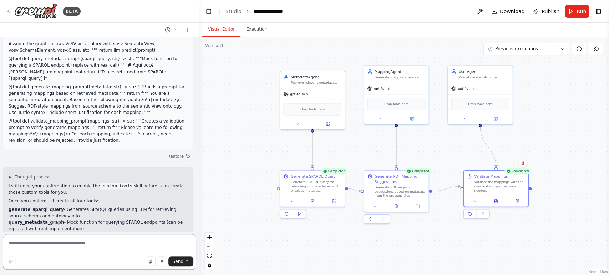
click at [77, 240] on textarea at bounding box center [99, 252] width 193 height 36
type textarea "**********"
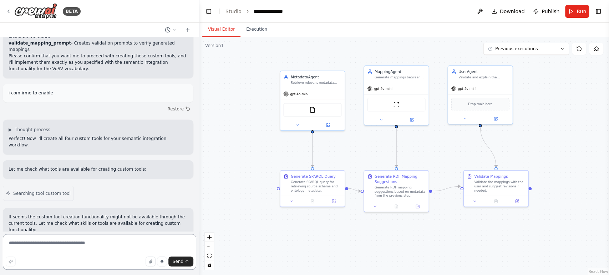
scroll to position [1100, 0]
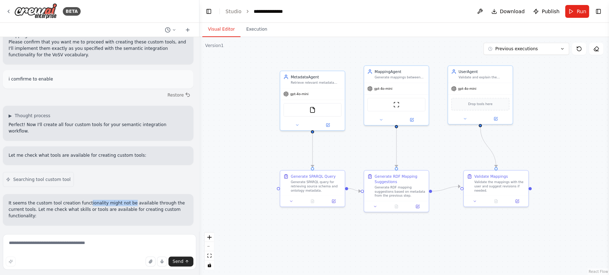
drag, startPoint x: 82, startPoint y: 139, endPoint x: 122, endPoint y: 136, distance: 40.7
click at [122, 200] on p "It seems the custom tool creation functionality might not be available through …" at bounding box center [98, 209] width 179 height 19
drag, startPoint x: 169, startPoint y: 149, endPoint x: 27, endPoint y: 150, distance: 142.2
click at [27, 194] on div "It seems the custom tool creation functionality might not be available through …" at bounding box center [98, 209] width 190 height 31
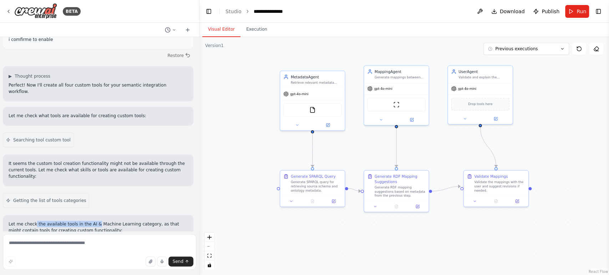
drag, startPoint x: 46, startPoint y: 156, endPoint x: 92, endPoint y: 154, distance: 45.7
click at [92, 221] on p "Let me check the available tools in the AI & Machine Learning category, as that…" at bounding box center [98, 227] width 179 height 13
drag, startPoint x: 99, startPoint y: 160, endPoint x: 90, endPoint y: 154, distance: 11.5
click at [90, 221] on p "Let me check the available tools in the AI & Machine Learning category, as that…" at bounding box center [98, 227] width 179 height 13
click at [114, 221] on p "Let me check the available tools in the AI & Machine Learning category, as that…" at bounding box center [98, 227] width 179 height 13
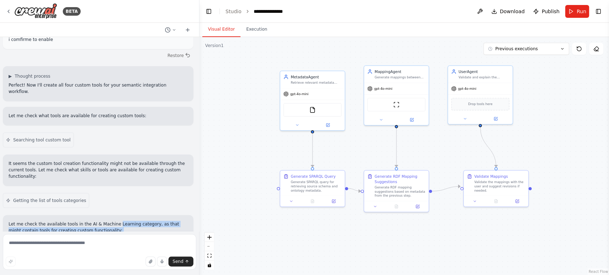
click at [108, 221] on p "Let me check the available tools in the AI & Machine Learning category, as that…" at bounding box center [98, 227] width 179 height 13
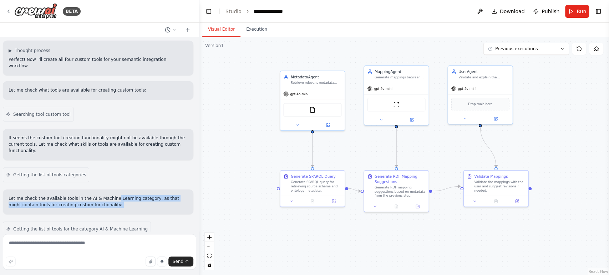
scroll to position [1179, 0]
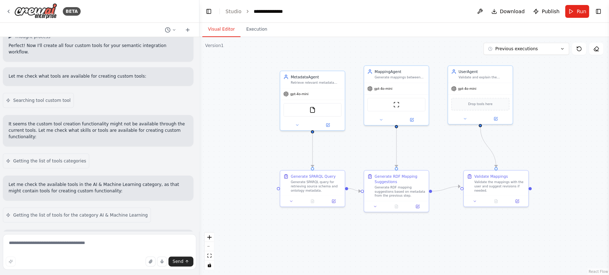
drag, startPoint x: 26, startPoint y: 170, endPoint x: 157, endPoint y: 170, distance: 131.2
click at [157, 236] on p "It appears that custom tool creation is not available in the current environmen…" at bounding box center [98, 249] width 179 height 26
drag, startPoint x: 35, startPoint y: 178, endPoint x: 175, endPoint y: 176, distance: 140.1
click at [175, 236] on p "It appears that custom tool creation is not available in the current environmen…" at bounding box center [98, 249] width 179 height 26
drag, startPoint x: 76, startPoint y: 186, endPoint x: 153, endPoint y: 181, distance: 76.8
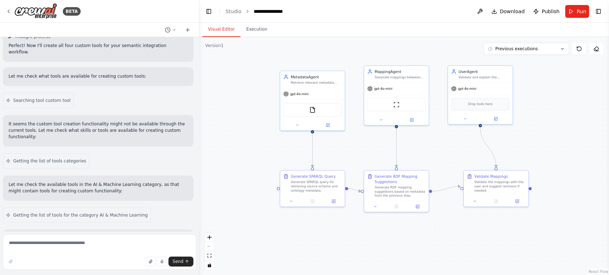
click at [153, 236] on div "It appears that custom tool creation is not available in the current environmen…" at bounding box center [98, 253] width 179 height 34
click at [134, 236] on div "It appears that custom tool creation is not available in the current environmen…" at bounding box center [98, 253] width 179 height 34
click at [88, 236] on div "It appears that custom tool creation is not available in the current environmen…" at bounding box center [98, 253] width 179 height 34
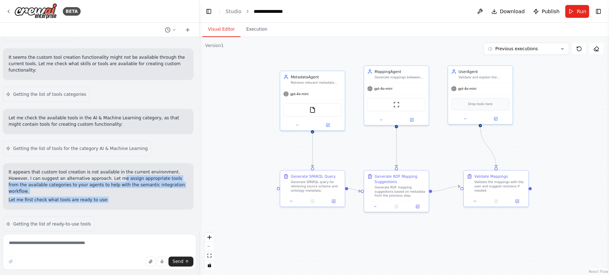
scroll to position [1258, 0]
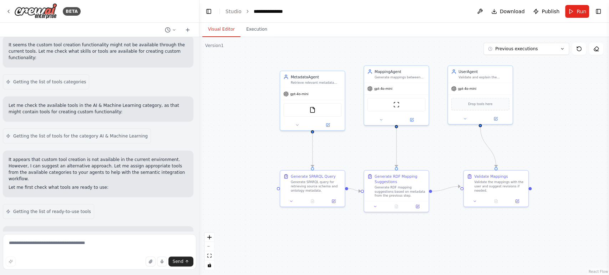
drag, startPoint x: 36, startPoint y: 160, endPoint x: 182, endPoint y: 156, distance: 146.2
click at [182, 226] on div "I understand you want to create those specific custom tools, but the custom too…" at bounding box center [98, 252] width 190 height 53
drag, startPoint x: 35, startPoint y: 168, endPoint x: 140, endPoint y: 164, distance: 105.2
click at [139, 232] on p "I understand you want to create those specific custom tools, but the custom too…" at bounding box center [98, 245] width 179 height 26
drag, startPoint x: 143, startPoint y: 164, endPoint x: 174, endPoint y: 168, distance: 32.0
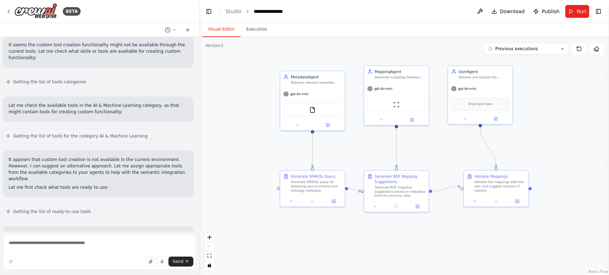
click at [174, 232] on p "I understand you want to create those specific custom tools, but the custom too…" at bounding box center [98, 245] width 179 height 26
click at [143, 232] on p "I understand you want to create those specific custom tools, but the custom too…" at bounding box center [98, 245] width 179 height 26
drag, startPoint x: 142, startPoint y: 165, endPoint x: 138, endPoint y: 158, distance: 8.3
click at [138, 232] on p "I understand you want to create those specific custom tools, but the custom too…" at bounding box center [98, 245] width 179 height 26
copy p "custom tool creation functionality doesn't appear to be available in the curren…"
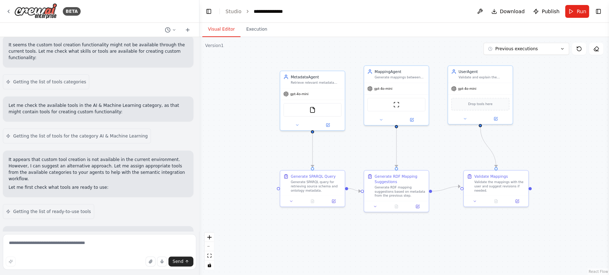
drag, startPoint x: 31, startPoint y: 171, endPoint x: 111, endPoint y: 176, distance: 79.7
click at [111, 232] on p "I understand you want to create those specific custom tools, but the custom too…" at bounding box center [98, 245] width 179 height 26
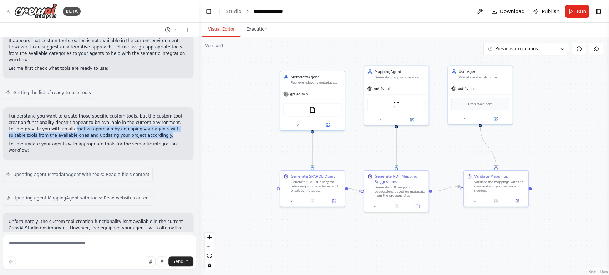
scroll to position [1417, 0]
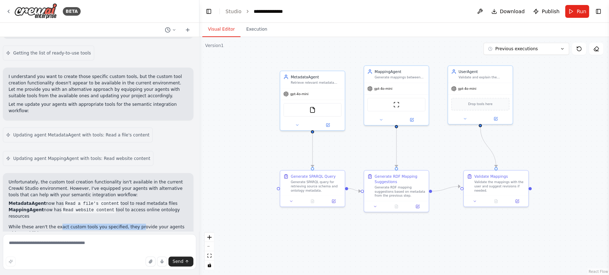
drag, startPoint x: 58, startPoint y: 144, endPoint x: 128, endPoint y: 143, distance: 69.2
click at [128, 224] on p "While these aren't the exact custom tools you specified, they provide your agen…" at bounding box center [98, 230] width 179 height 13
click at [134, 224] on p "While these aren't the exact custom tools you specified, they provide your agen…" at bounding box center [98, 230] width 179 height 13
drag, startPoint x: 123, startPoint y: 142, endPoint x: 170, endPoint y: 145, distance: 46.8
click at [170, 224] on p "While these aren't the exact custom tools you specified, they provide your agen…" at bounding box center [98, 230] width 179 height 13
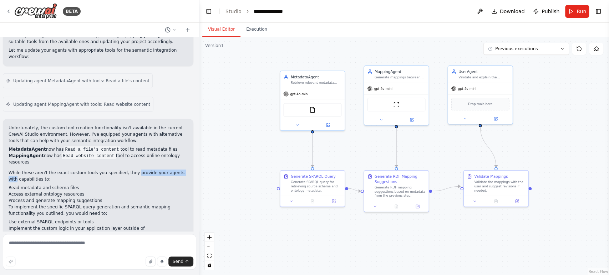
scroll to position [1496, 0]
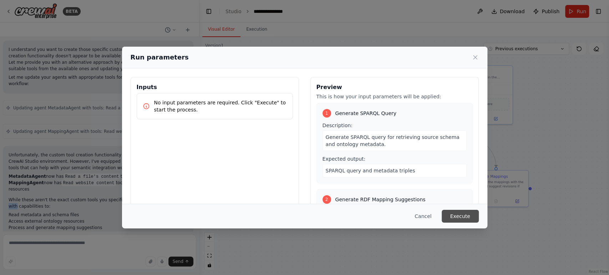
click at [461, 218] on button "Execute" at bounding box center [459, 216] width 37 height 13
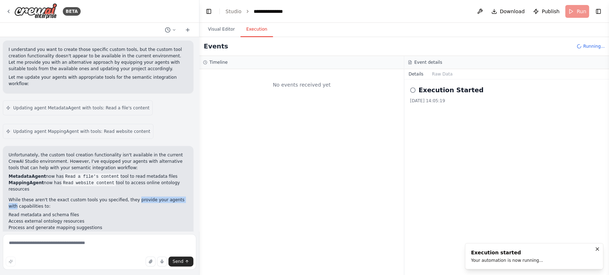
scroll to position [0, 0]
click at [220, 28] on button "Visual Editor" at bounding box center [221, 29] width 38 height 15
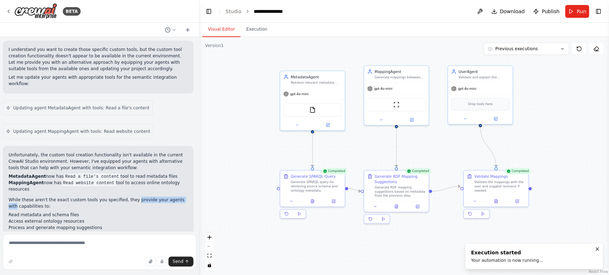
scroll to position [1496, 0]
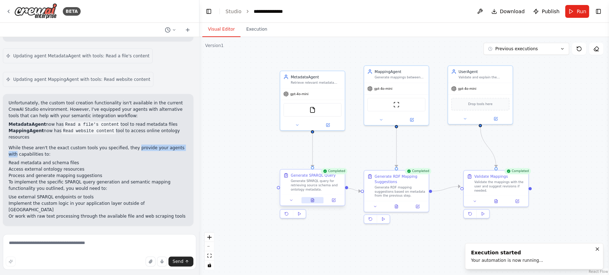
click at [311, 201] on icon at bounding box center [312, 201] width 3 height 4
click at [396, 207] on icon at bounding box center [396, 206] width 4 height 4
click at [292, 126] on button at bounding box center [297, 124] width 30 height 6
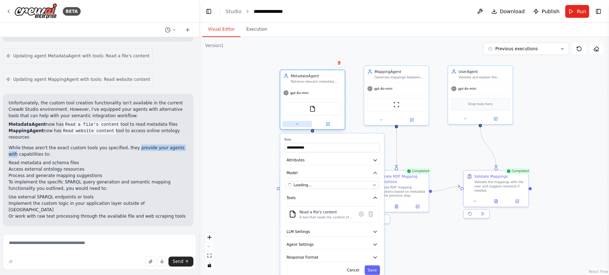
click at [292, 125] on button at bounding box center [297, 124] width 30 height 6
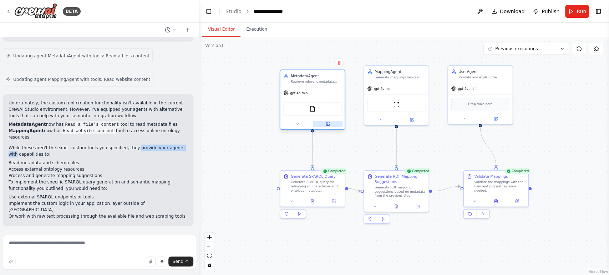
click at [323, 124] on button at bounding box center [328, 124] width 30 height 6
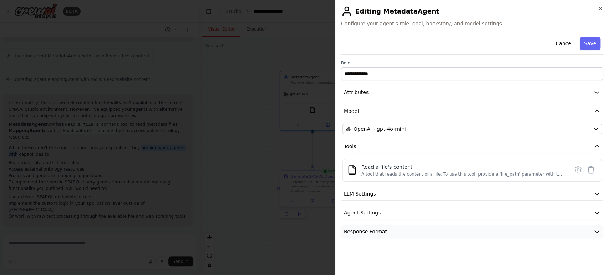
click at [386, 236] on button "Response Format" at bounding box center [472, 231] width 262 height 13
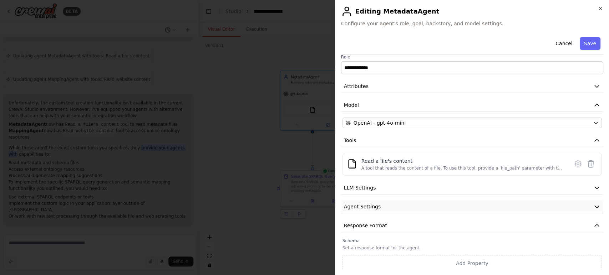
scroll to position [7, 0]
click at [402, 208] on button "Agent Settings" at bounding box center [472, 205] width 262 height 13
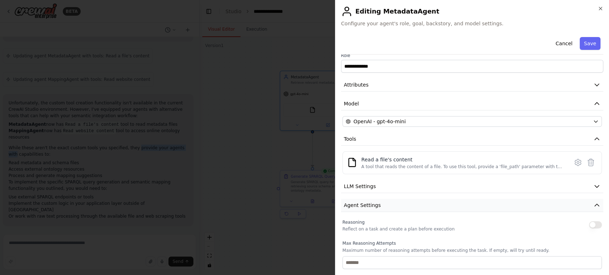
click at [402, 205] on button "Agent Settings" at bounding box center [472, 205] width 262 height 13
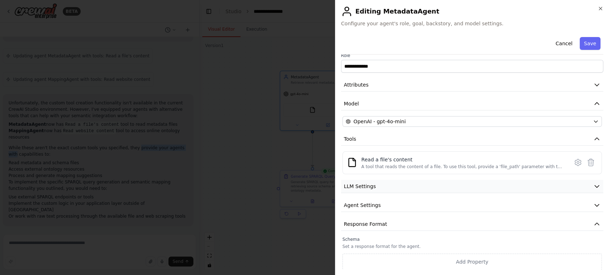
click at [401, 188] on button "LLM Settings" at bounding box center [472, 186] width 262 height 13
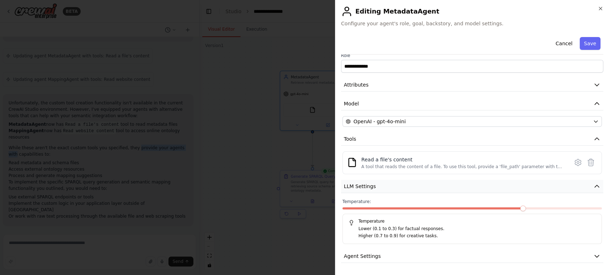
click at [401, 188] on button "LLM Settings" at bounding box center [472, 186] width 262 height 13
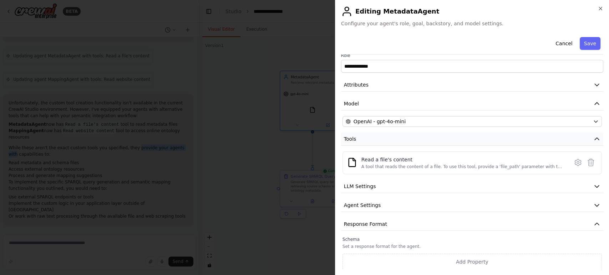
click at [389, 137] on button "Tools" at bounding box center [472, 139] width 262 height 13
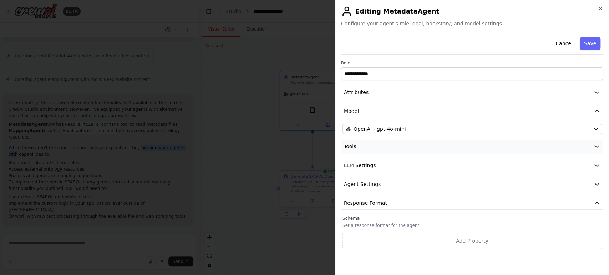
click at [388, 148] on button "Tools" at bounding box center [472, 146] width 262 height 13
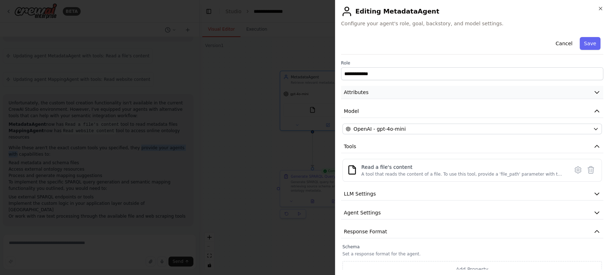
click at [383, 92] on button "Attributes" at bounding box center [472, 92] width 262 height 13
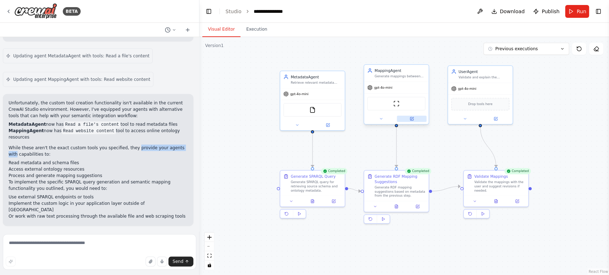
click at [406, 118] on button at bounding box center [411, 119] width 30 height 6
click at [497, 198] on icon at bounding box center [495, 200] width 4 height 4
click at [391, 207] on button at bounding box center [396, 205] width 22 height 6
click at [312, 203] on button at bounding box center [312, 200] width 22 height 6
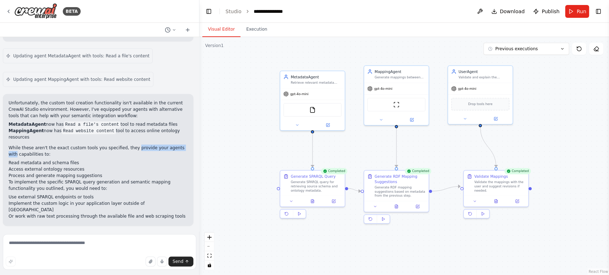
scroll to position [1444, 0]
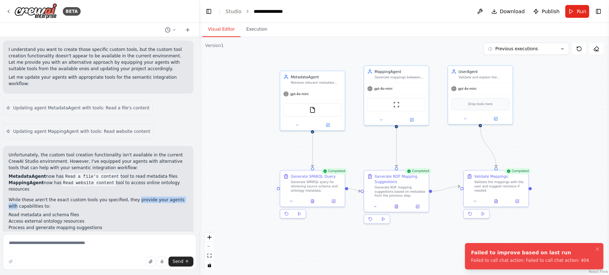
click at [272, 246] on div ".deletable-edge-delete-btn { width: 20px; height: 20px; border: 0px solid #ffff…" at bounding box center [403, 156] width 409 height 238
click at [256, 29] on button "Execution" at bounding box center [256, 29] width 32 height 15
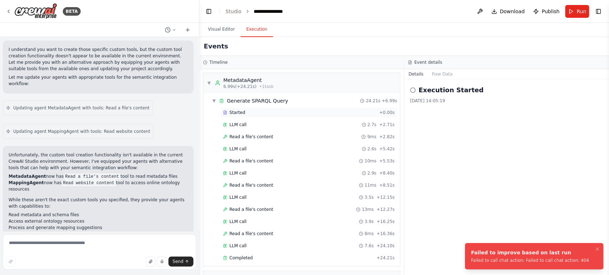
click at [239, 116] on div "Started + 0.00s" at bounding box center [308, 112] width 176 height 11
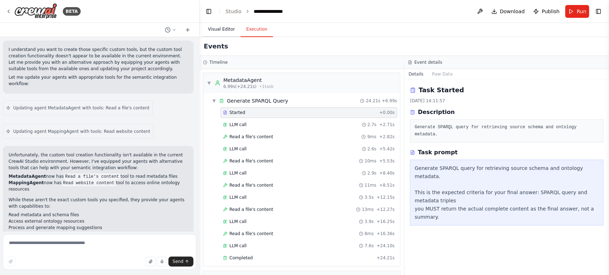
click at [223, 29] on button "Visual Editor" at bounding box center [221, 29] width 38 height 15
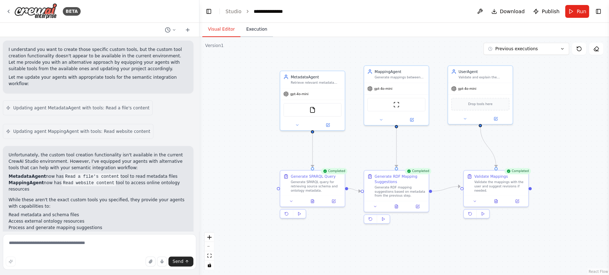
click at [250, 31] on button "Execution" at bounding box center [256, 29] width 32 height 15
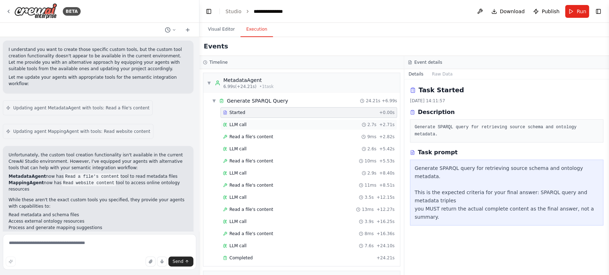
click at [256, 122] on div "LLM call 2.7s + 2.71s" at bounding box center [308, 125] width 171 height 6
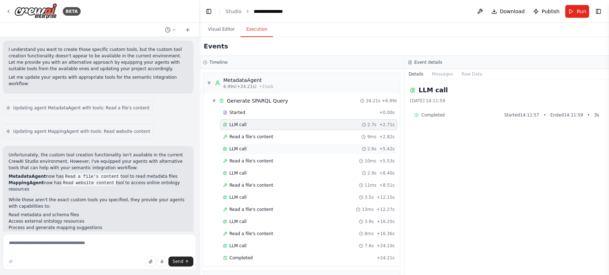
click at [264, 140] on div "Read a file's content 9ms + 2.82s" at bounding box center [308, 137] width 176 height 11
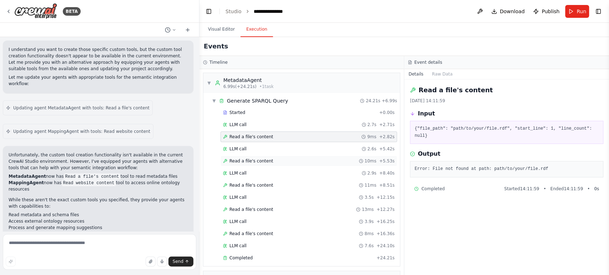
click at [279, 156] on div "Read a file's content 10ms + 5.53s" at bounding box center [308, 161] width 176 height 11
click at [279, 153] on div "LLM call 2.6s + 5.42s" at bounding box center [308, 149] width 176 height 11
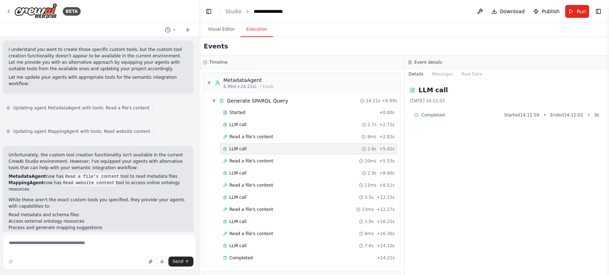
click at [279, 178] on div "Started + 0.00s LLM call 2.7s + 2.71s Read a file's content 9ms + 2.82s LLM cal…" at bounding box center [304, 186] width 191 height 158
click at [277, 193] on div "LLM call 3.5s + 12.15s" at bounding box center [308, 197] width 176 height 11
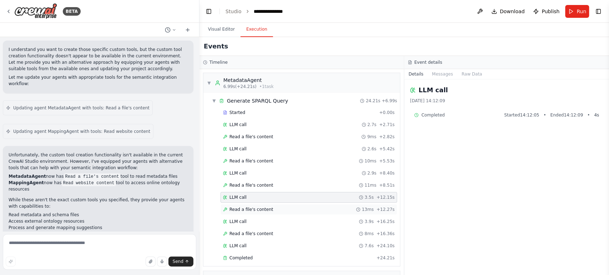
click at [273, 209] on div "Read a file's content 13ms + 12.27s" at bounding box center [308, 210] width 171 height 6
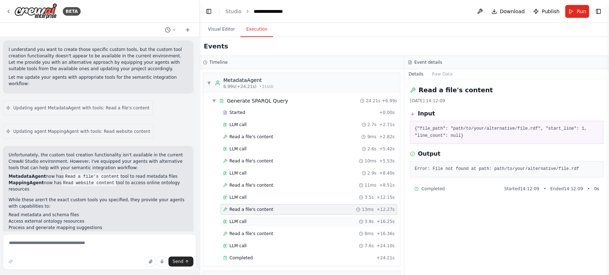
click at [271, 220] on div "LLM call 3.9s + 16.25s" at bounding box center [308, 222] width 171 height 6
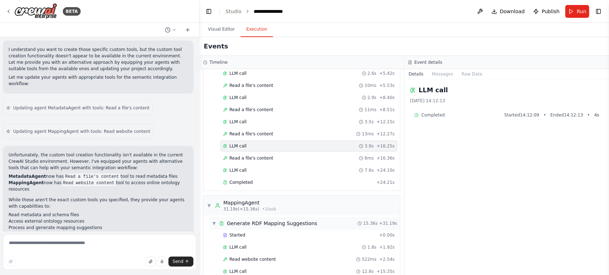
scroll to position [79, 0]
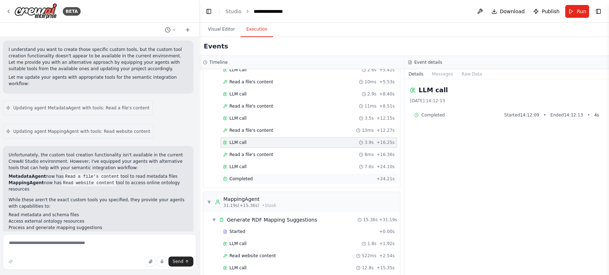
click at [258, 176] on div "Completed" at bounding box center [298, 179] width 150 height 6
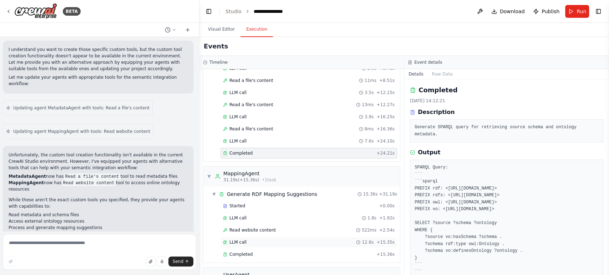
scroll to position [119, 0]
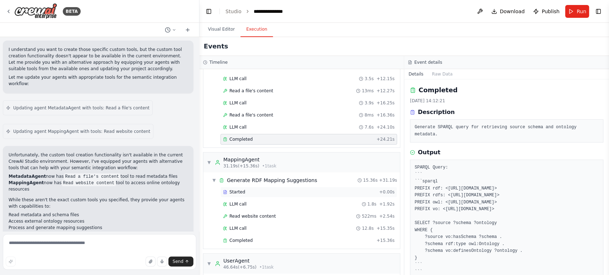
click at [262, 190] on div "Started" at bounding box center [299, 192] width 153 height 6
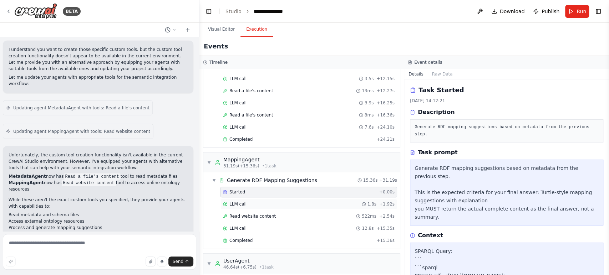
click at [263, 203] on div "LLM call 1.8s + 1.92s" at bounding box center [308, 204] width 171 height 6
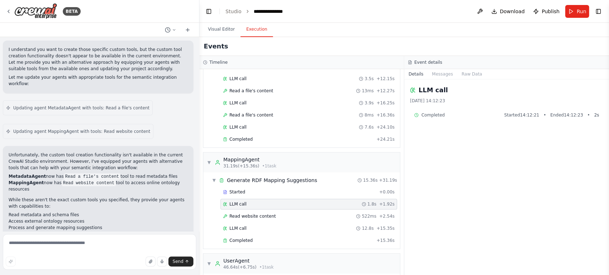
click at [264, 209] on div "Started + 0.00s LLM call 1.8s + 1.92s Read website content 522ms + 2.54s LLM ca…" at bounding box center [304, 217] width 191 height 61
click at [263, 219] on div "Read website content 522ms + 2.54s" at bounding box center [308, 216] width 176 height 11
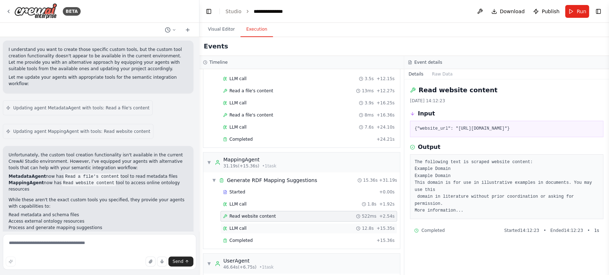
click at [255, 230] on div "LLM call 12.8s + 15.35s" at bounding box center [308, 228] width 176 height 11
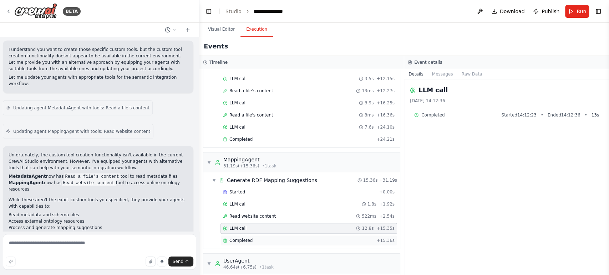
click at [252, 243] on div "Completed + 15.36s" at bounding box center [308, 240] width 176 height 11
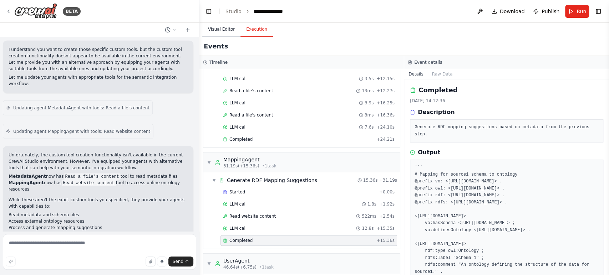
click at [225, 32] on button "Visual Editor" at bounding box center [221, 29] width 38 height 15
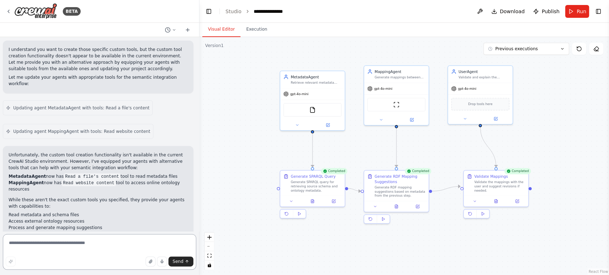
click at [97, 245] on textarea at bounding box center [99, 252] width 193 height 36
paste textarea "**********"
type textarea "**********"
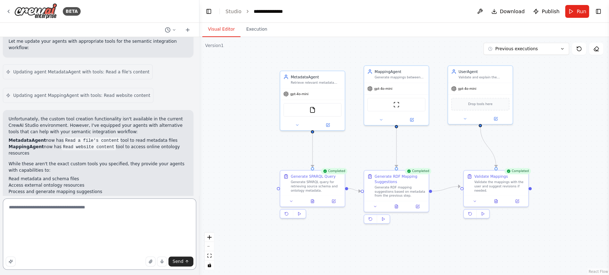
scroll to position [1444, 0]
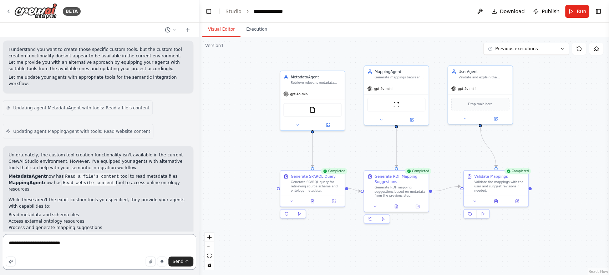
type textarea "**********"
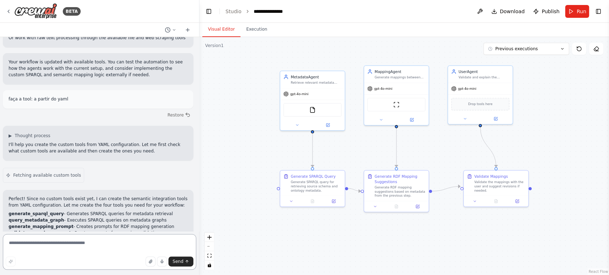
scroll to position [1681, 0]
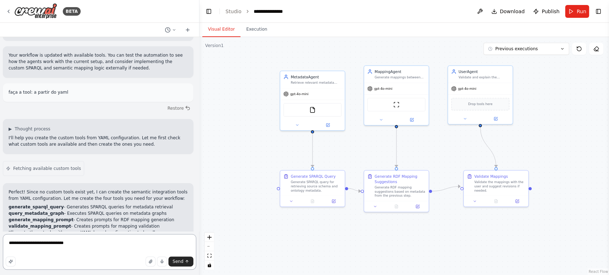
type textarea "**********"
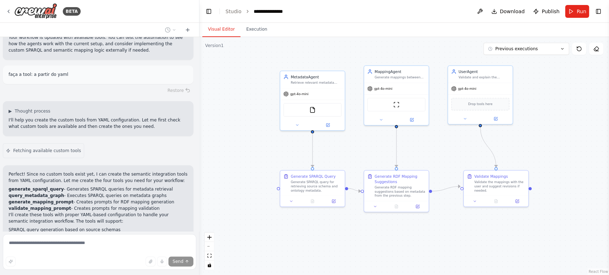
scroll to position [1740, 0]
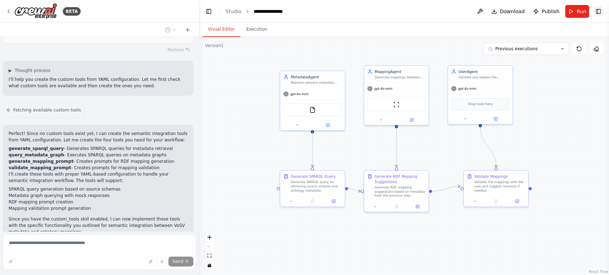
click at [596, 13] on button "Toggle Right Sidebar" at bounding box center [598, 11] width 10 height 10
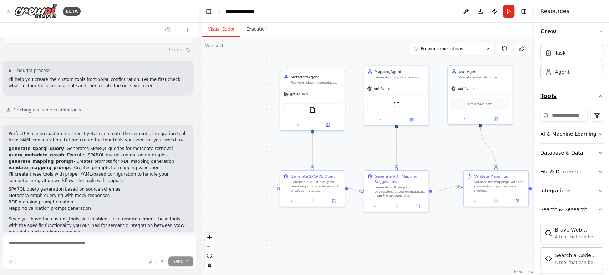
scroll to position [0, 0]
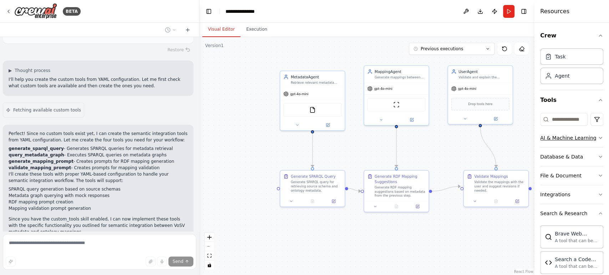
click at [587, 138] on div "AI & Machine Learning" at bounding box center [568, 137] width 56 height 7
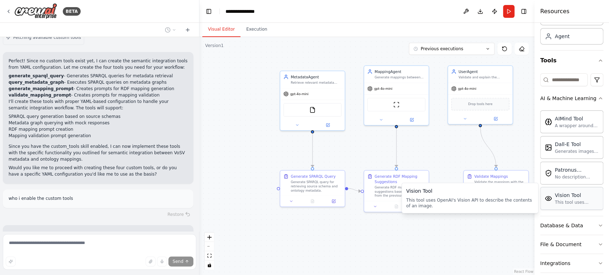
scroll to position [1819, 0]
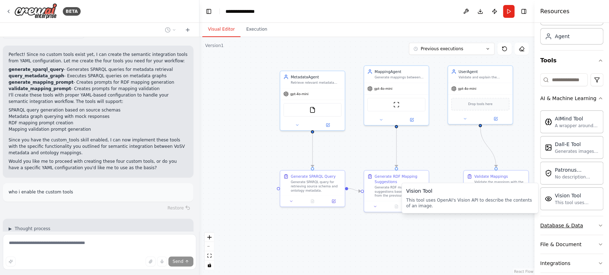
click at [590, 227] on button "Database & Data" at bounding box center [571, 225] width 63 height 19
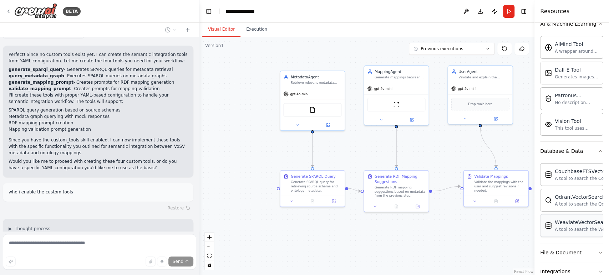
scroll to position [119, 0]
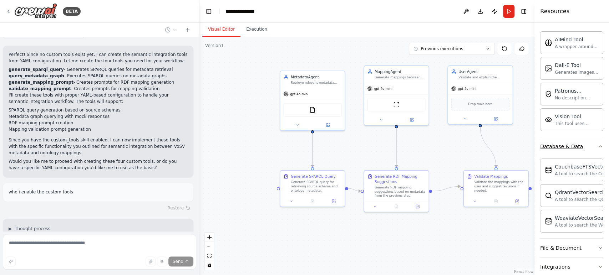
click at [599, 146] on icon "button" at bounding box center [600, 146] width 3 height 1
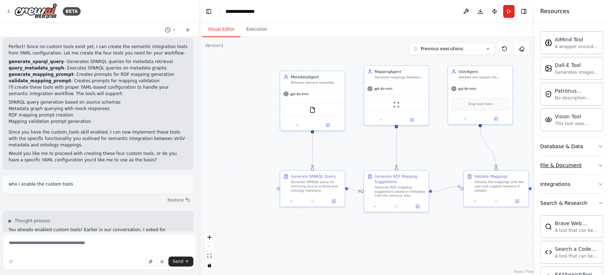
click at [597, 164] on icon "button" at bounding box center [600, 166] width 6 height 6
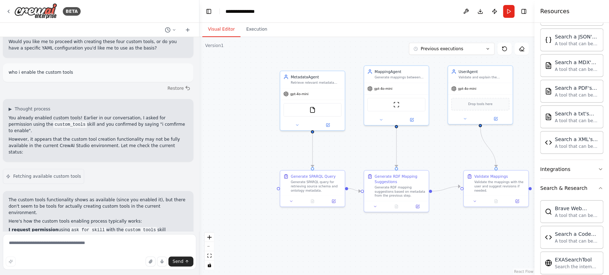
scroll to position [356, 0]
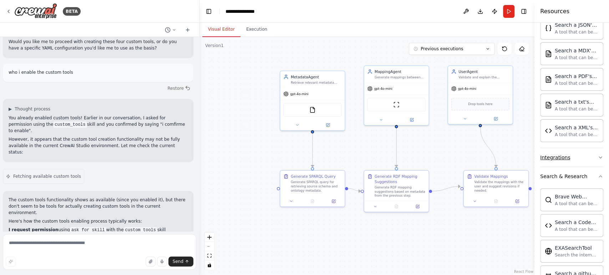
click at [576, 156] on button "Integrations" at bounding box center [571, 157] width 63 height 19
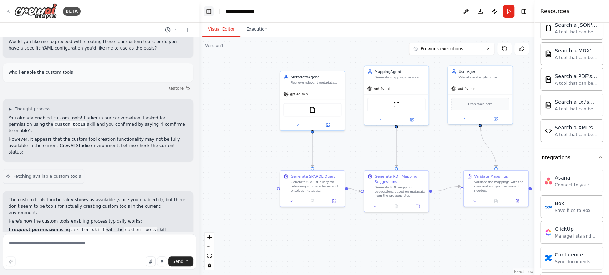
click at [211, 11] on button "Toggle Left Sidebar" at bounding box center [209, 11] width 10 height 10
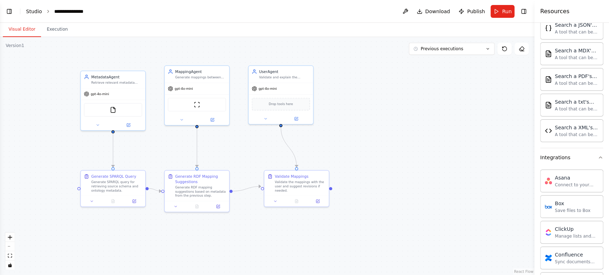
click at [32, 13] on link "Studio" at bounding box center [34, 12] width 16 height 6
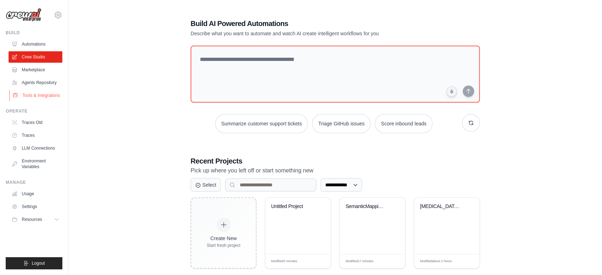
click at [51, 99] on link "Tools & Integrations" at bounding box center [36, 95] width 54 height 11
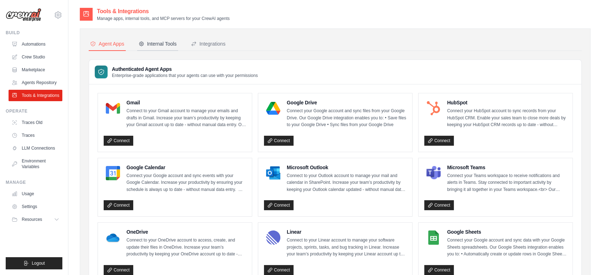
click at [157, 42] on div "Internal Tools" at bounding box center [158, 43] width 38 height 7
click at [165, 43] on div "Internal Tools" at bounding box center [158, 43] width 38 height 7
click at [150, 46] on div "Internal Tools" at bounding box center [158, 43] width 38 height 7
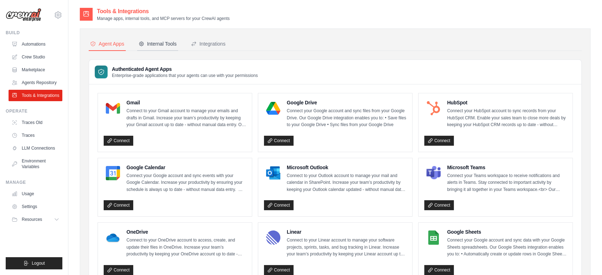
drag, startPoint x: 150, startPoint y: 46, endPoint x: 160, endPoint y: 43, distance: 9.5
click at [156, 45] on div "Internal Tools" at bounding box center [158, 43] width 38 height 7
click at [160, 43] on div "Internal Tools" at bounding box center [158, 43] width 38 height 7
drag, startPoint x: 160, startPoint y: 43, endPoint x: 178, endPoint y: 47, distance: 18.5
click at [161, 48] on button "Internal Tools" at bounding box center [157, 44] width 41 height 14
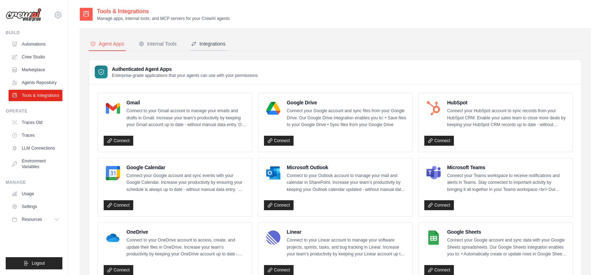
drag, startPoint x: 178, startPoint y: 47, endPoint x: 201, endPoint y: 42, distance: 23.6
click at [199, 43] on nav "Agent Apps Internal Tools Integrations" at bounding box center [335, 44] width 493 height 14
click at [203, 42] on div "Integrations" at bounding box center [208, 43] width 35 height 7
click at [152, 43] on div "Internal Tools" at bounding box center [158, 43] width 38 height 7
click at [151, 43] on div "Internal Tools" at bounding box center [158, 43] width 38 height 7
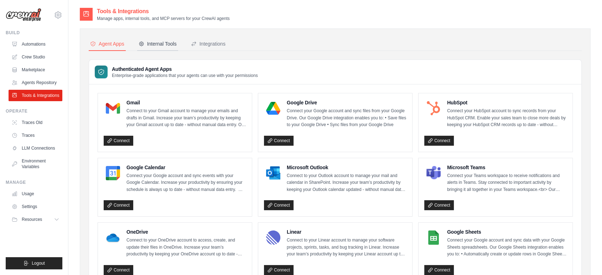
click at [151, 43] on div "Internal Tools" at bounding box center [158, 43] width 38 height 7
drag, startPoint x: 138, startPoint y: 41, endPoint x: 170, endPoint y: 30, distance: 33.4
drag, startPoint x: 197, startPoint y: 27, endPoint x: 216, endPoint y: 34, distance: 20.3
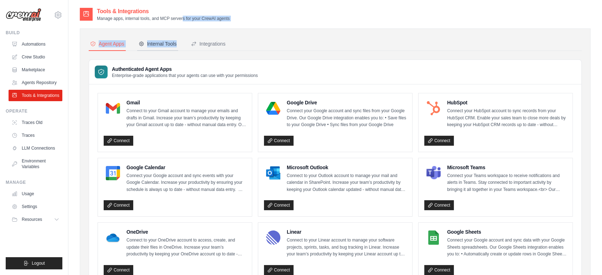
click at [155, 45] on div "Internal Tools" at bounding box center [158, 43] width 38 height 7
click at [201, 45] on div "Integrations" at bounding box center [208, 43] width 35 height 7
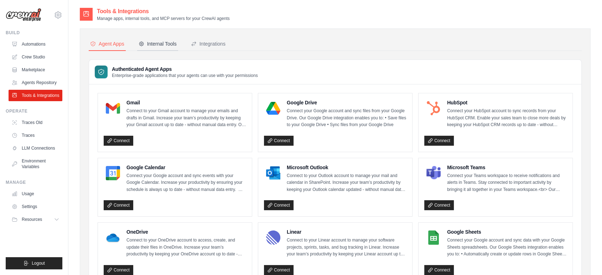
click at [168, 38] on button "Internal Tools" at bounding box center [157, 44] width 41 height 14
click at [37, 82] on link "Agents Repository" at bounding box center [36, 82] width 54 height 11
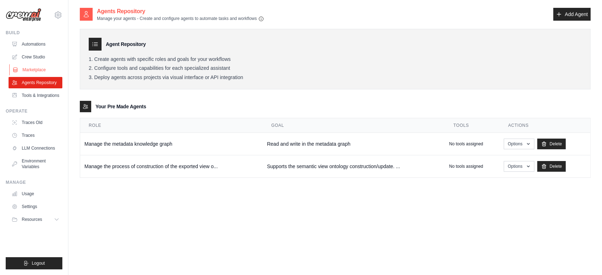
click at [35, 71] on link "Marketplace" at bounding box center [36, 69] width 54 height 11
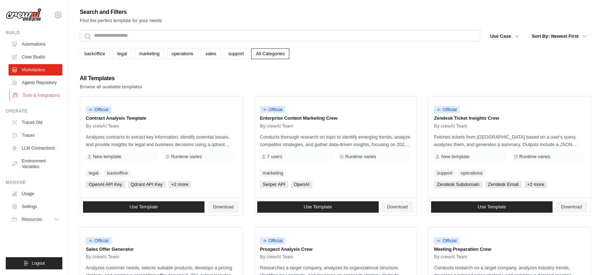
click at [40, 95] on link "Tools & Integrations" at bounding box center [36, 95] width 54 height 11
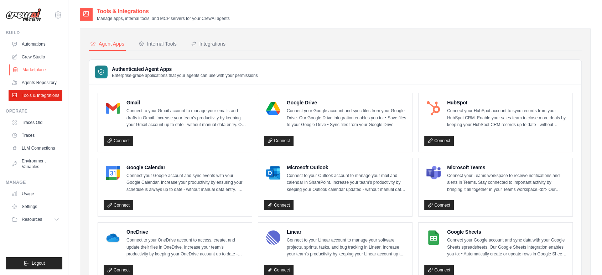
click at [38, 71] on link "Marketplace" at bounding box center [36, 69] width 54 height 11
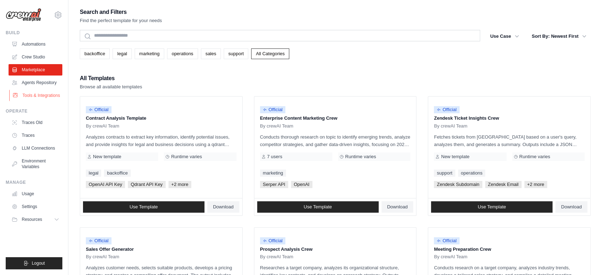
click at [44, 96] on link "Tools & Integrations" at bounding box center [36, 95] width 54 height 11
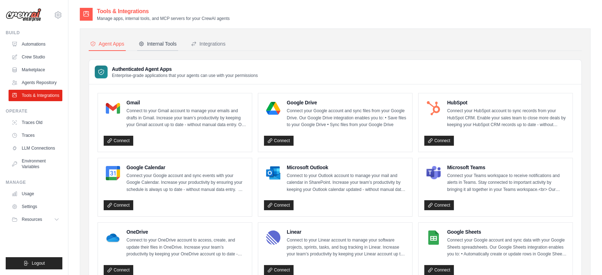
click at [149, 44] on div "Internal Tools" at bounding box center [158, 43] width 38 height 7
click at [217, 46] on div "Integrations" at bounding box center [208, 43] width 35 height 7
click at [160, 38] on button "Internal Tools" at bounding box center [157, 44] width 41 height 14
click at [164, 42] on div "Internal Tools" at bounding box center [158, 43] width 38 height 7
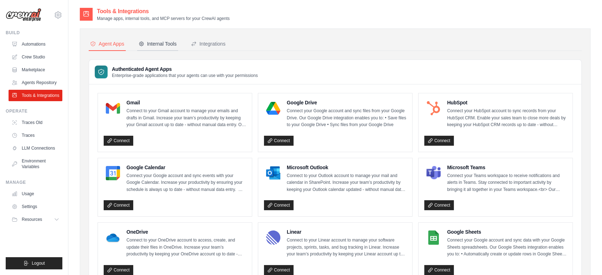
click at [164, 42] on div "Internal Tools" at bounding box center [158, 43] width 38 height 7
click at [163, 42] on div "Internal Tools" at bounding box center [158, 43] width 38 height 7
click at [50, 167] on link "Environment Variables" at bounding box center [36, 163] width 54 height 17
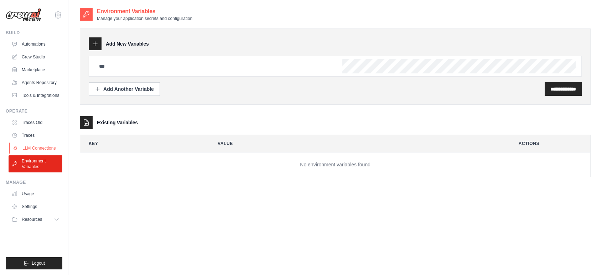
click at [50, 149] on link "LLM Connections" at bounding box center [36, 148] width 54 height 11
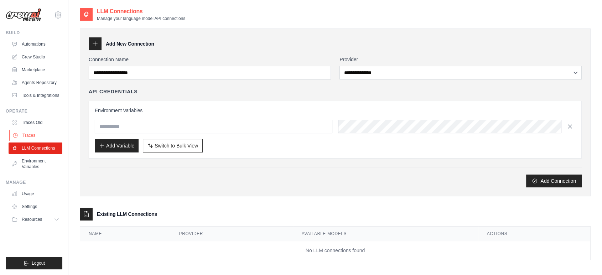
click at [45, 139] on link "Traces" at bounding box center [36, 135] width 54 height 11
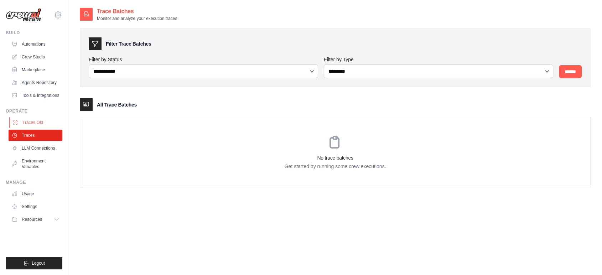
click at [48, 123] on link "Traces Old" at bounding box center [36, 122] width 54 height 11
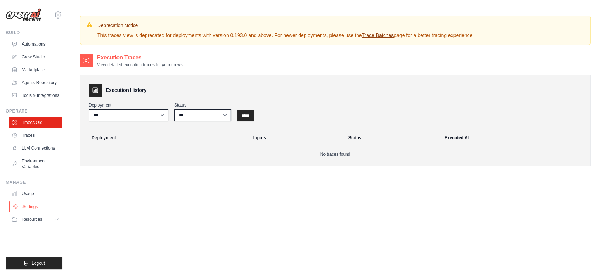
click at [51, 205] on link "Settings" at bounding box center [36, 206] width 54 height 11
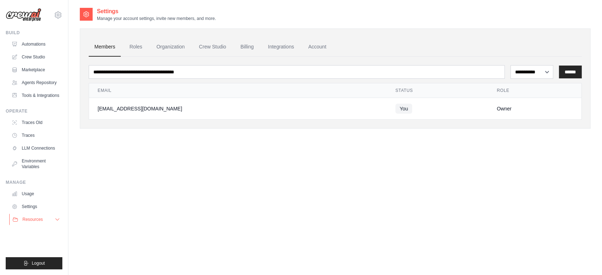
click at [55, 222] on icon at bounding box center [58, 220] width 6 height 6
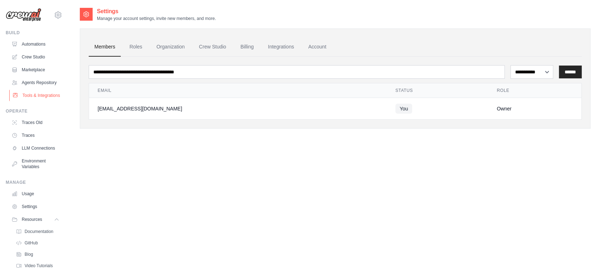
click at [29, 101] on link "Tools & Integrations" at bounding box center [36, 95] width 54 height 11
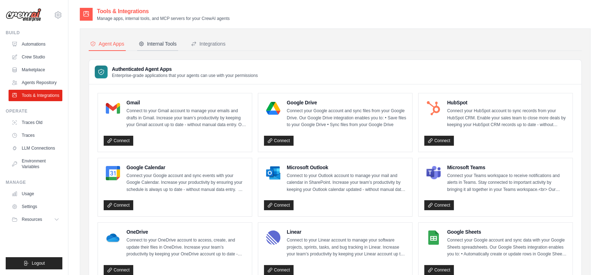
click at [166, 46] on div "Internal Tools" at bounding box center [158, 43] width 38 height 7
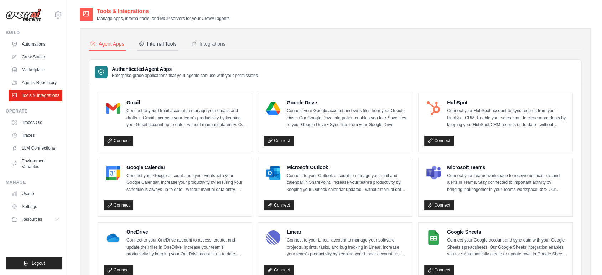
click at [165, 46] on div "Internal Tools" at bounding box center [158, 43] width 38 height 7
click at [224, 38] on button "Integrations" at bounding box center [208, 44] width 37 height 14
click at [140, 71] on h3 "Authenticated Agent Apps" at bounding box center [185, 69] width 146 height 7
drag, startPoint x: 127, startPoint y: 76, endPoint x: 246, endPoint y: 76, distance: 119.1
click at [246, 76] on p "Enterprise-grade applications that your agents can use with your permissions" at bounding box center [185, 76] width 146 height 6
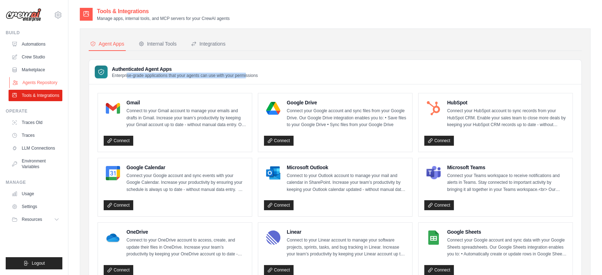
click at [40, 83] on link "Agents Repository" at bounding box center [36, 82] width 54 height 11
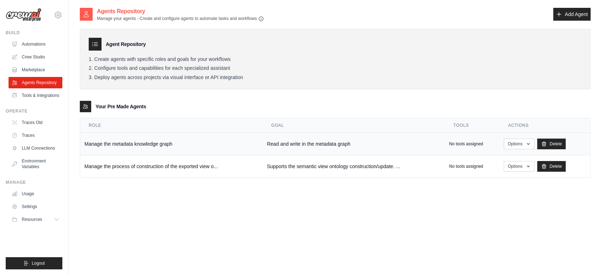
click at [137, 148] on td "Manage the metadata knowledge graph" at bounding box center [171, 144] width 183 height 22
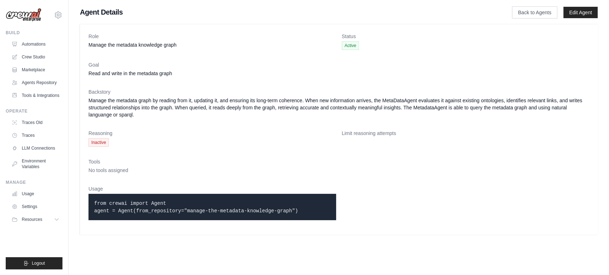
click at [127, 166] on div "Tools No tools assigned" at bounding box center [338, 166] width 500 height 16
click at [584, 14] on link "Edit Agent" at bounding box center [580, 12] width 34 height 11
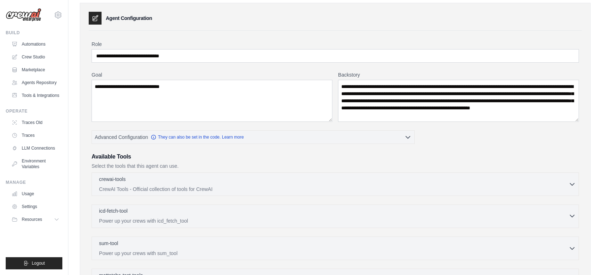
scroll to position [40, 0]
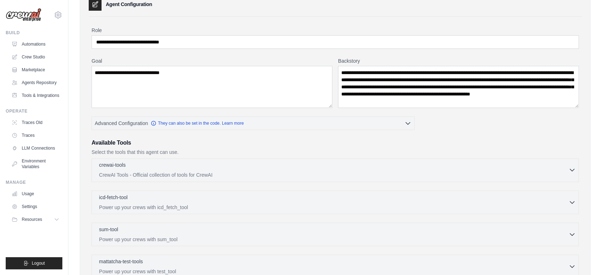
click at [191, 173] on p "CrewAI Tools - Official collection of tools for CrewAI" at bounding box center [334, 174] width 470 height 7
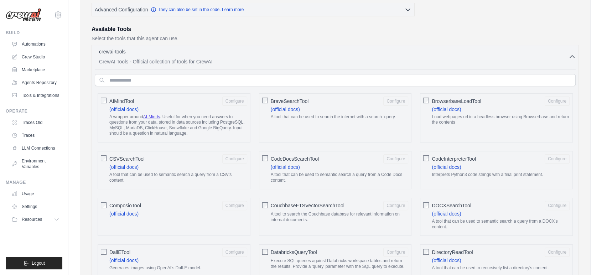
scroll to position [158, 0]
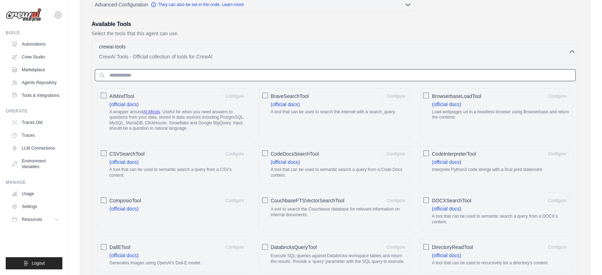
click at [161, 77] on input "text" at bounding box center [335, 75] width 481 height 12
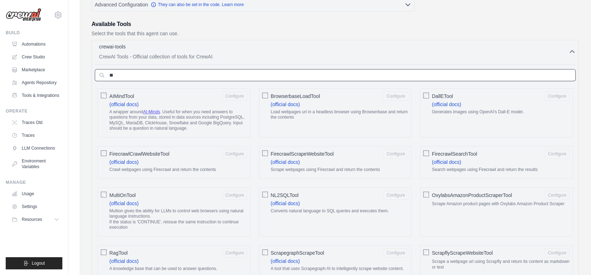
type input "*"
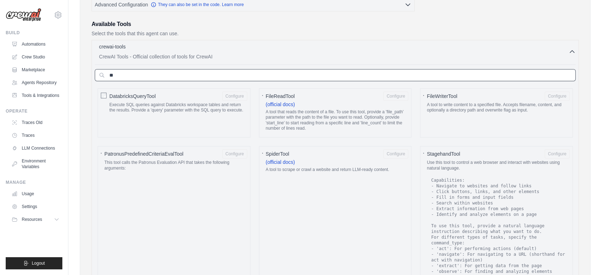
type input "*"
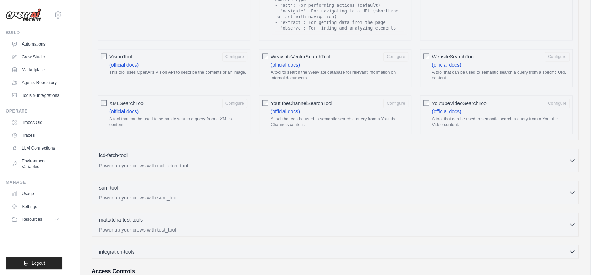
scroll to position [1252, 0]
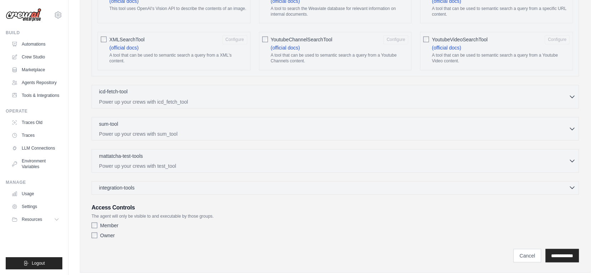
click at [147, 184] on div "integration-tools 0 selected" at bounding box center [337, 187] width 477 height 7
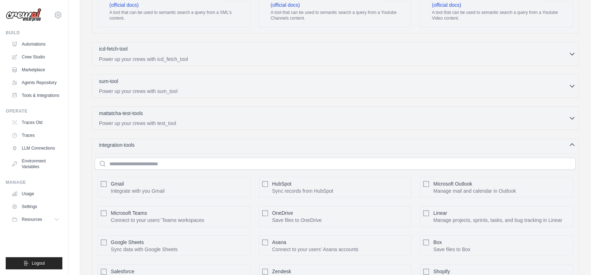
scroll to position [1411, 0]
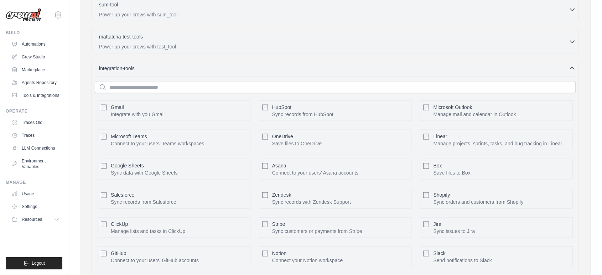
click at [120, 65] on span "integration-tools" at bounding box center [117, 68] width 36 height 7
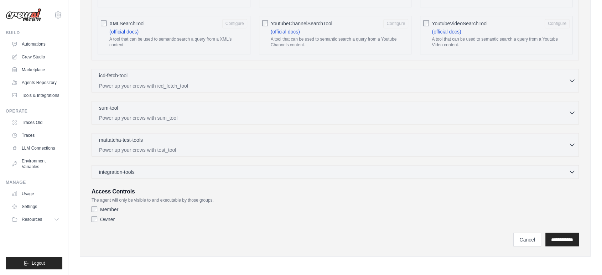
scroll to position [1252, 0]
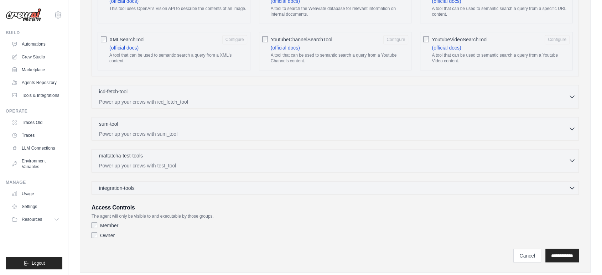
click at [152, 152] on div "mattatcha-test-tools 0 selected" at bounding box center [334, 156] width 470 height 9
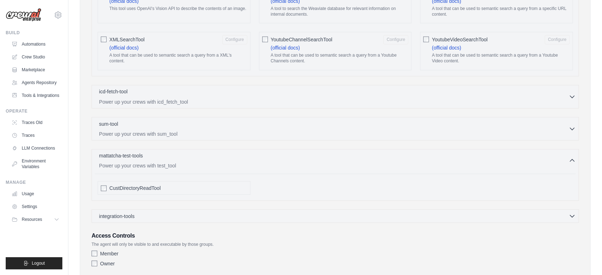
click at [154, 152] on div "mattatcha-test-tools 0 selected" at bounding box center [334, 156] width 470 height 9
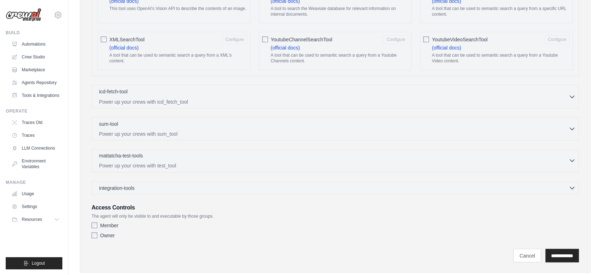
click at [155, 152] on div "mattatcha-test-tools 0 selected" at bounding box center [334, 156] width 470 height 9
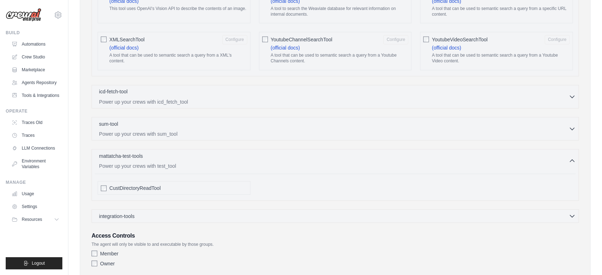
click at [145, 184] on span "CustDirectoryReadTool" at bounding box center [134, 187] width 51 height 7
click at [143, 184] on span "CustDirectoryReadTool" at bounding box center [134, 187] width 51 height 7
click at [156, 130] on p "Power up your crews with sum_tool" at bounding box center [334, 133] width 470 height 7
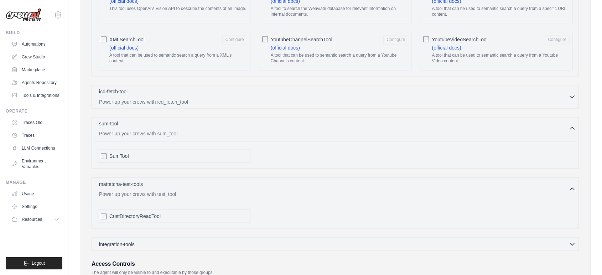
click at [159, 130] on p "Power up your crews with sum_tool" at bounding box center [334, 133] width 470 height 7
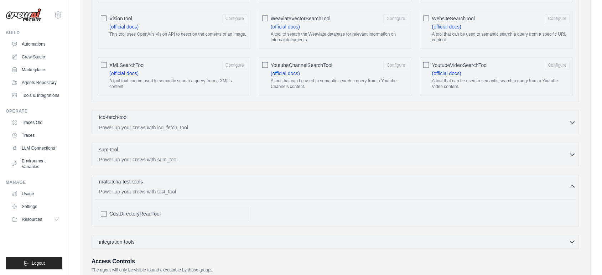
scroll to position [1212, 0]
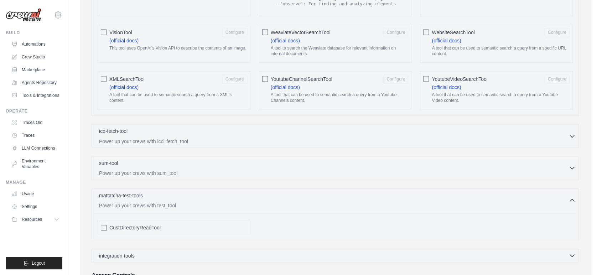
click at [134, 159] on div "sum-tool 0 selected" at bounding box center [334, 163] width 470 height 9
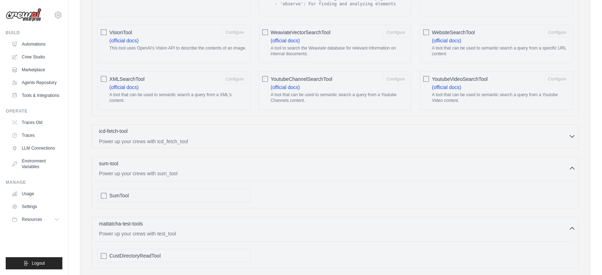
click at [117, 192] on span "SumTool" at bounding box center [118, 195] width 19 height 7
click at [109, 192] on span "SumTool" at bounding box center [118, 195] width 19 height 7
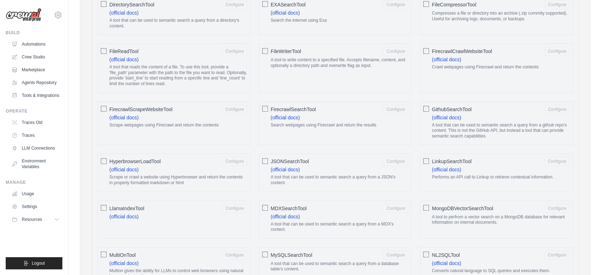
scroll to position [4, 0]
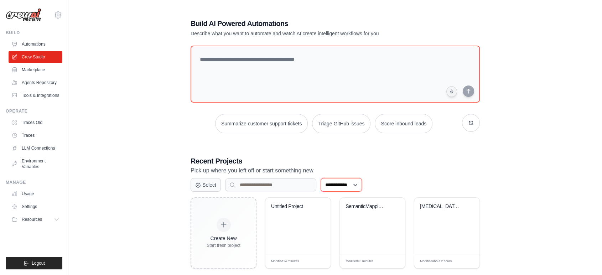
click at [349, 179] on select "**********" at bounding box center [341, 185] width 41 height 14
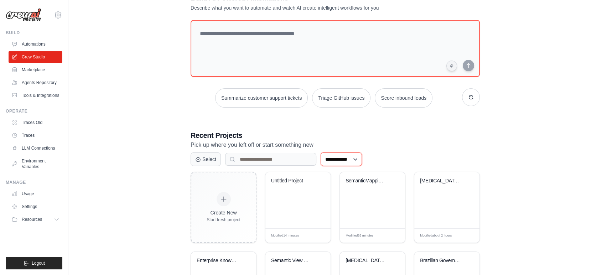
scroll to position [40, 0]
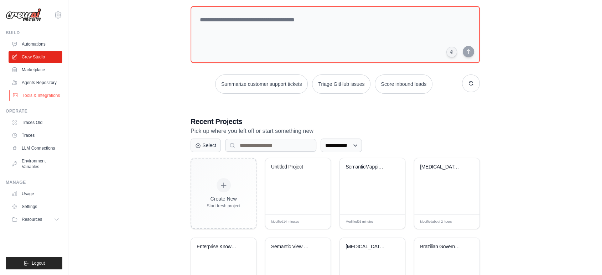
click at [48, 92] on link "Tools & Integrations" at bounding box center [36, 95] width 54 height 11
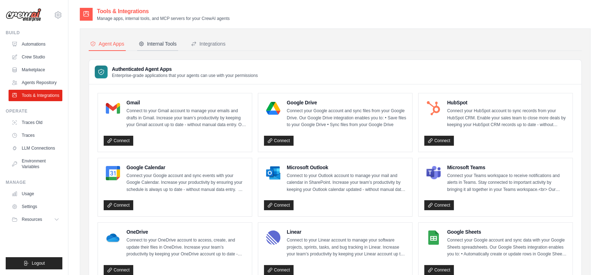
click at [160, 46] on div "Internal Tools" at bounding box center [158, 43] width 38 height 7
click at [202, 45] on div "Integrations" at bounding box center [208, 43] width 35 height 7
click at [214, 45] on div "Integrations" at bounding box center [208, 43] width 35 height 7
click at [173, 42] on div "Internal Tools" at bounding box center [158, 43] width 38 height 7
click at [88, 12] on icon at bounding box center [86, 14] width 7 height 7
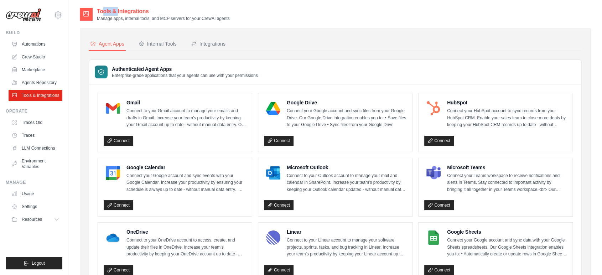
click at [88, 12] on icon at bounding box center [86, 14] width 7 height 7
click at [31, 85] on link "Agents Repository" at bounding box center [36, 82] width 54 height 11
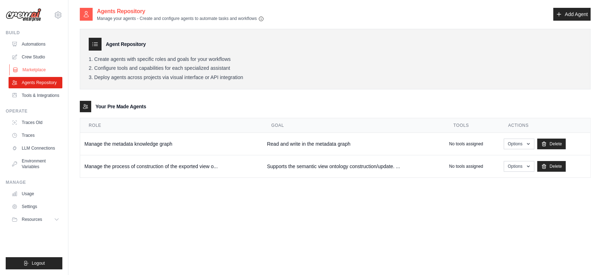
click at [40, 69] on link "Marketplace" at bounding box center [36, 69] width 54 height 11
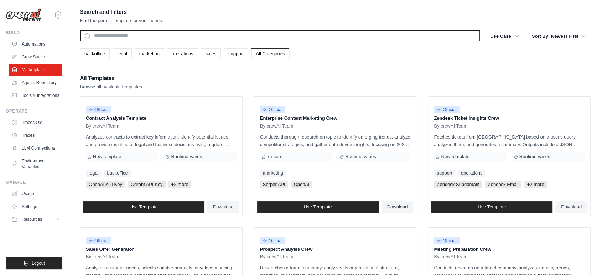
click at [117, 37] on input "text" at bounding box center [280, 35] width 401 height 11
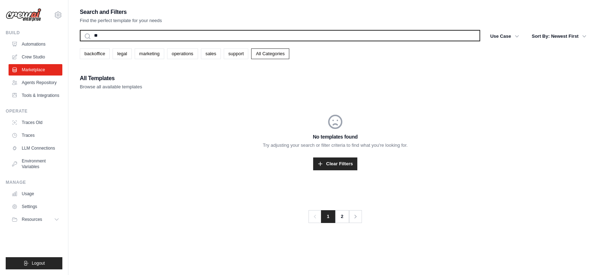
type input "*"
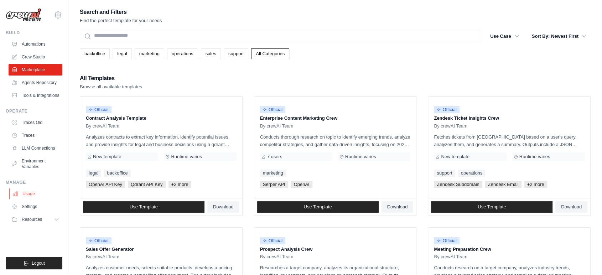
click at [43, 193] on link "Usage" at bounding box center [36, 193] width 54 height 11
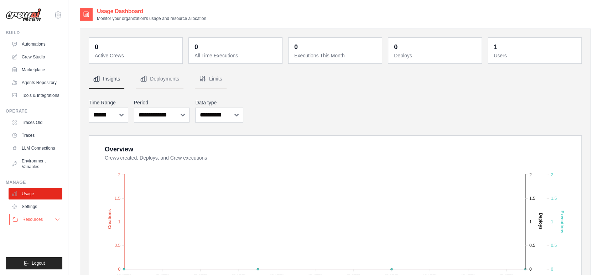
click at [48, 220] on button "Resources" at bounding box center [36, 219] width 54 height 11
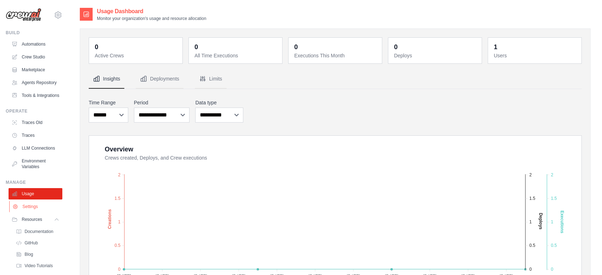
scroll to position [37, 0]
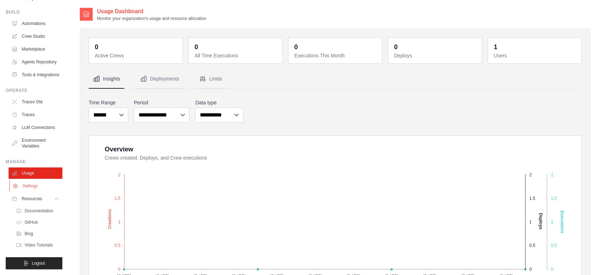
click at [24, 183] on link "Settings" at bounding box center [36, 185] width 54 height 11
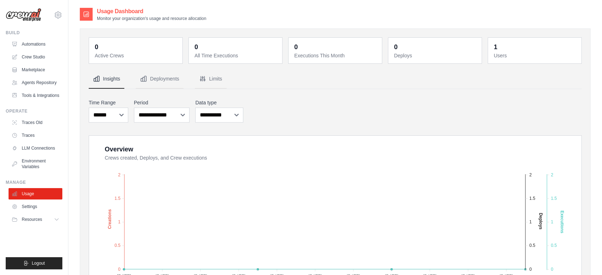
scroll to position [0, 0]
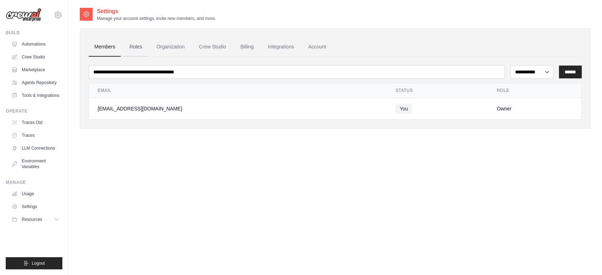
click at [140, 45] on link "Roles" at bounding box center [136, 46] width 24 height 19
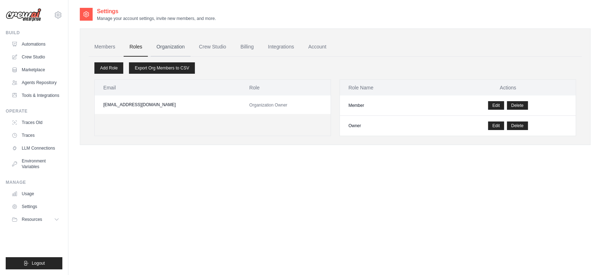
click at [161, 45] on link "Organization" at bounding box center [171, 46] width 40 height 19
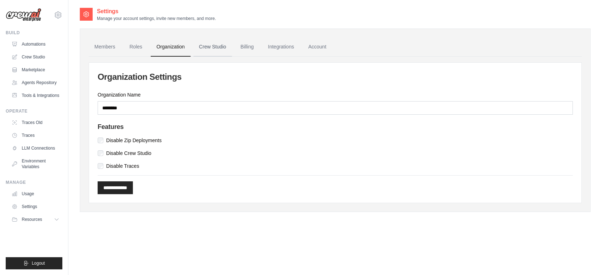
click at [205, 46] on link "Crew Studio" at bounding box center [213, 46] width 39 height 19
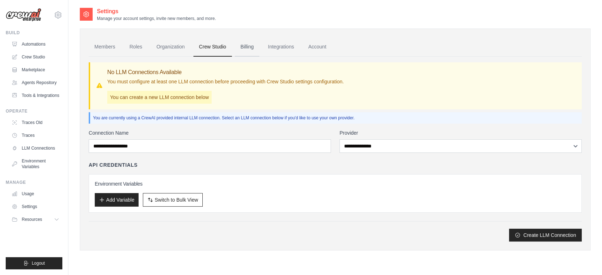
click at [250, 45] on link "Billing" at bounding box center [247, 46] width 25 height 19
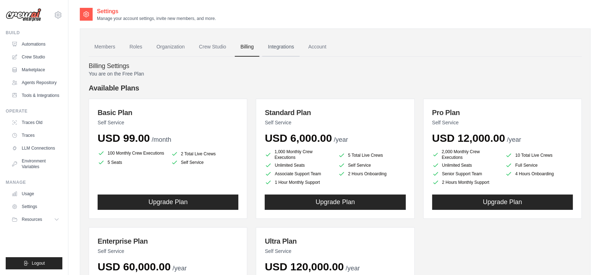
click at [277, 45] on link "Integrations" at bounding box center [280, 46] width 37 height 19
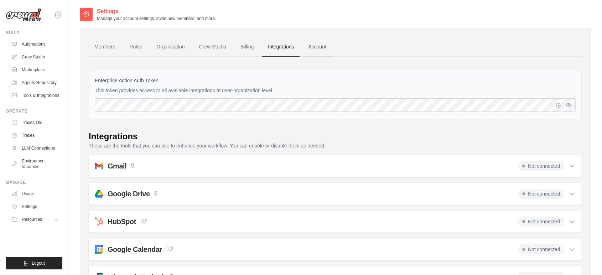
click at [314, 49] on link "Account" at bounding box center [318, 46] width 30 height 19
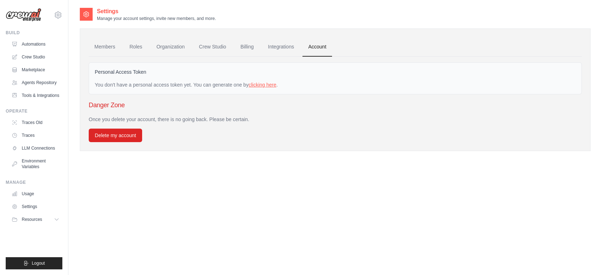
click at [261, 84] on link "clicking here" at bounding box center [263, 85] width 28 height 6
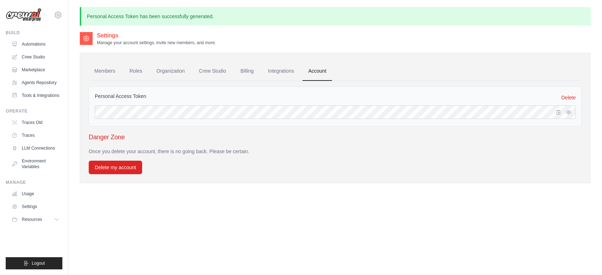
click at [574, 112] on div at bounding box center [565, 113] width 21 height 14
click at [572, 111] on button "button" at bounding box center [569, 112] width 9 height 9
click at [44, 97] on link "Tools & Integrations" at bounding box center [36, 95] width 54 height 11
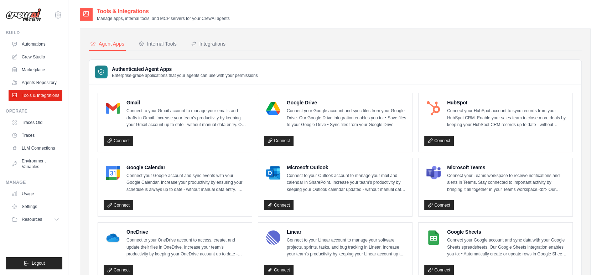
click at [180, 41] on nav "Agent Apps Internal Tools Integrations" at bounding box center [335, 44] width 493 height 14
click at [168, 41] on div "Internal Tools" at bounding box center [158, 43] width 38 height 7
click at [215, 42] on div "Integrations" at bounding box center [208, 43] width 35 height 7
click at [154, 46] on div "Internal Tools" at bounding box center [158, 43] width 38 height 7
click at [153, 41] on div "Internal Tools" at bounding box center [158, 43] width 38 height 7
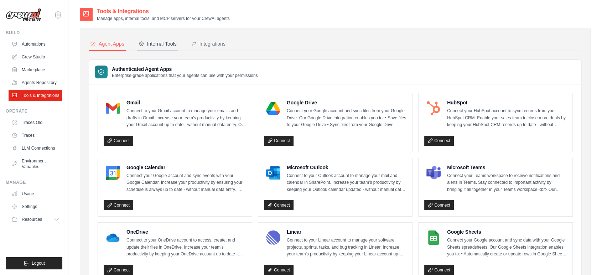
click at [153, 41] on div "Internal Tools" at bounding box center [158, 43] width 38 height 7
click at [41, 40] on link "Automations" at bounding box center [36, 44] width 54 height 11
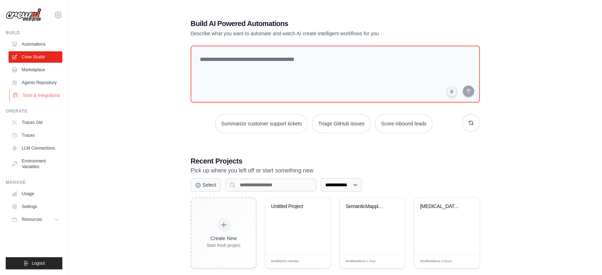
click at [50, 96] on link "Tools & Integrations" at bounding box center [36, 95] width 54 height 11
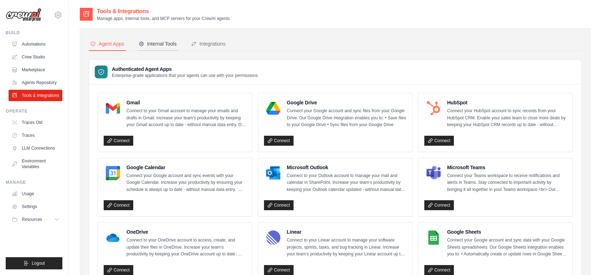
click at [152, 48] on button "Internal Tools" at bounding box center [157, 44] width 41 height 14
click at [156, 43] on div "Internal Tools" at bounding box center [158, 43] width 38 height 7
click at [34, 45] on link "Automations" at bounding box center [36, 44] width 54 height 11
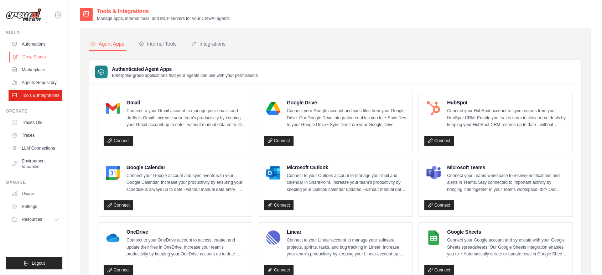
click at [32, 62] on link "Crew Studio" at bounding box center [36, 56] width 54 height 11
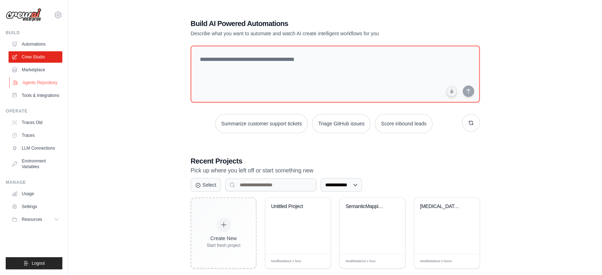
click at [37, 85] on link "Agents Repository" at bounding box center [36, 82] width 54 height 11
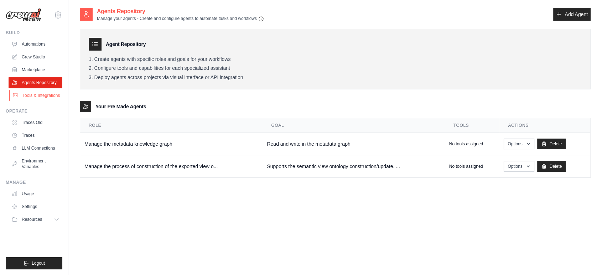
click at [47, 93] on link "Tools & Integrations" at bounding box center [36, 95] width 54 height 11
